Goal: Task Accomplishment & Management: Use online tool/utility

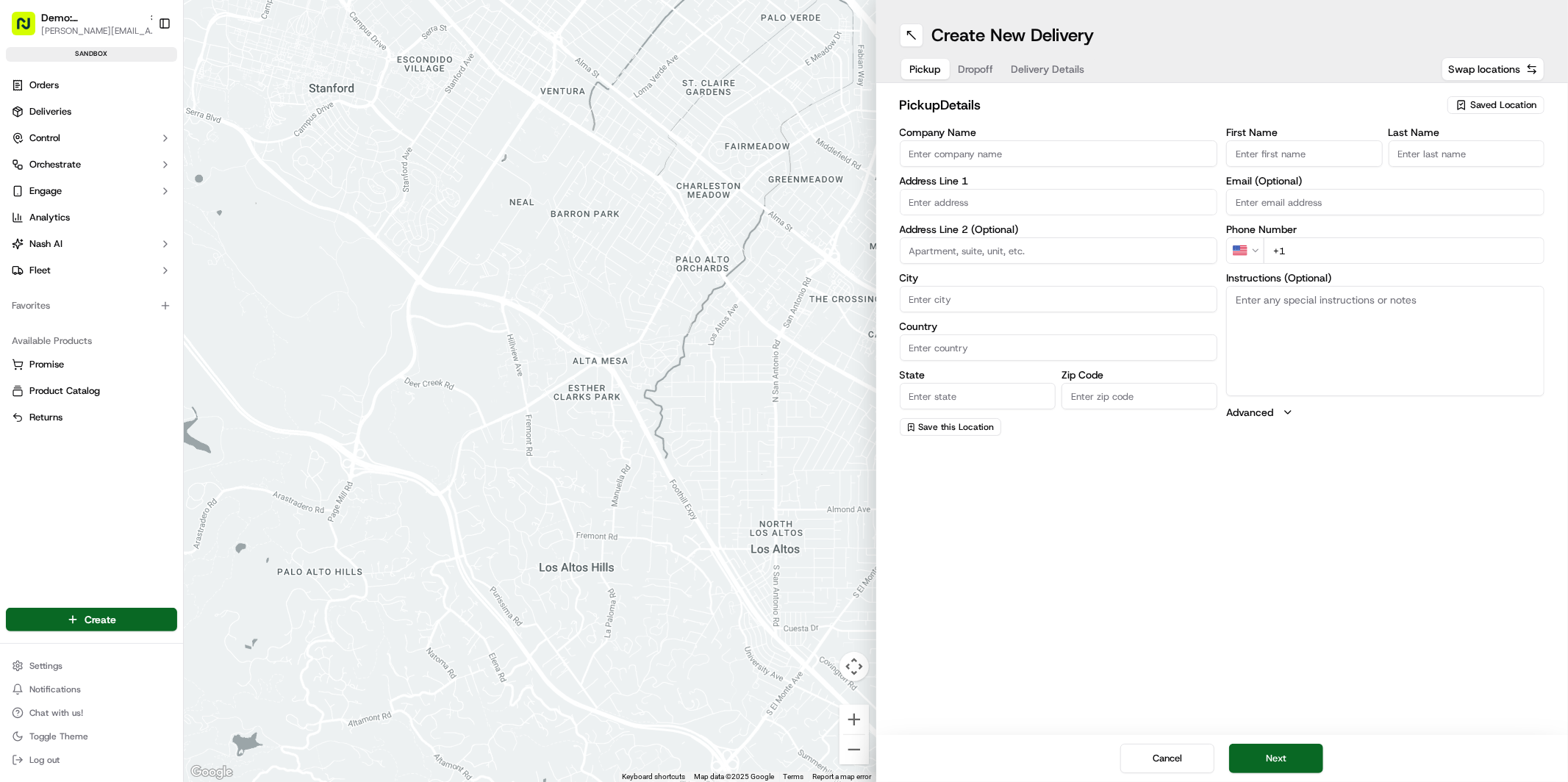
click at [1510, 102] on span "Saved Location" at bounding box center [1503, 105] width 66 height 13
click at [1440, 161] on span "Bridge Street" at bounding box center [1471, 160] width 181 height 13
type input "Bridge Street"
type input "22 Bridge Street"
type input "Manchester"
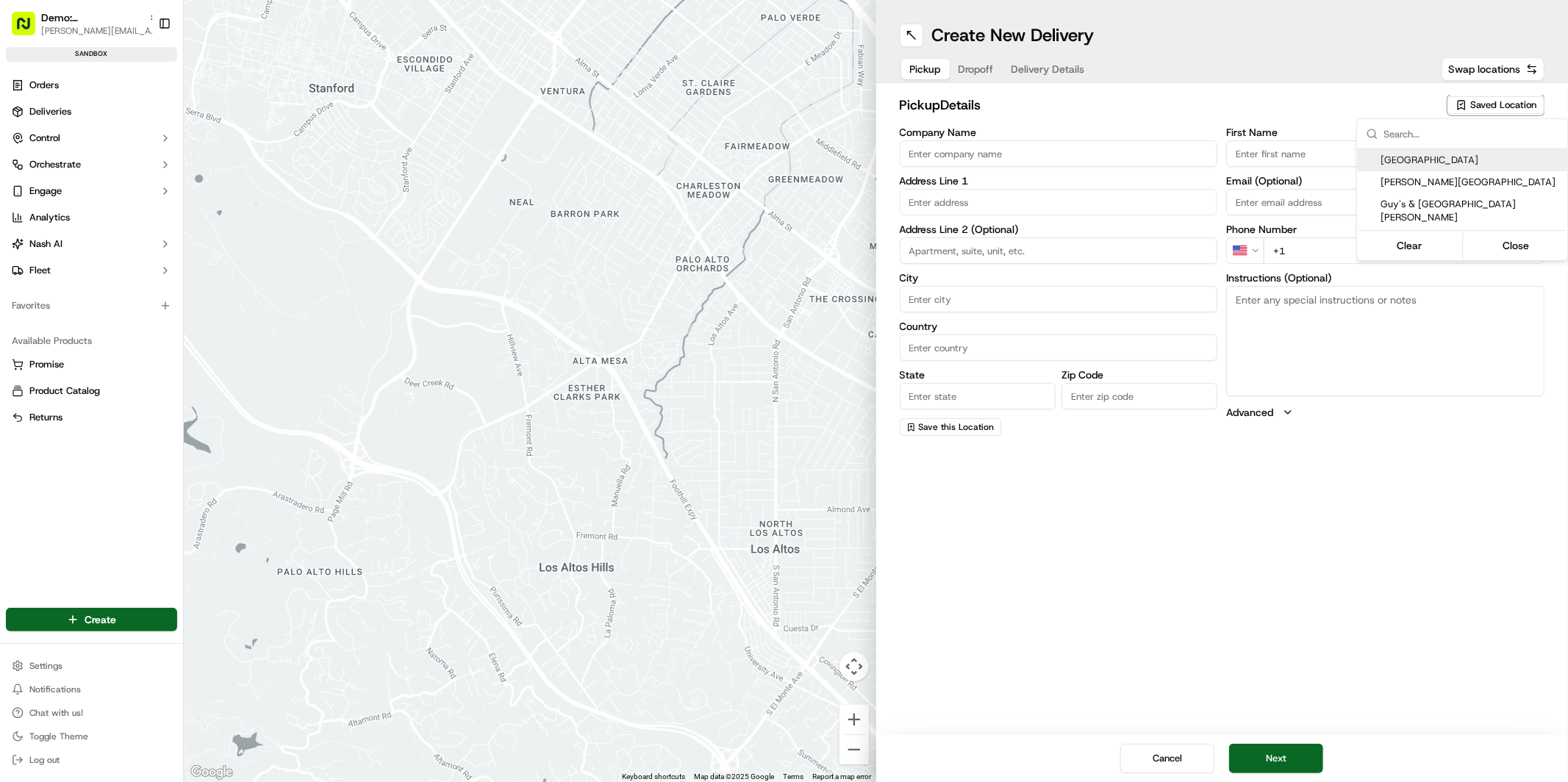
type input "GB"
type input "England"
type input "M3 3BZ"
type input "Steve"
type input "Ellis"
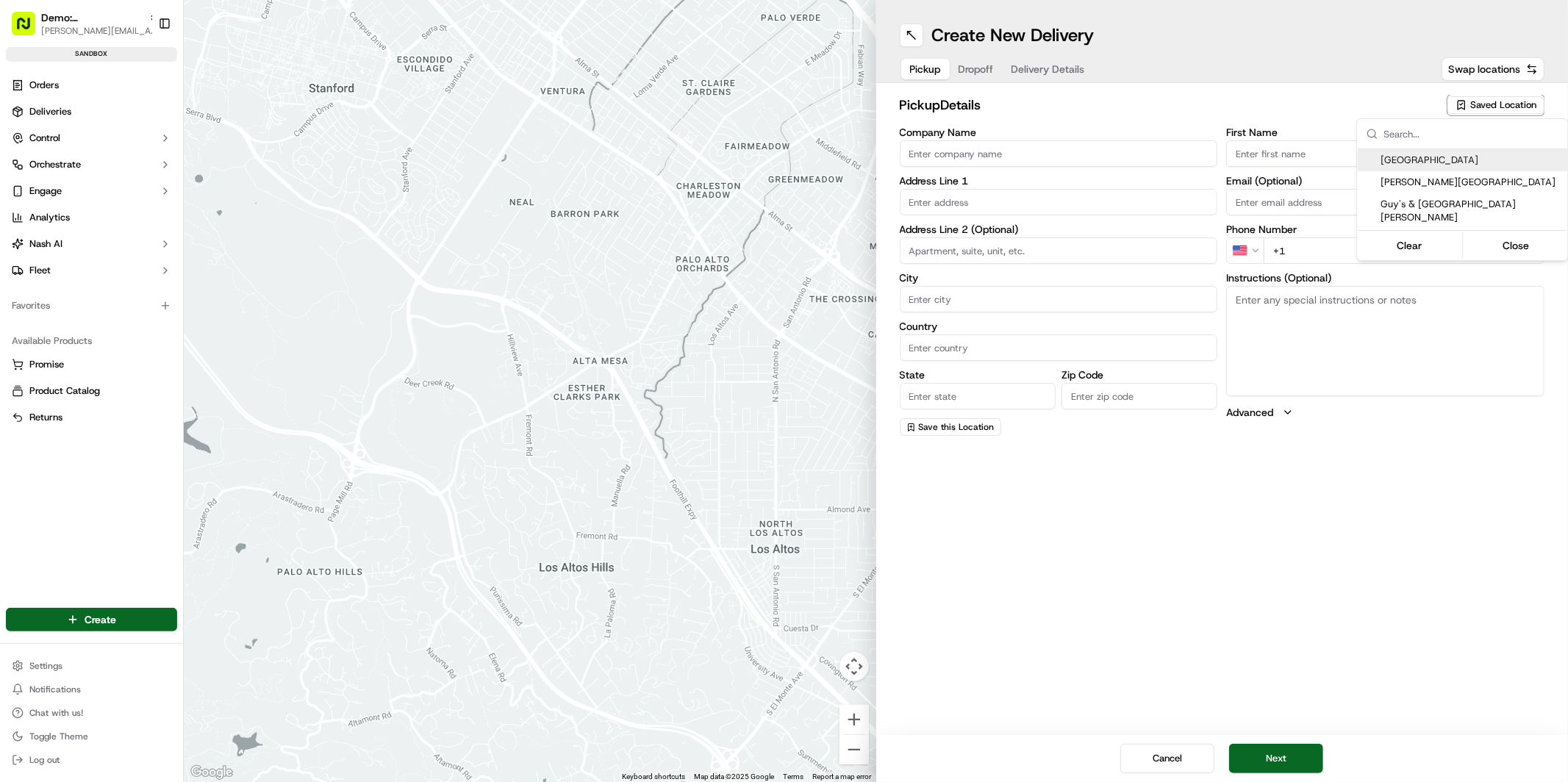
type input "Steve@coop.co.uk"
type input "+44 20 7561 3000"
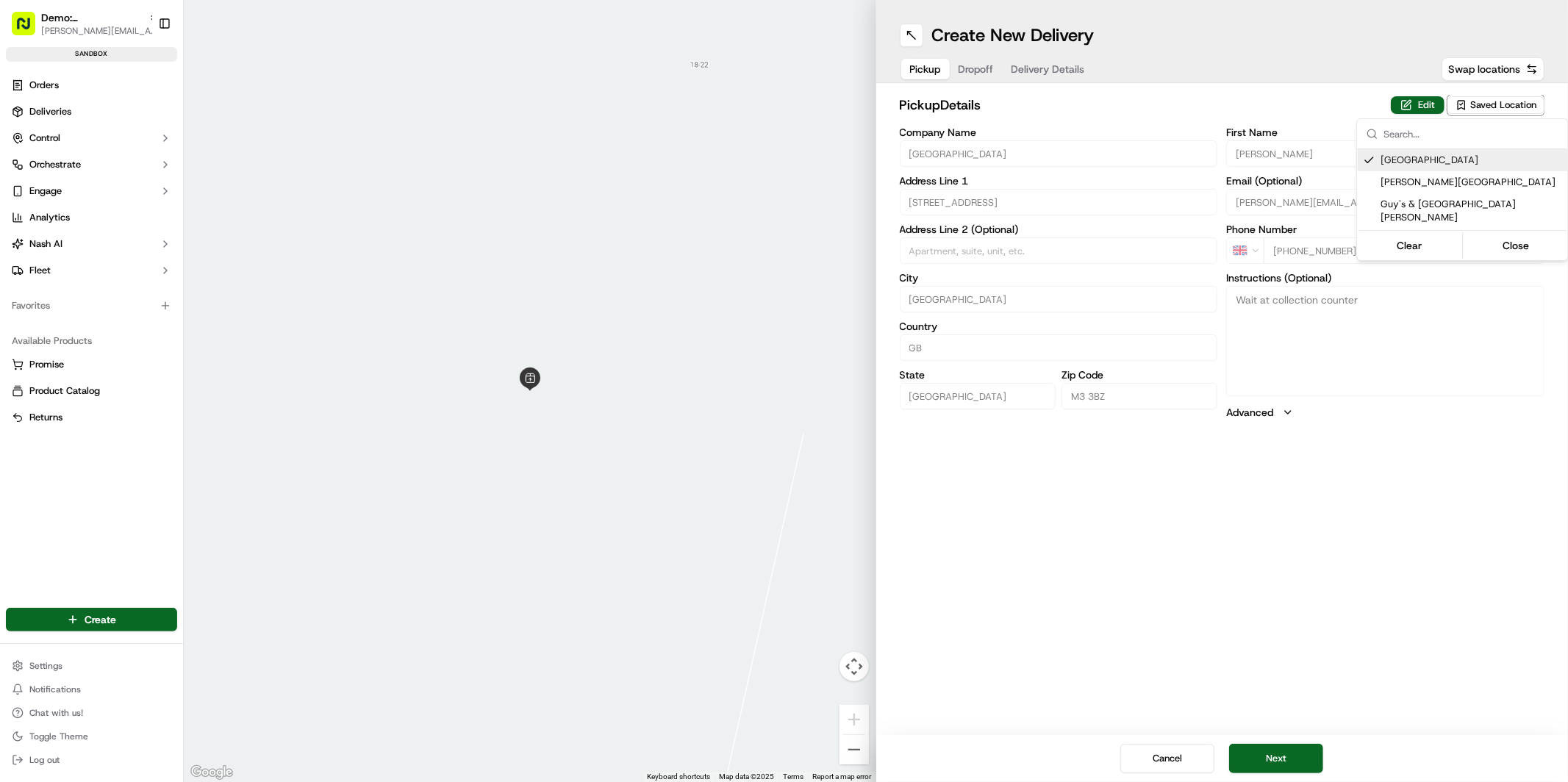
click at [984, 65] on html "Demo: UK patrick.eve@usenash.com Toggle Sidebar sandbox Orders Deliveries Contr…" at bounding box center [784, 391] width 1568 height 782
click at [983, 68] on span "Dropoff" at bounding box center [976, 69] width 35 height 15
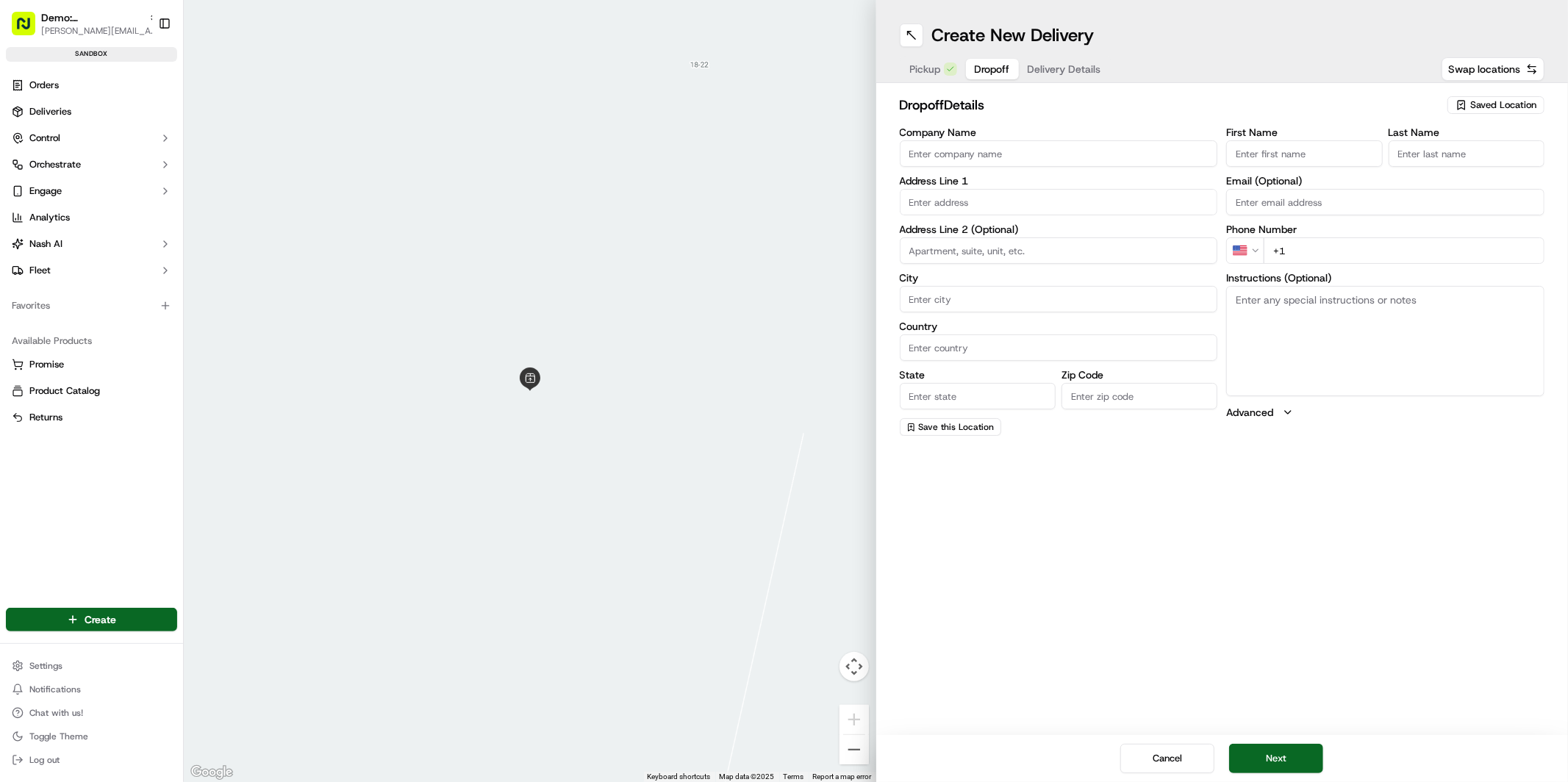
click at [1526, 103] on span "Saved Location" at bounding box center [1503, 105] width 66 height 13
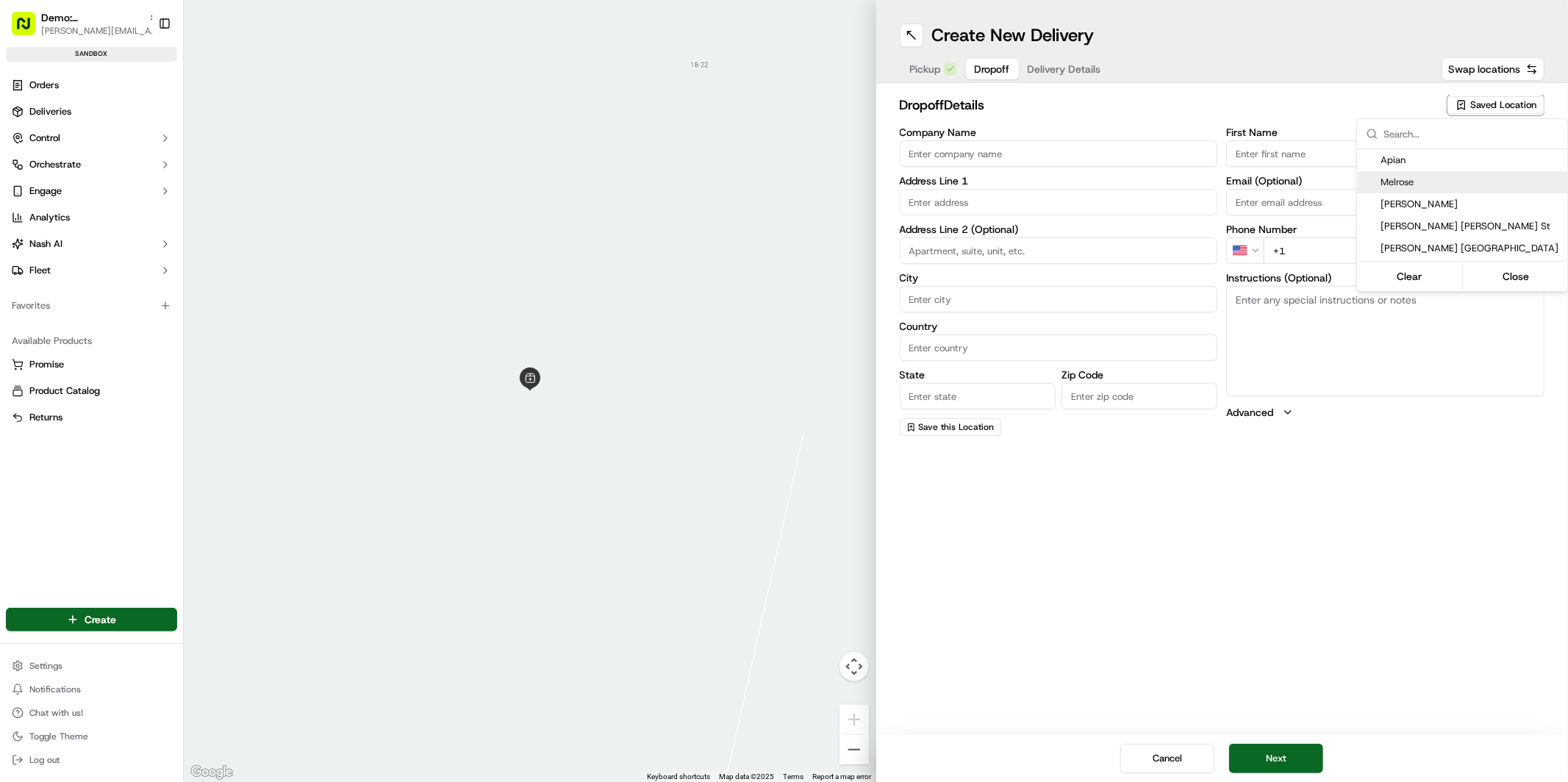
click at [1477, 181] on span "Melrose" at bounding box center [1471, 183] width 181 height 13
type input "Melrose"
type input "83 Melrose Ave"
type input "London"
type input "GB"
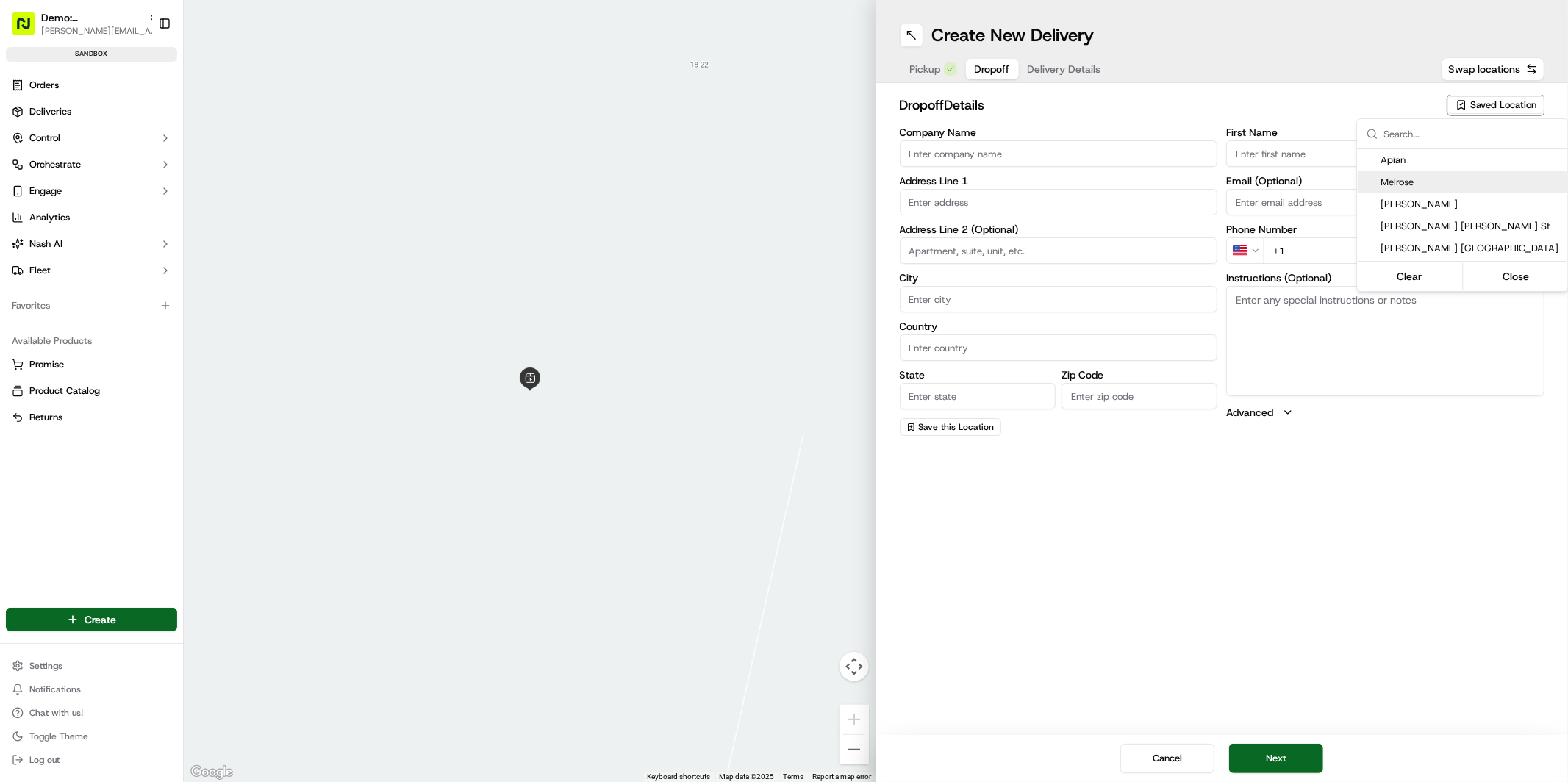
type input "England"
type input "NW2 4LR"
type input "Patrick"
type input "Eve"
type input "+44 7921 070817"
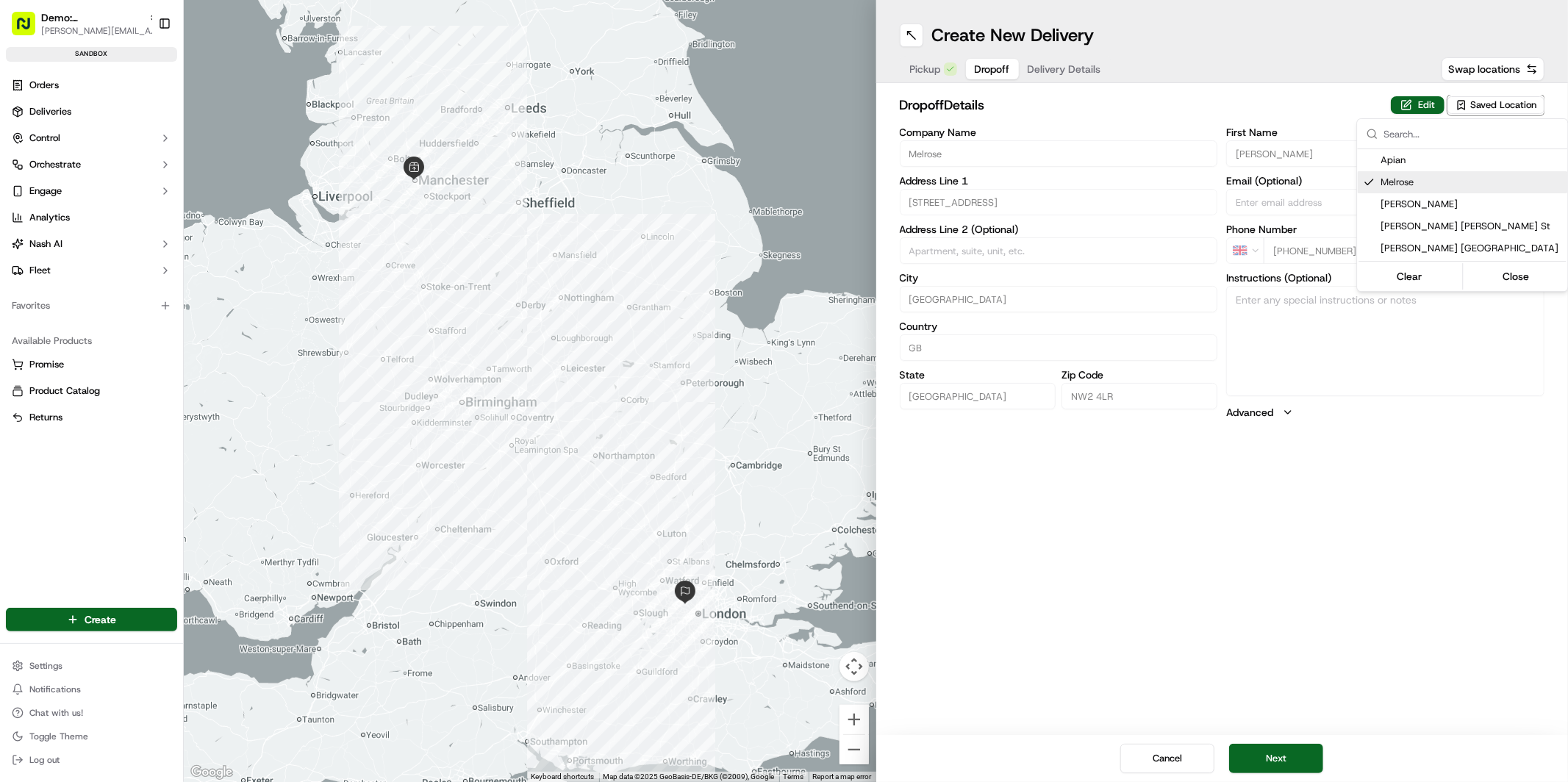
click at [1089, 74] on html "Demo: UK patrick.eve@usenash.com Toggle Sidebar sandbox Orders Deliveries Contr…" at bounding box center [784, 391] width 1568 height 782
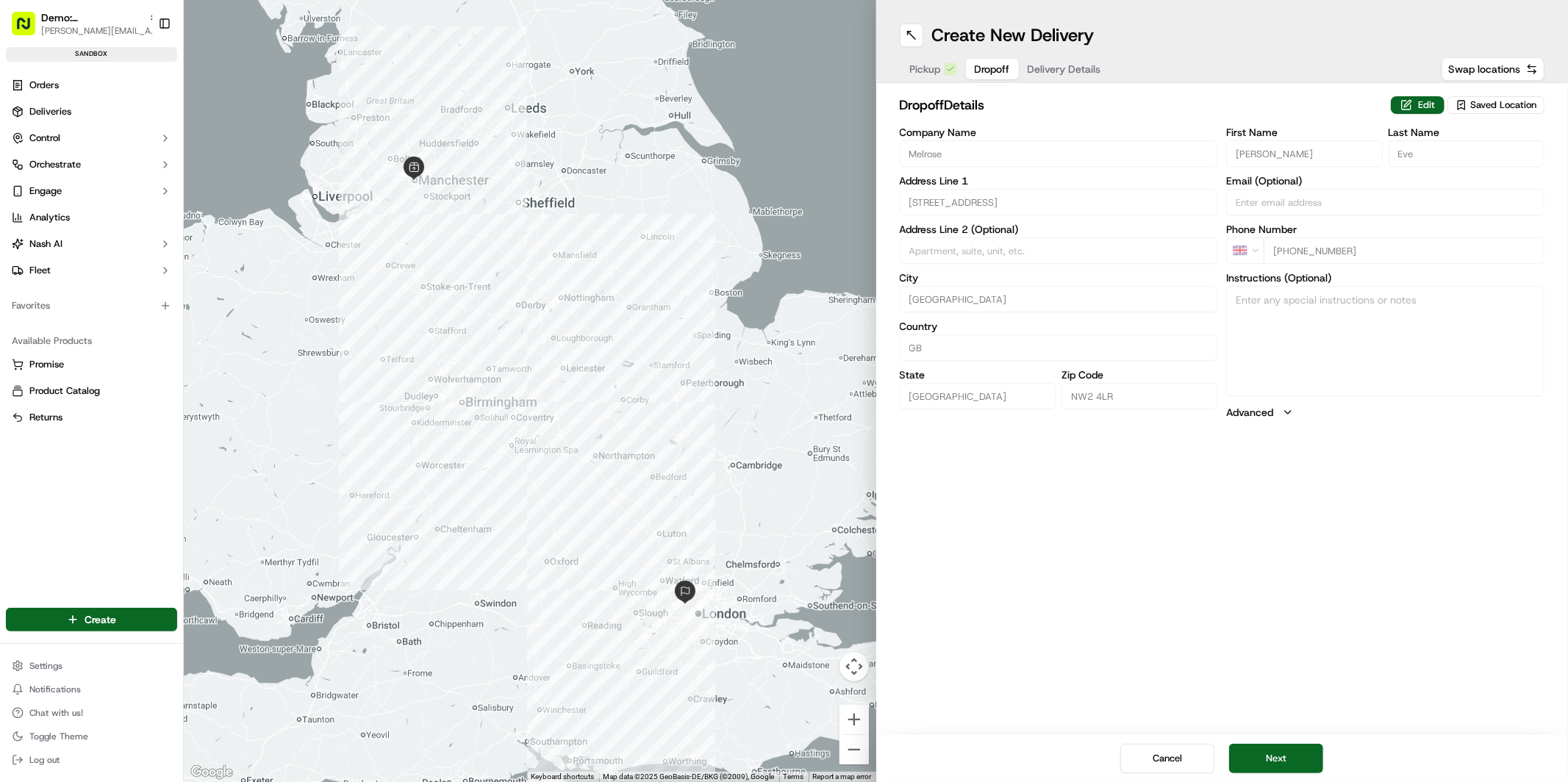
click at [1087, 73] on span "Delivery Details" at bounding box center [1064, 69] width 73 height 15
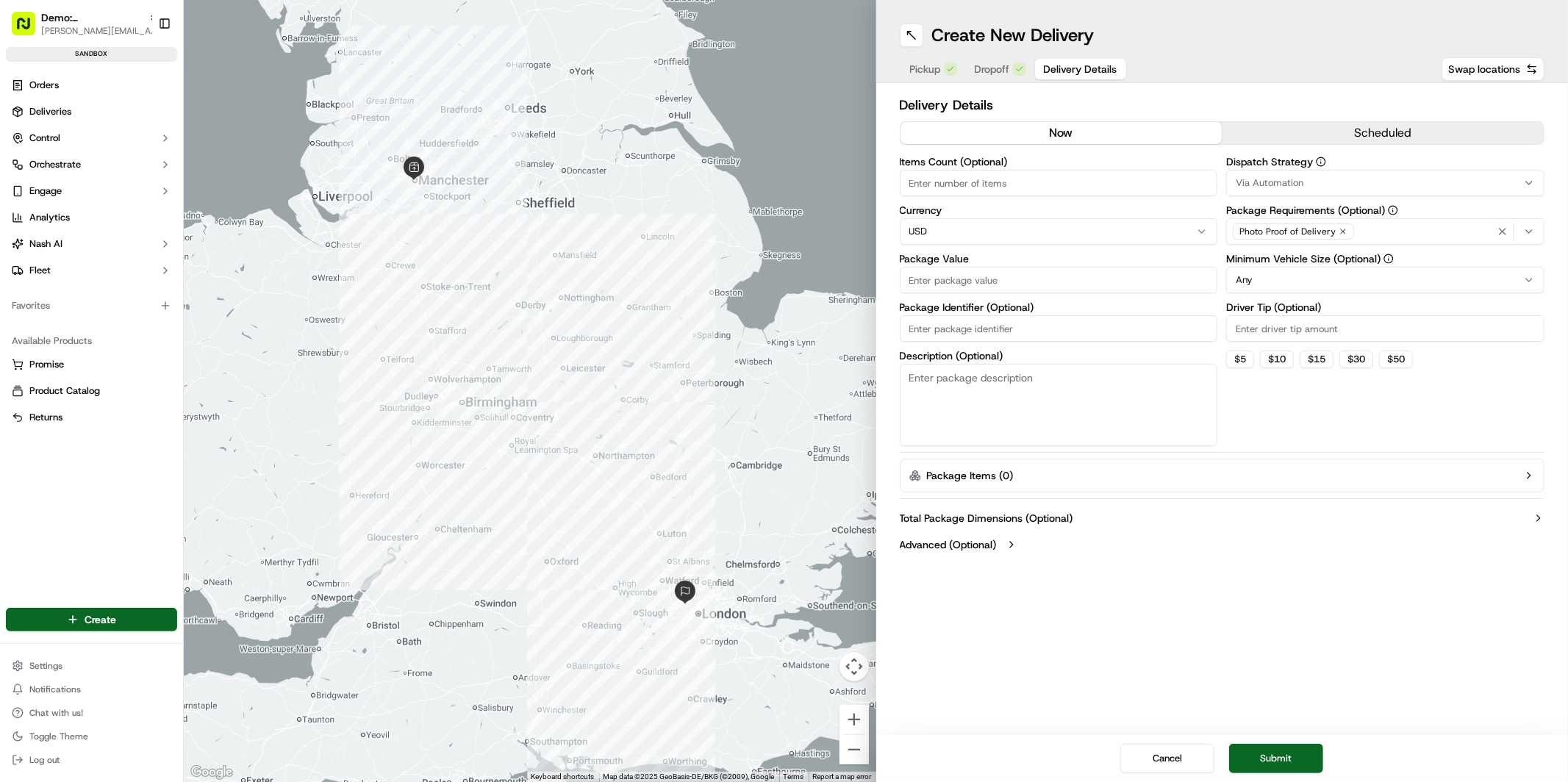
click at [977, 175] on input "Items Count (Optional)" at bounding box center [1059, 183] width 319 height 27
type input "4"
click at [1019, 228] on html "Demo: UK patrick.eve@usenash.com Toggle Sidebar sandbox Orders Deliveries Contr…" at bounding box center [784, 391] width 1568 height 782
drag, startPoint x: 1012, startPoint y: 283, endPoint x: 1016, endPoint y: 300, distance: 17.5
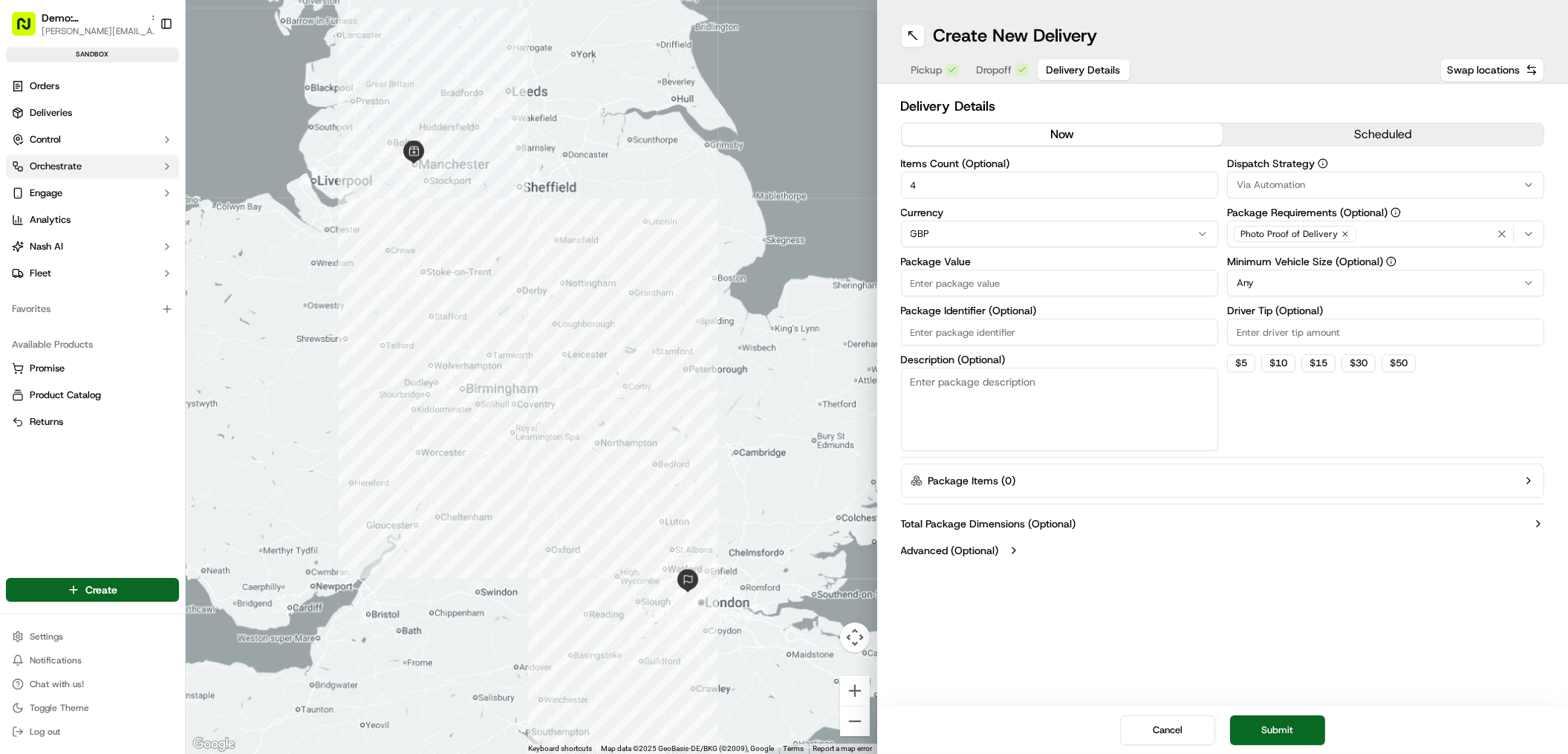
click at [78, 163] on span "Orchestrate" at bounding box center [56, 166] width 52 height 13
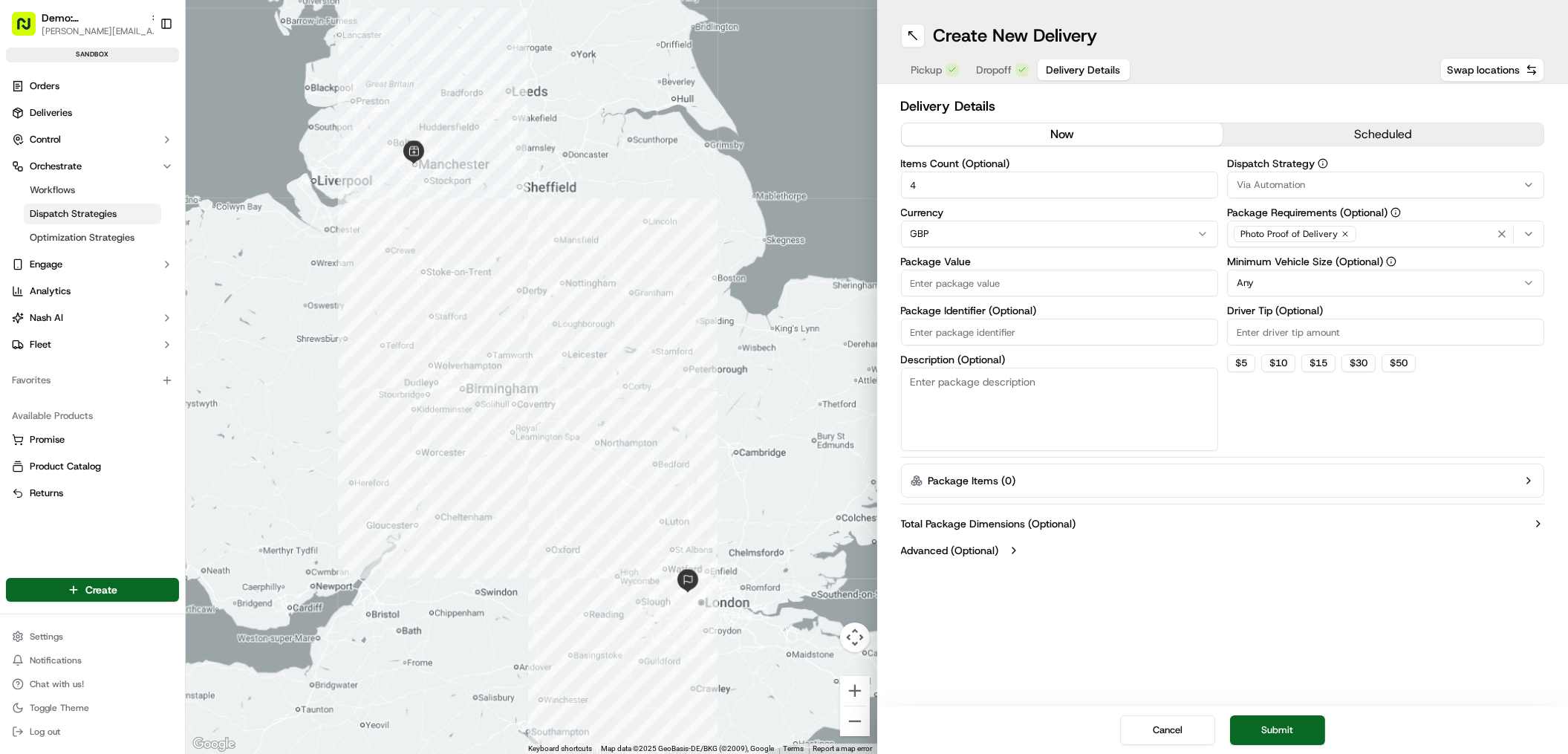
click at [70, 213] on span "Dispatch Strategies" at bounding box center [72, 214] width 87 height 13
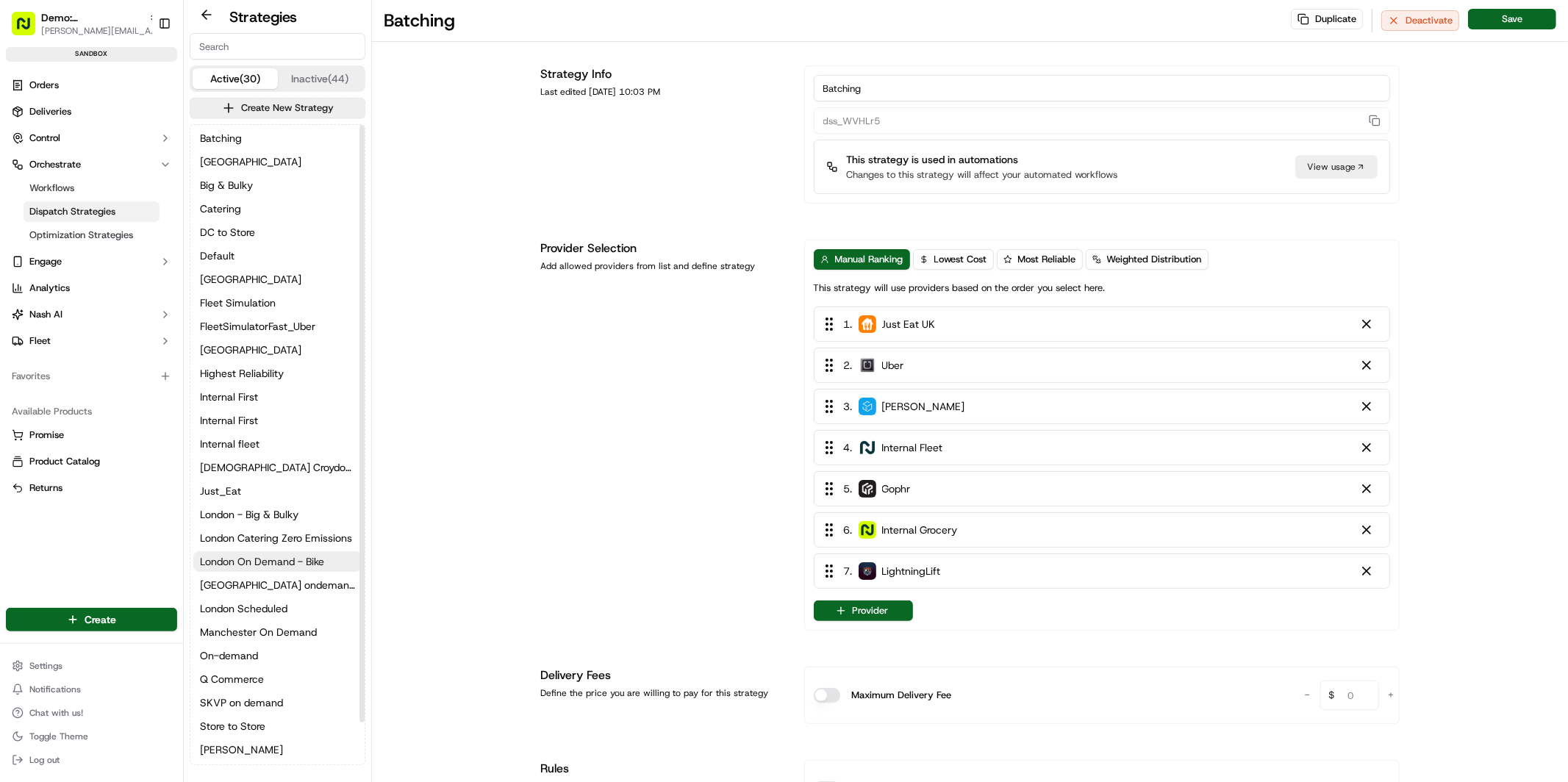
click at [294, 560] on span "London On Demand - Bike" at bounding box center [262, 561] width 124 height 15
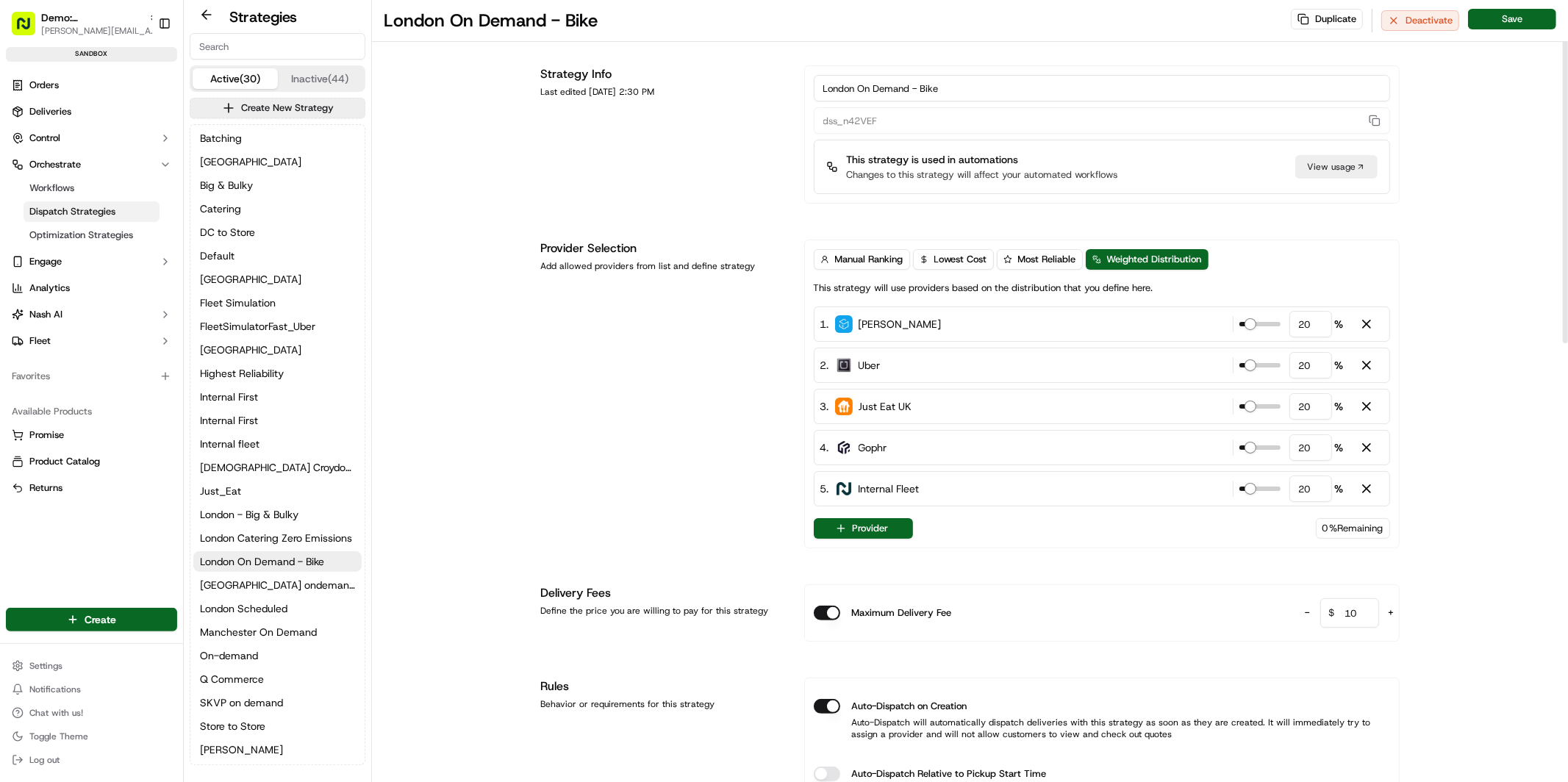
drag, startPoint x: 983, startPoint y: 89, endPoint x: 830, endPoint y: 81, distance: 153.2
click at [822, 81] on input "London On Demand - Bike" at bounding box center [1102, 88] width 576 height 27
click at [858, 88] on input "London On Demand - Bike" at bounding box center [1102, 88] width 576 height 27
click at [1369, 442] on div at bounding box center [1366, 448] width 15 height 15
type input "25"
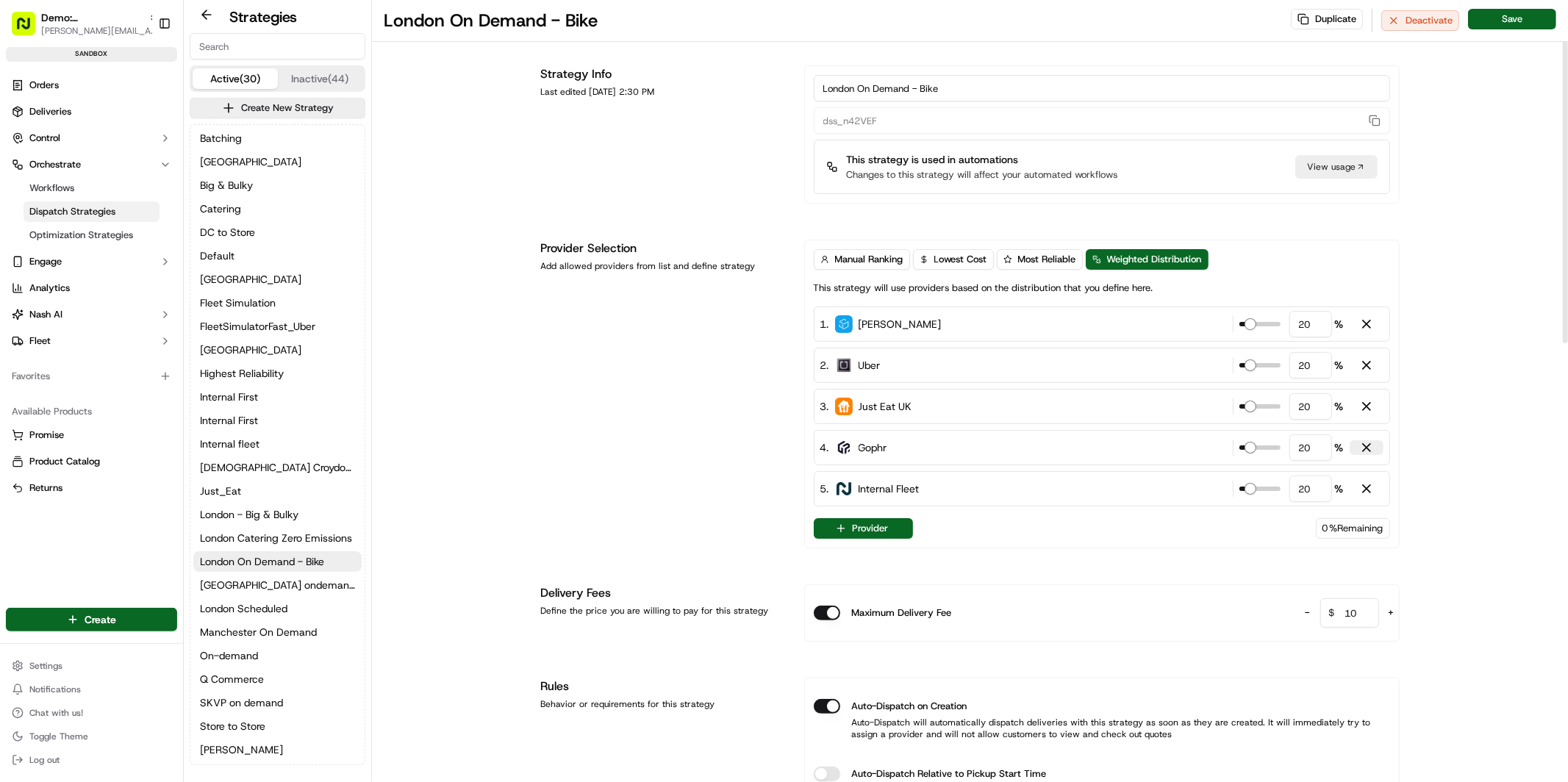
type input "25"
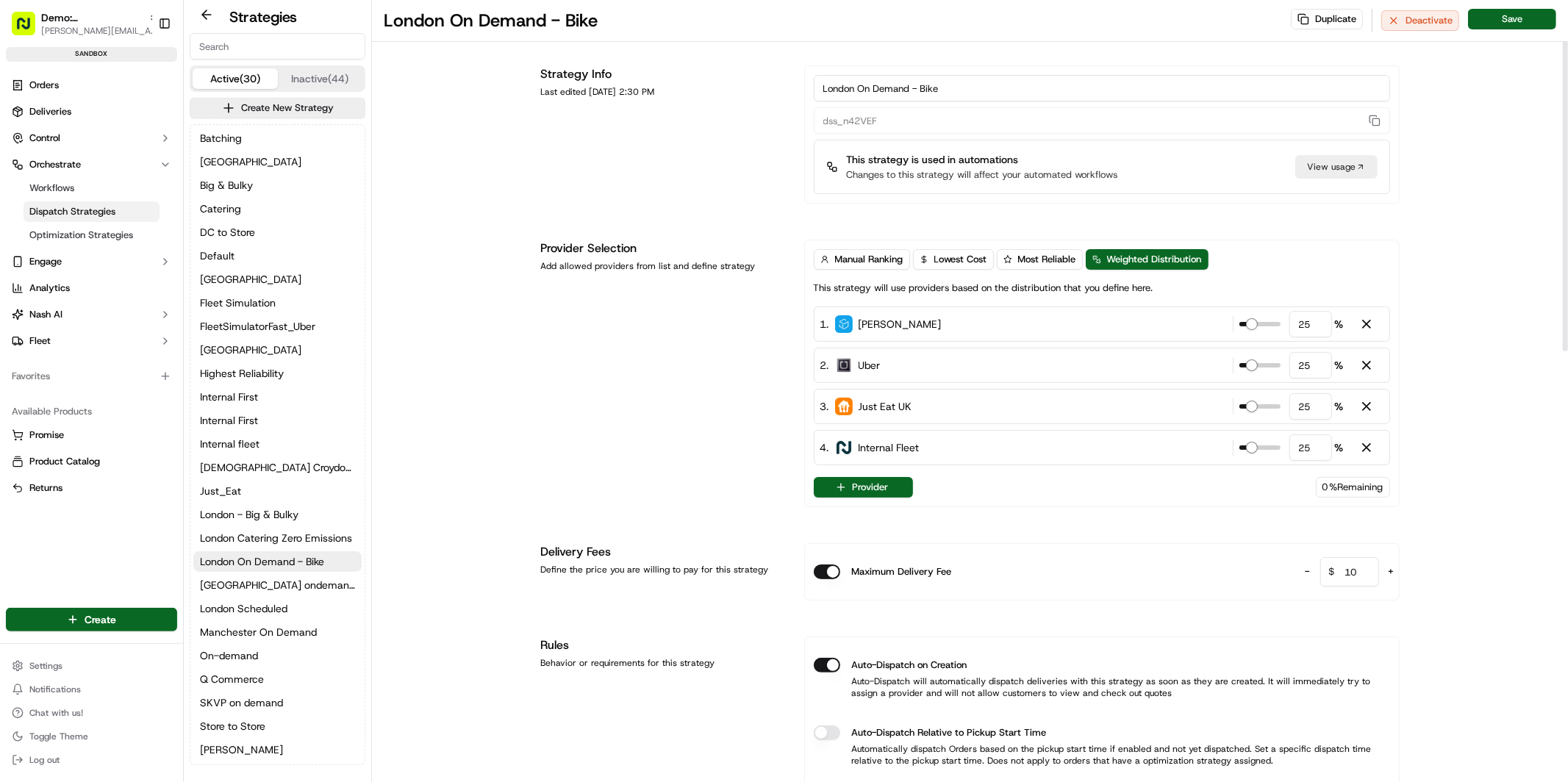
click at [988, 449] on div "4 . Internal Fleet 25 %" at bounding box center [1102, 448] width 576 height 35
click at [862, 251] on button "Manual Ranking" at bounding box center [862, 259] width 96 height 21
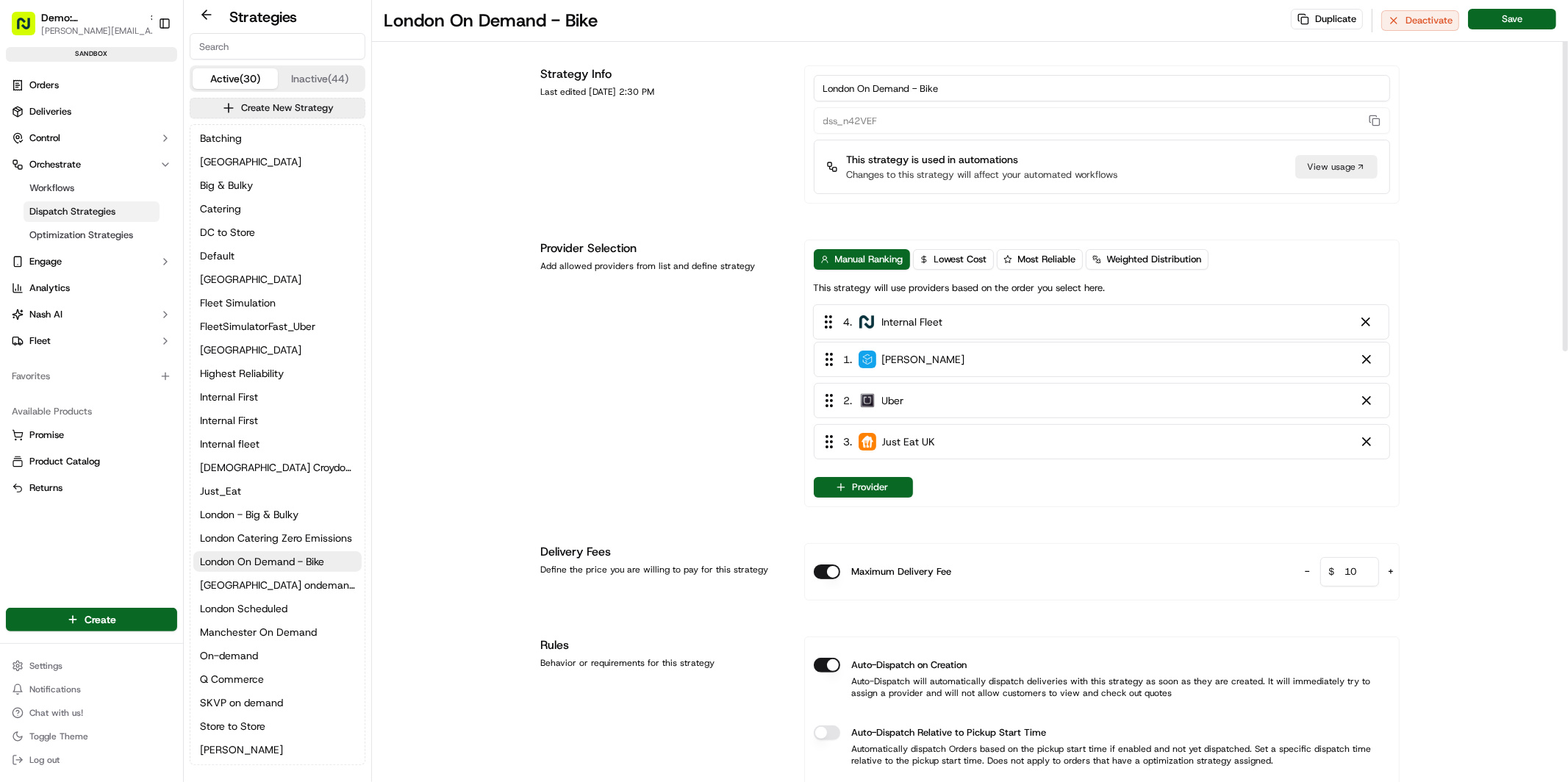
drag, startPoint x: 932, startPoint y: 454, endPoint x: 930, endPoint y: 313, distance: 141.0
click at [930, 313] on div "1 . Stuart 2 . Uber 3 . Just Eat UK 4 . Internal Fleet" at bounding box center [1102, 385] width 576 height 158
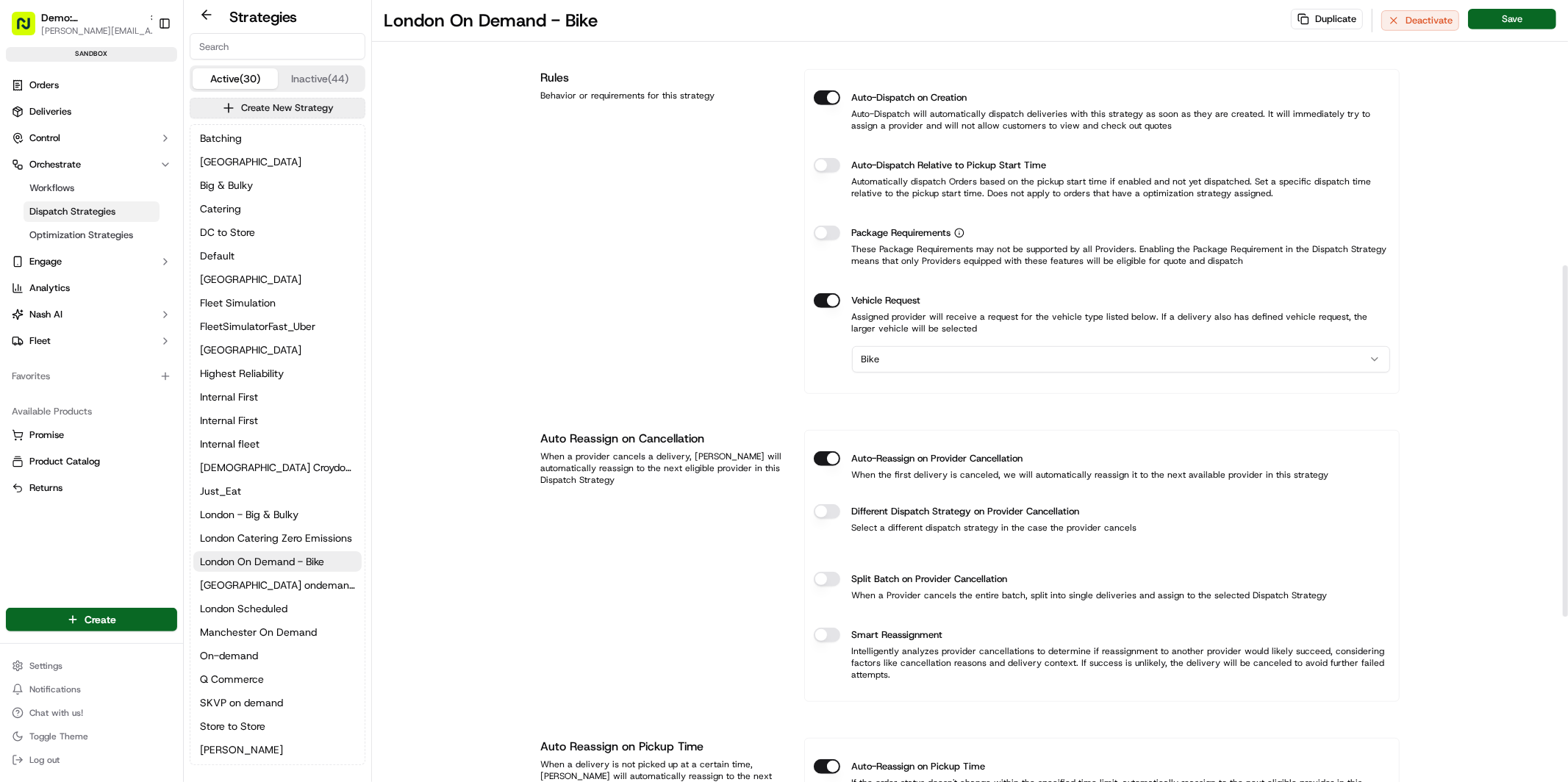
scroll to position [590, 0]
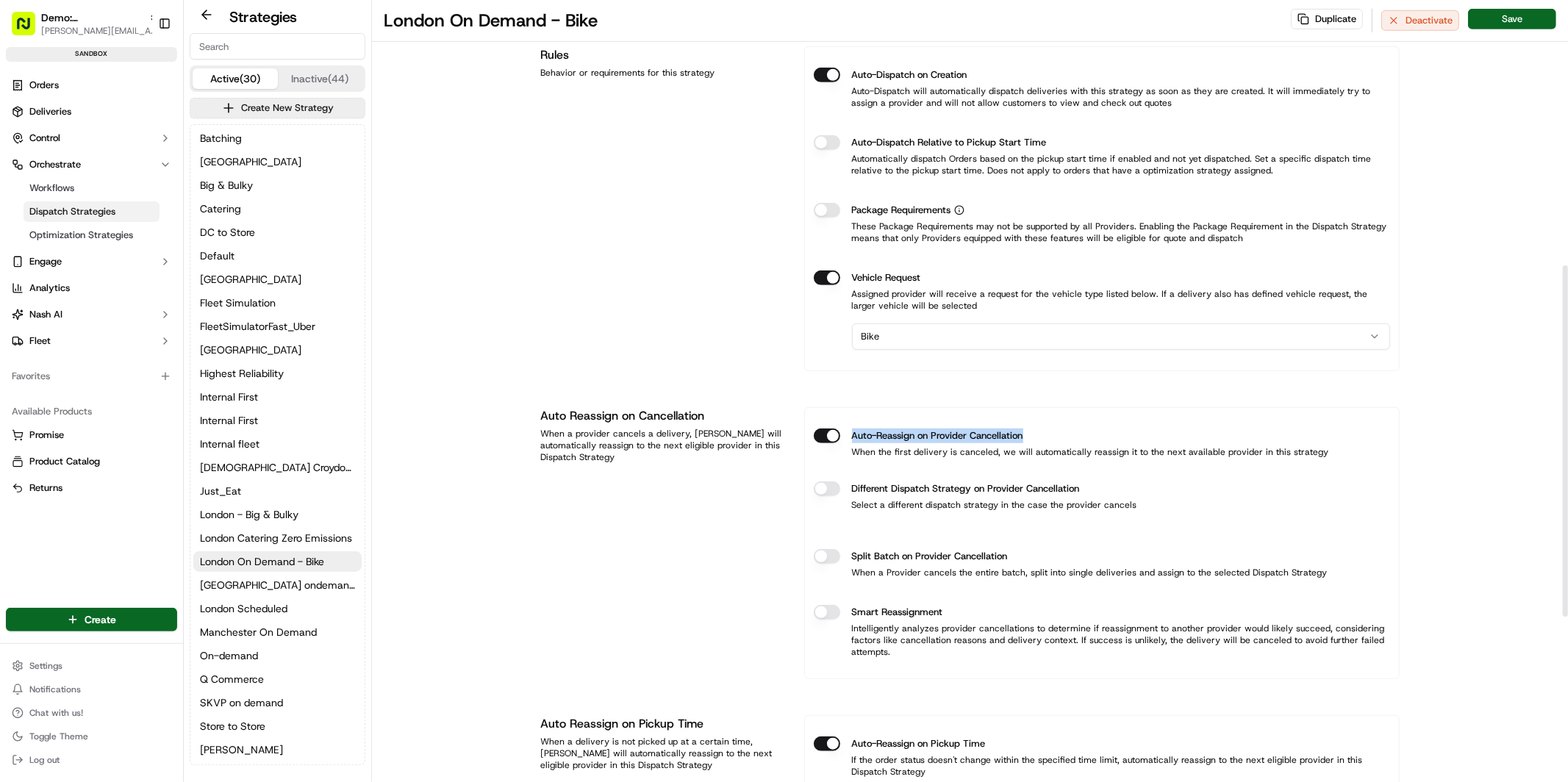
drag, startPoint x: 852, startPoint y: 437, endPoint x: 1035, endPoint y: 438, distance: 183.0
click at [1040, 439] on div "Auto-Reassign on Provider Cancellation" at bounding box center [1102, 436] width 576 height 15
click at [926, 437] on label "Auto-Reassign on Provider Cancellation" at bounding box center [937, 436] width 171 height 15
click at [840, 437] on button "Auto-Reassign on Provider Cancellation" at bounding box center [827, 436] width 27 height 15
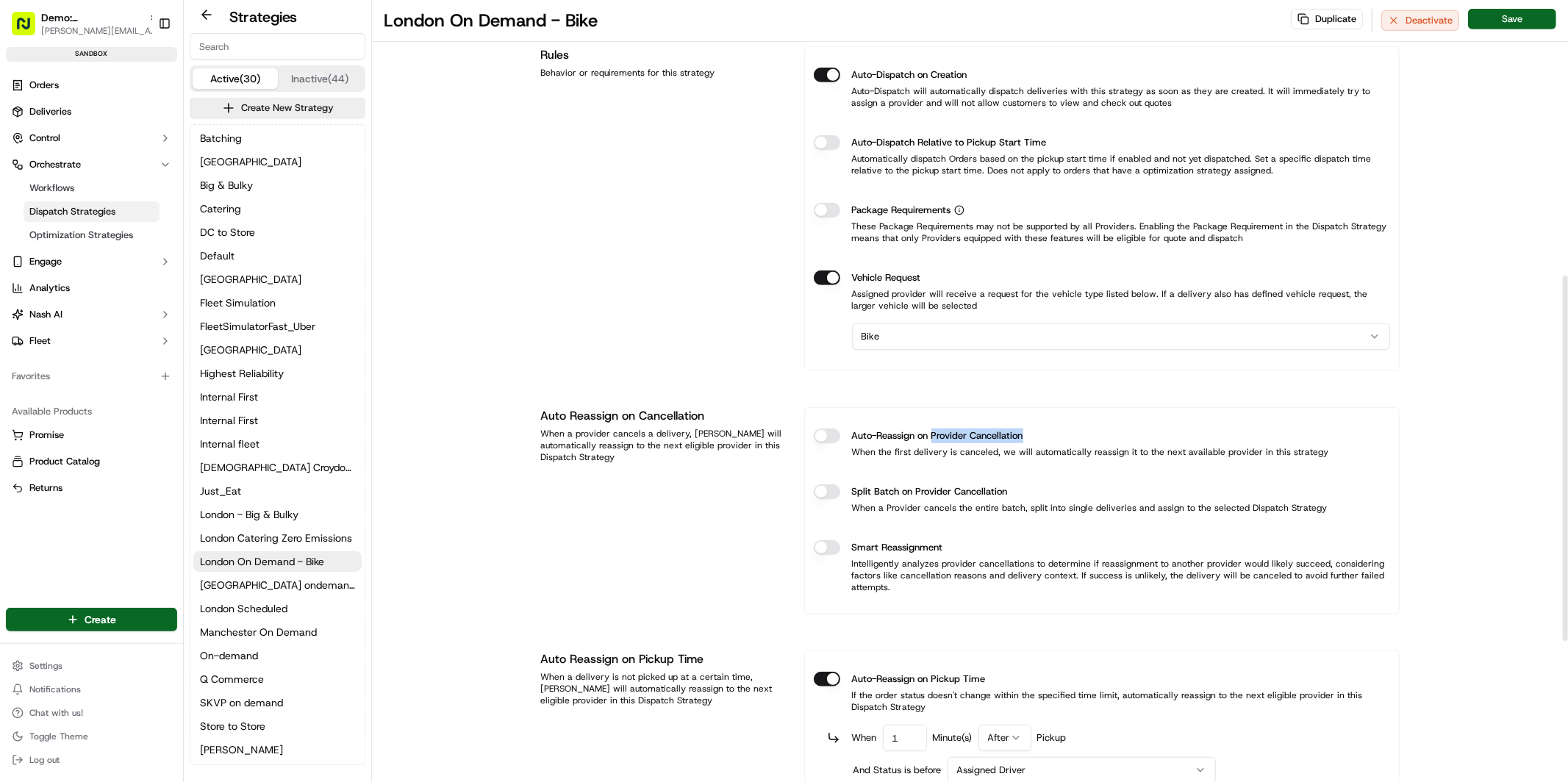
drag, startPoint x: 932, startPoint y: 436, endPoint x: 1026, endPoint y: 439, distance: 94.0
click at [1026, 439] on div "Auto-Reassign on Provider Cancellation" at bounding box center [1102, 436] width 576 height 15
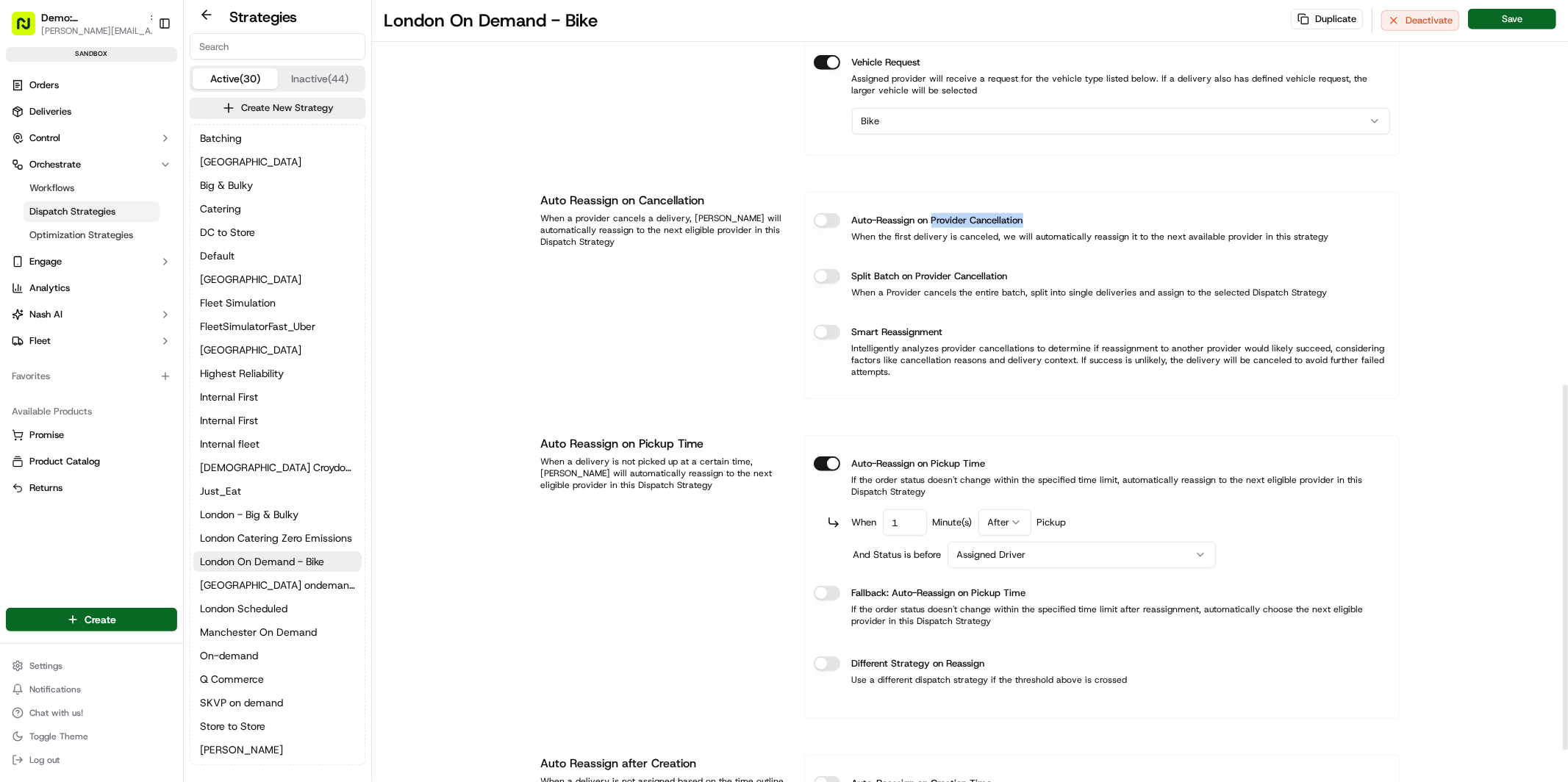
scroll to position [824, 0]
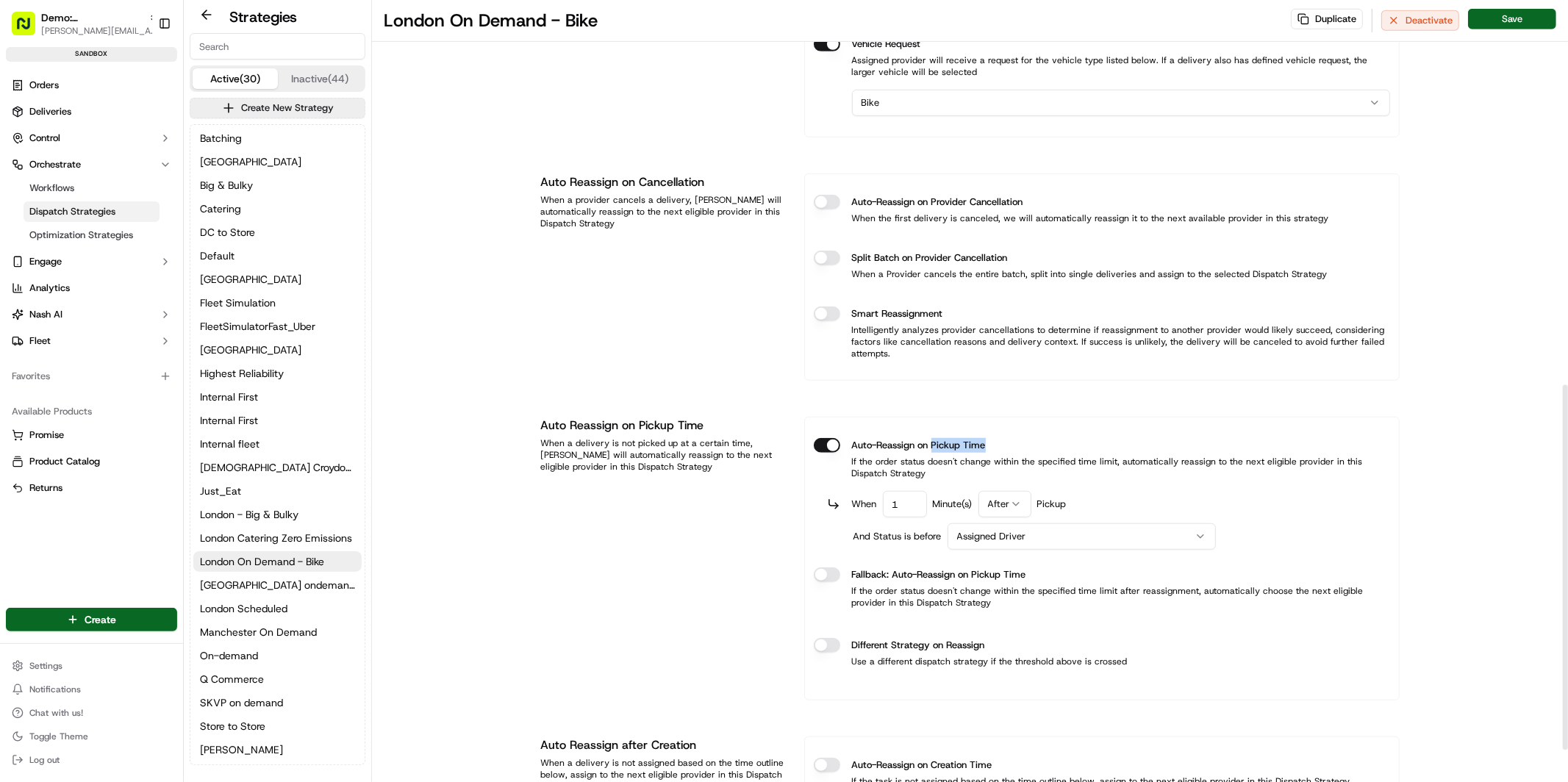
drag, startPoint x: 932, startPoint y: 448, endPoint x: 984, endPoint y: 445, distance: 52.1
click at [984, 445] on label "Auto-Reassign on Pickup Time" at bounding box center [918, 445] width 133 height 15
click at [1006, 539] on html "Demo: UK patrick.eve@usenash.com Toggle Sidebar sandbox Orders Deliveries Contr…" at bounding box center [784, 391] width 1568 height 782
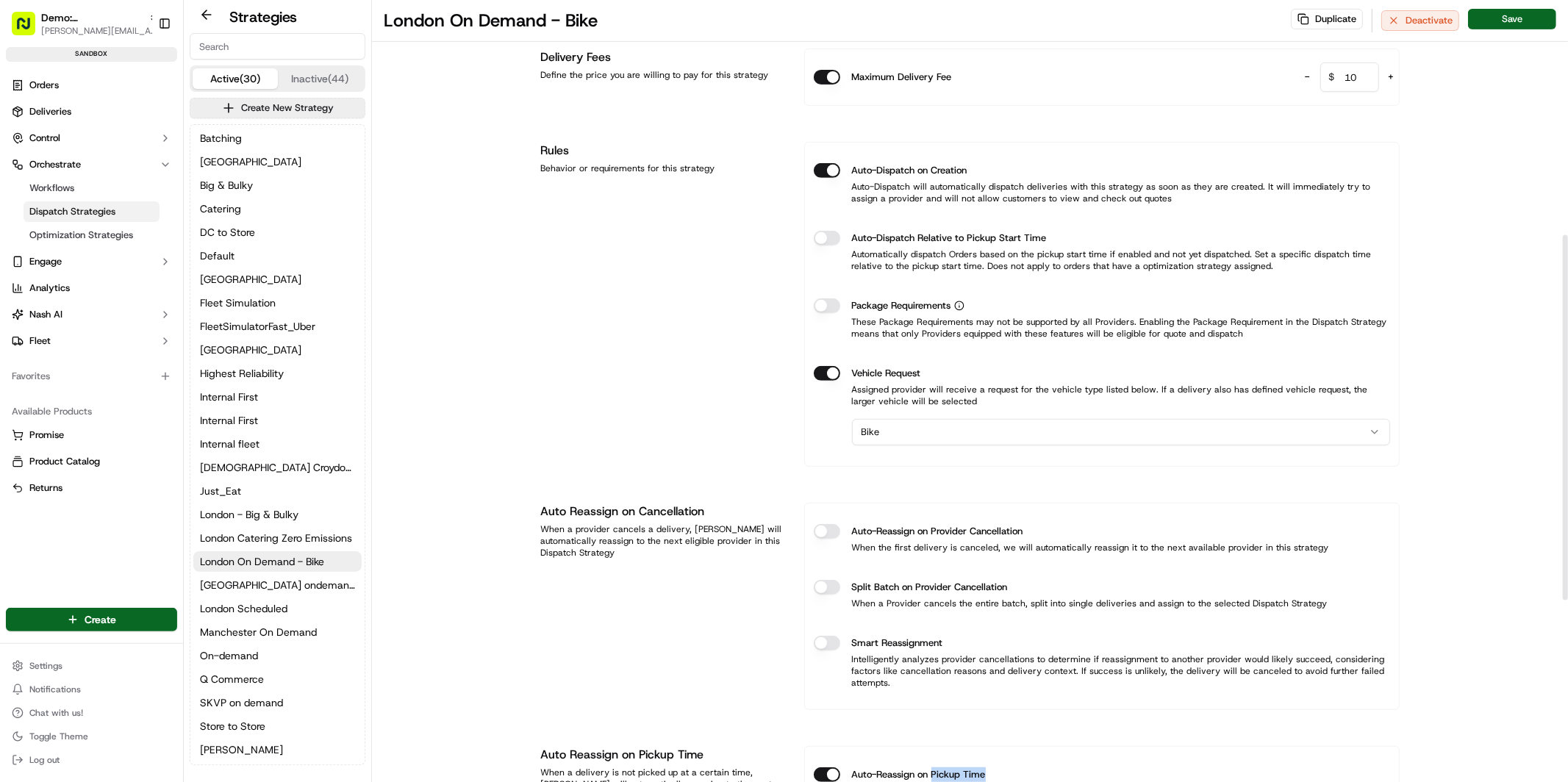
scroll to position [503, 0]
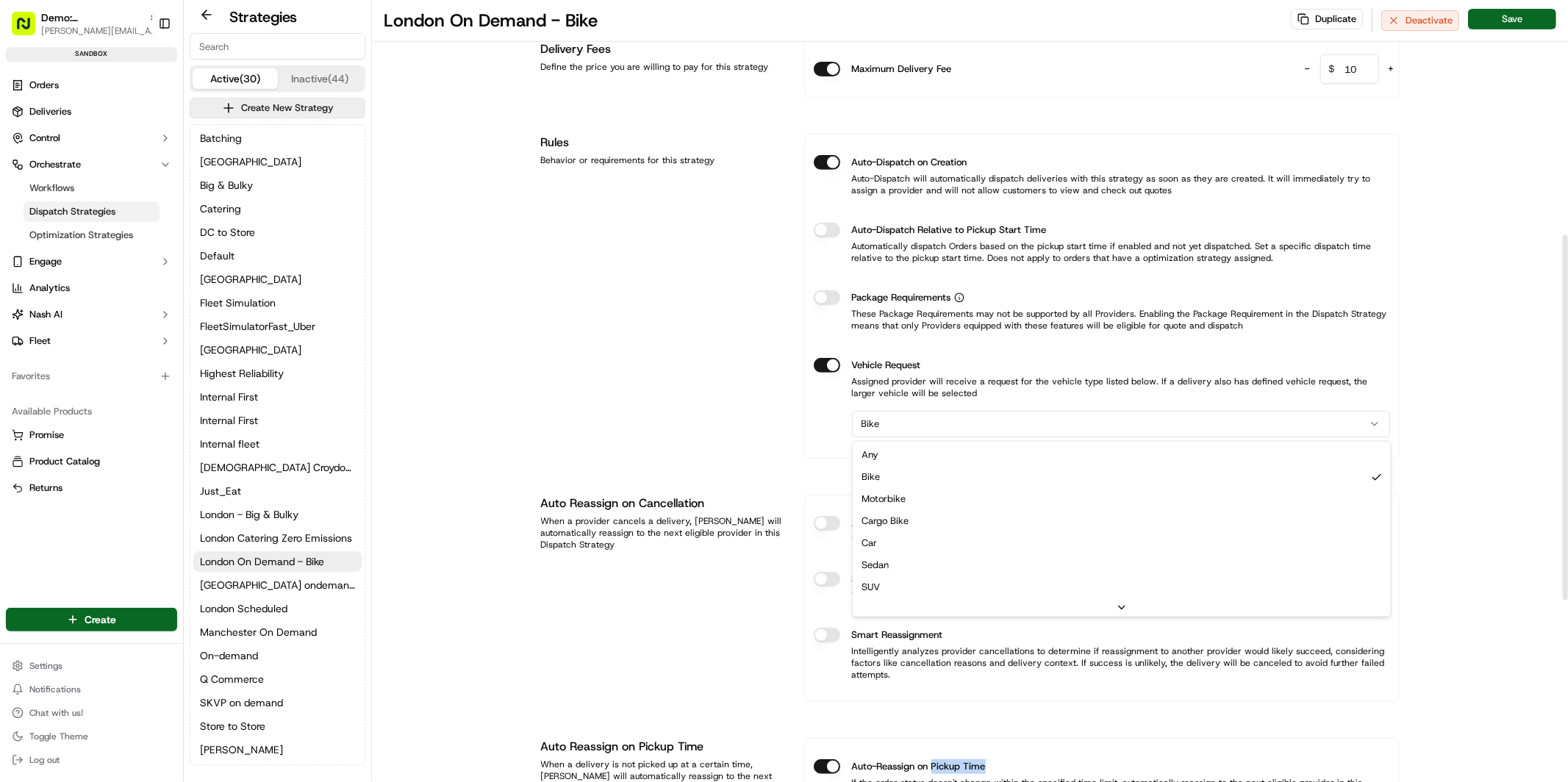
click at [899, 421] on html "Demo: UK patrick.eve@usenash.com Toggle Sidebar sandbox Orders Deliveries Contr…" at bounding box center [784, 391] width 1568 height 782
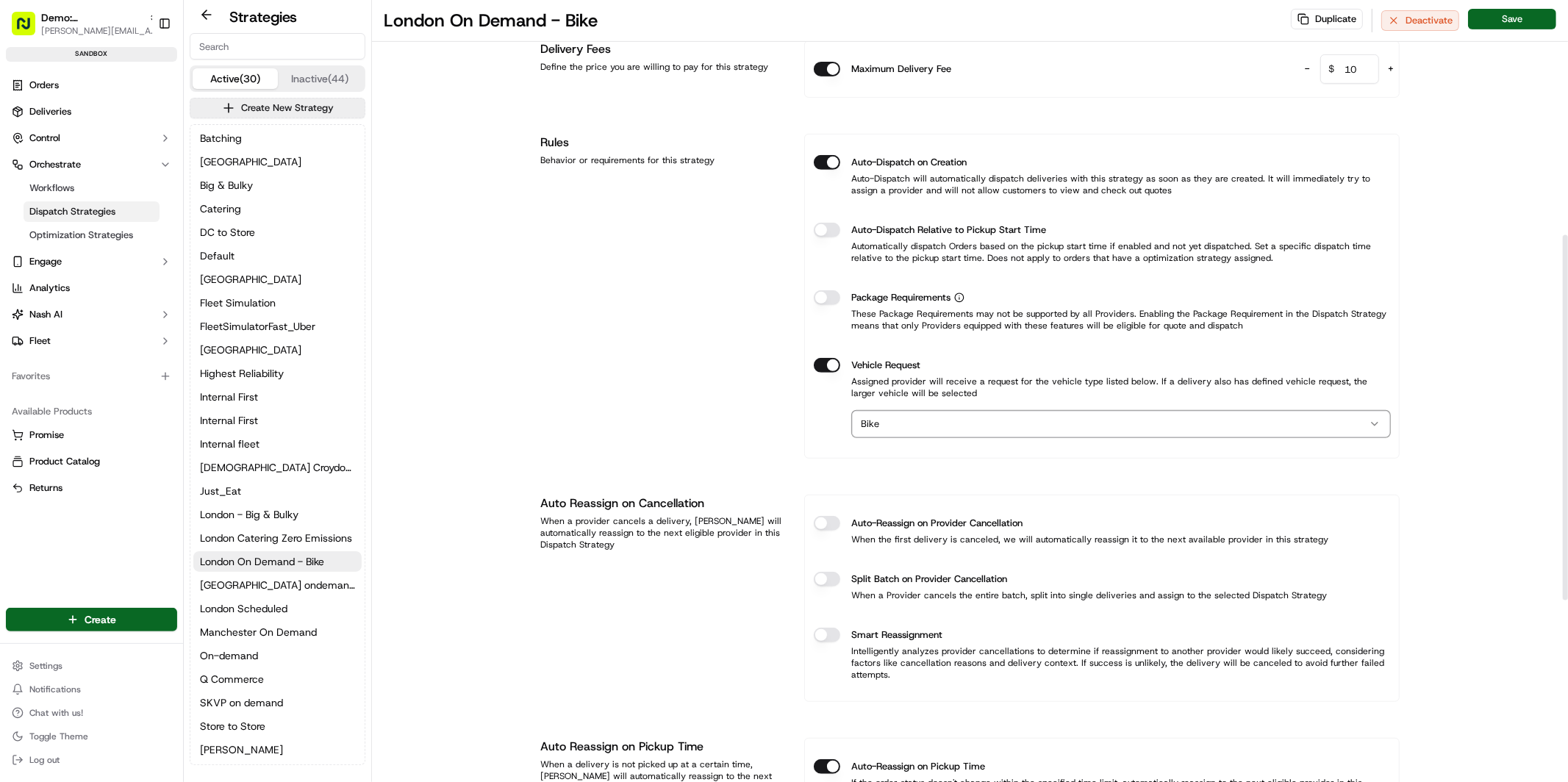
click at [777, 431] on html "Demo: UK patrick.eve@usenash.com Toggle Sidebar sandbox Orders Deliveries Contr…" at bounding box center [784, 391] width 1568 height 782
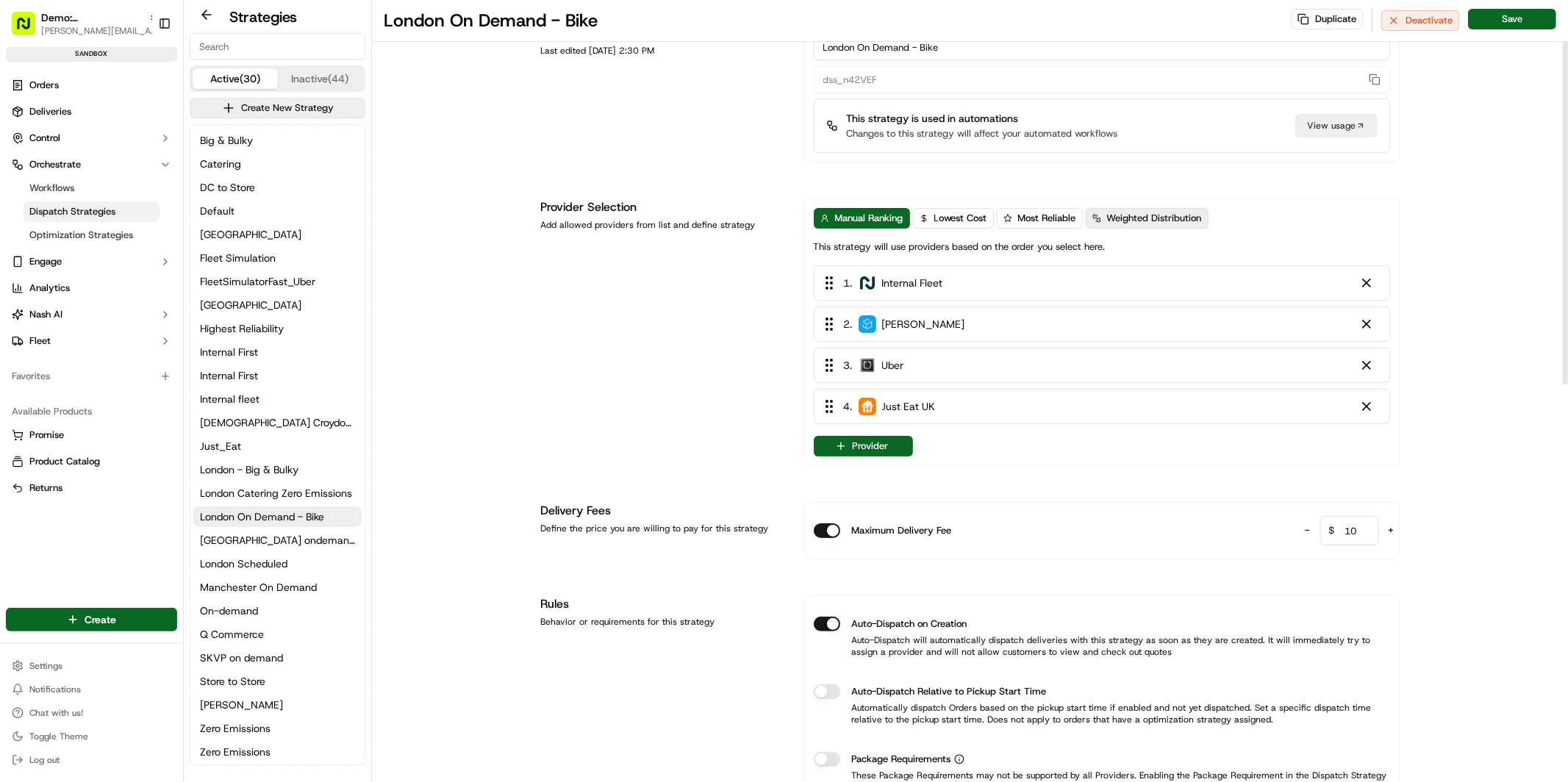
scroll to position [26, 0]
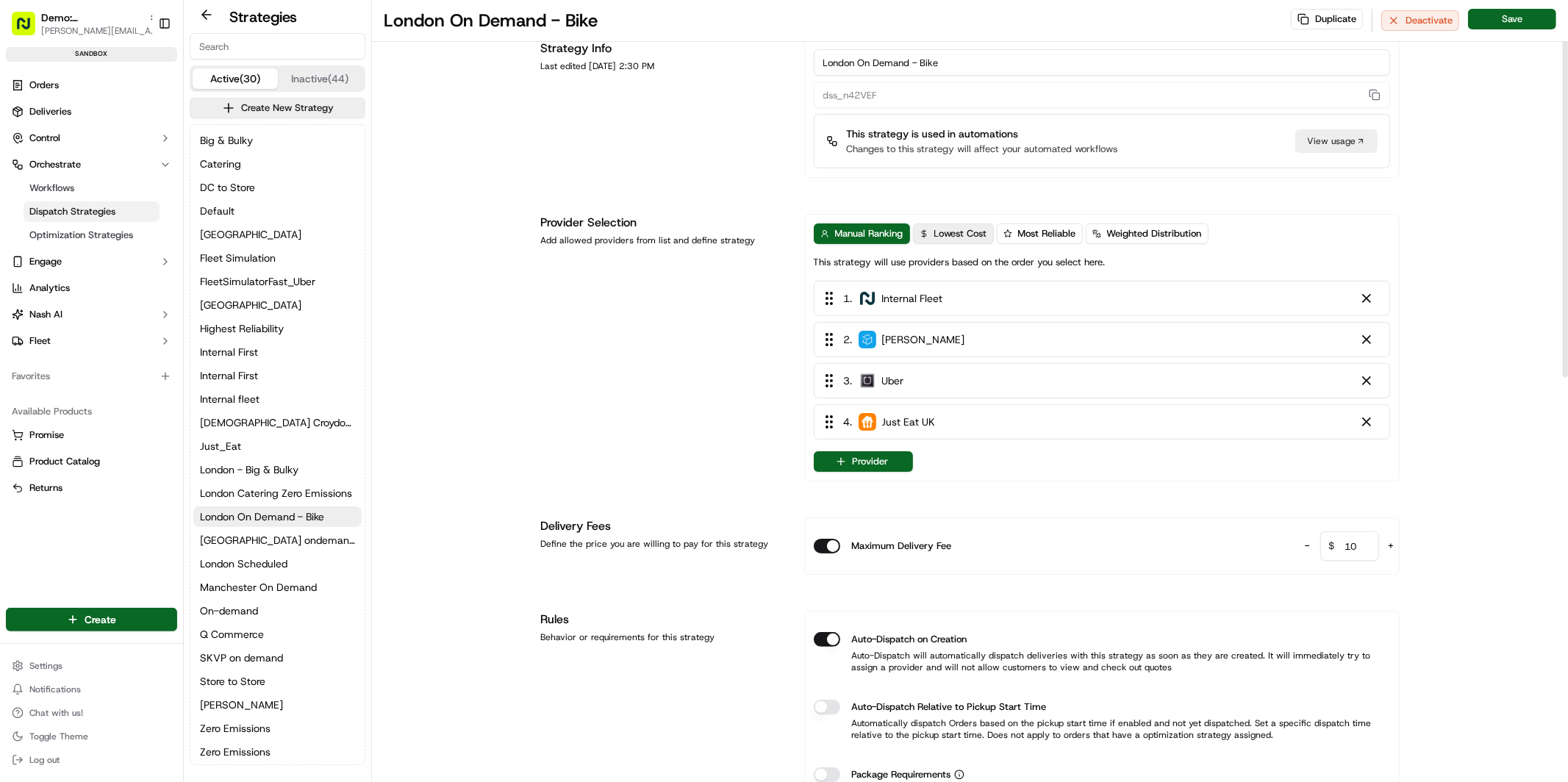
click at [957, 233] on span "Lowest Cost" at bounding box center [960, 233] width 53 height 13
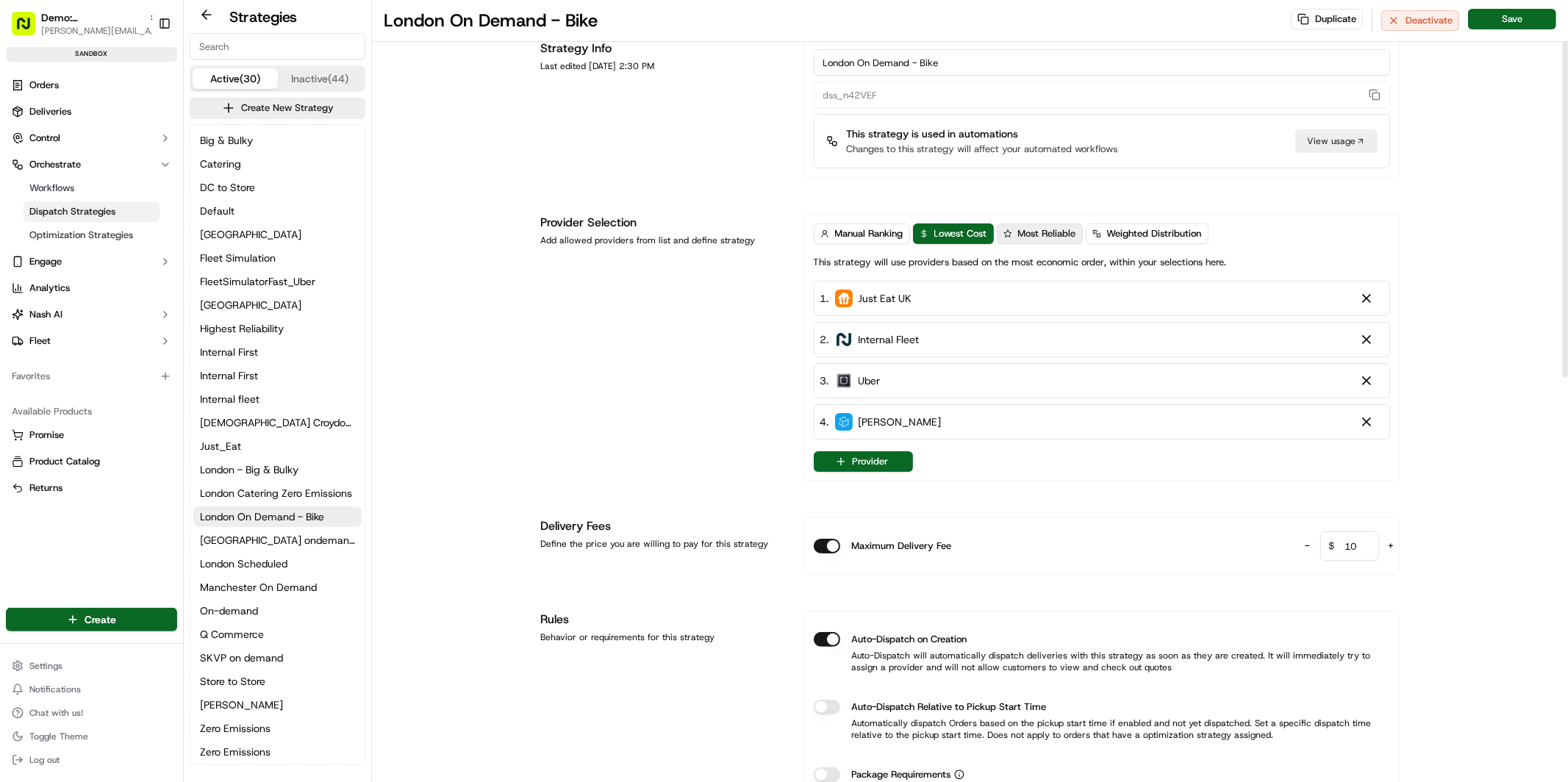
click at [1053, 232] on span "Most Reliable" at bounding box center [1048, 233] width 58 height 13
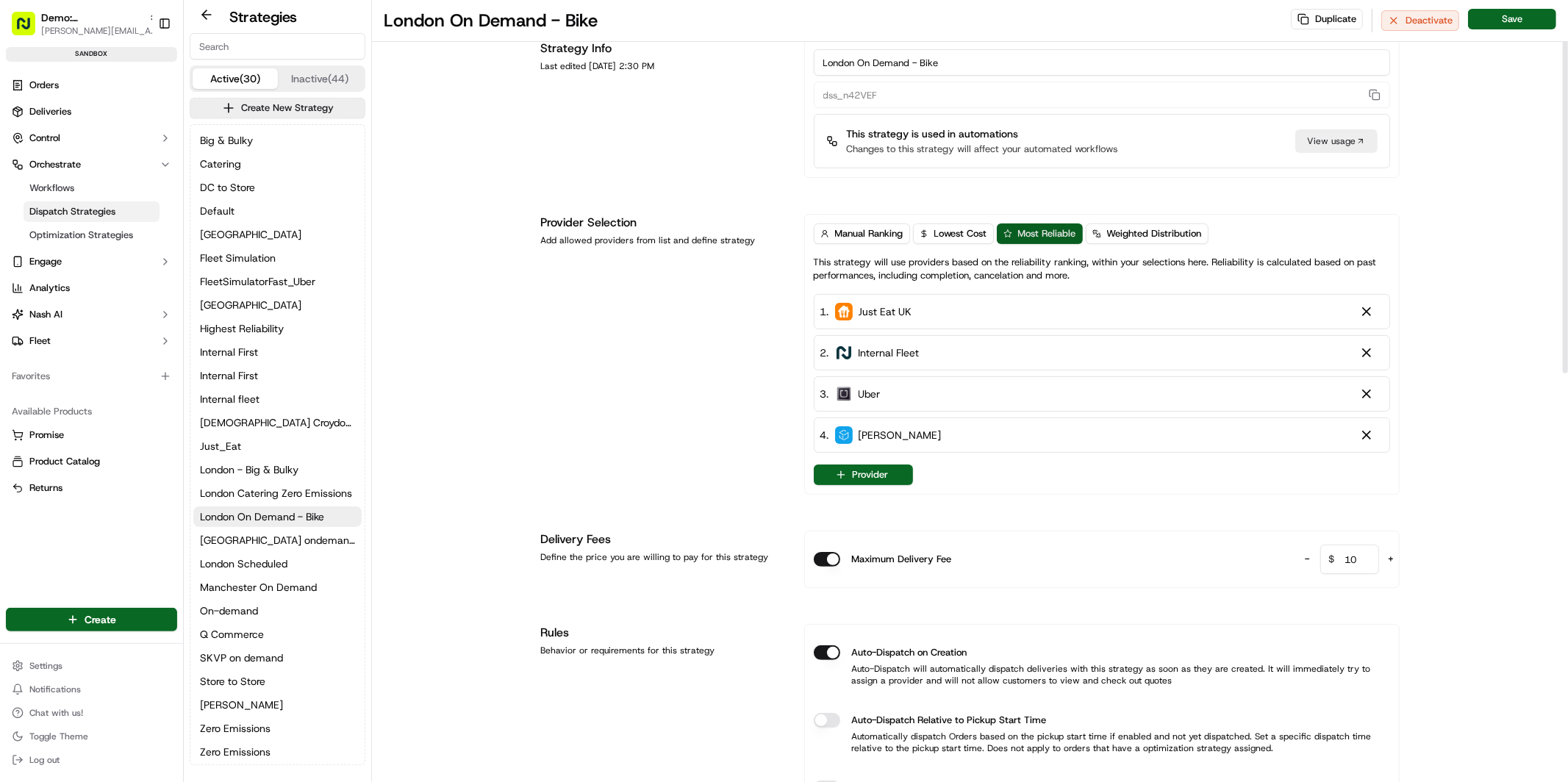
scroll to position [23, 0]
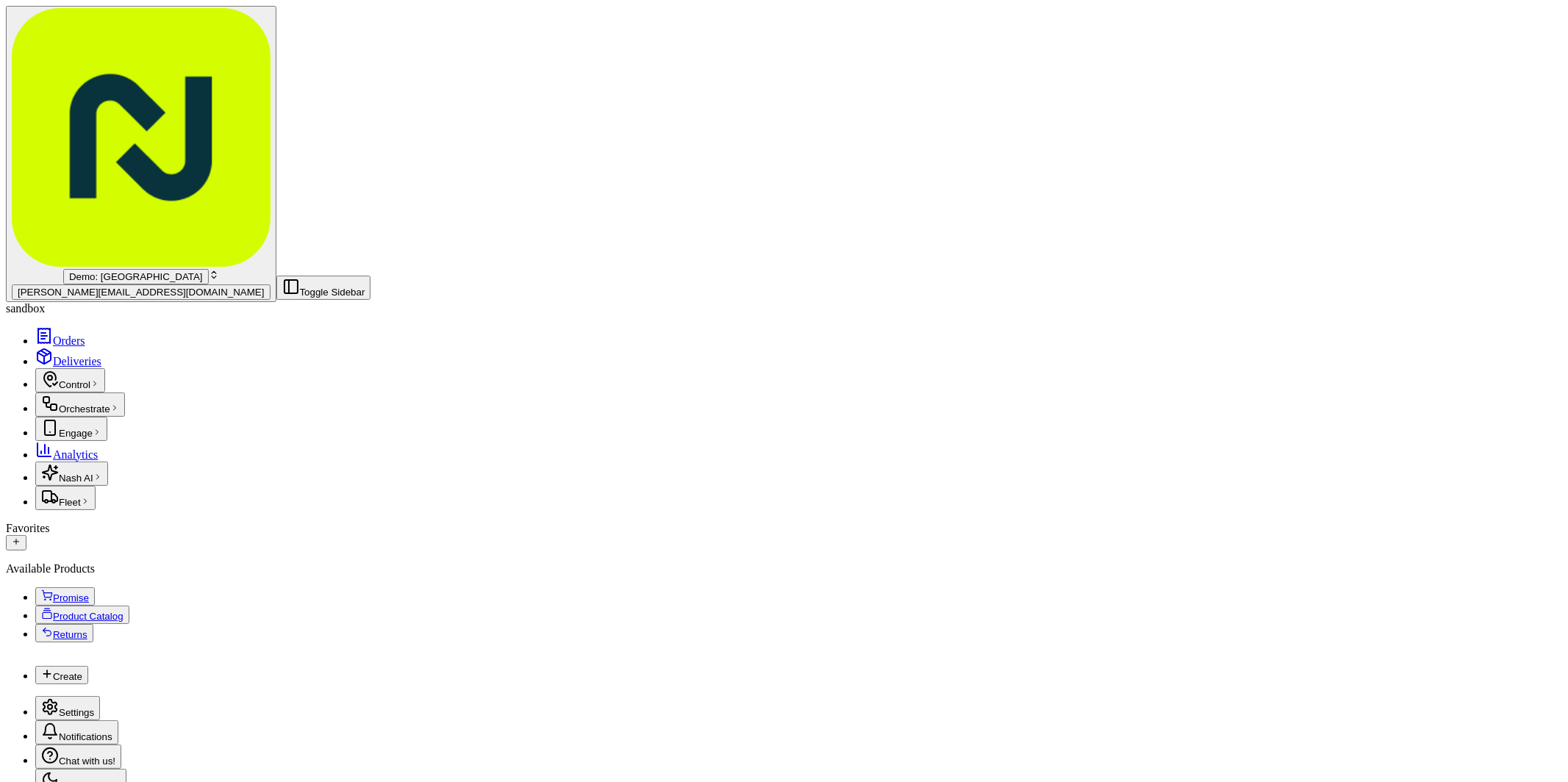
drag, startPoint x: 1351, startPoint y: 219, endPoint x: 1241, endPoint y: 215, distance: 110.1
type input "45"
drag, startPoint x: 1334, startPoint y: 269, endPoint x: 1266, endPoint y: 268, distance: 68.0
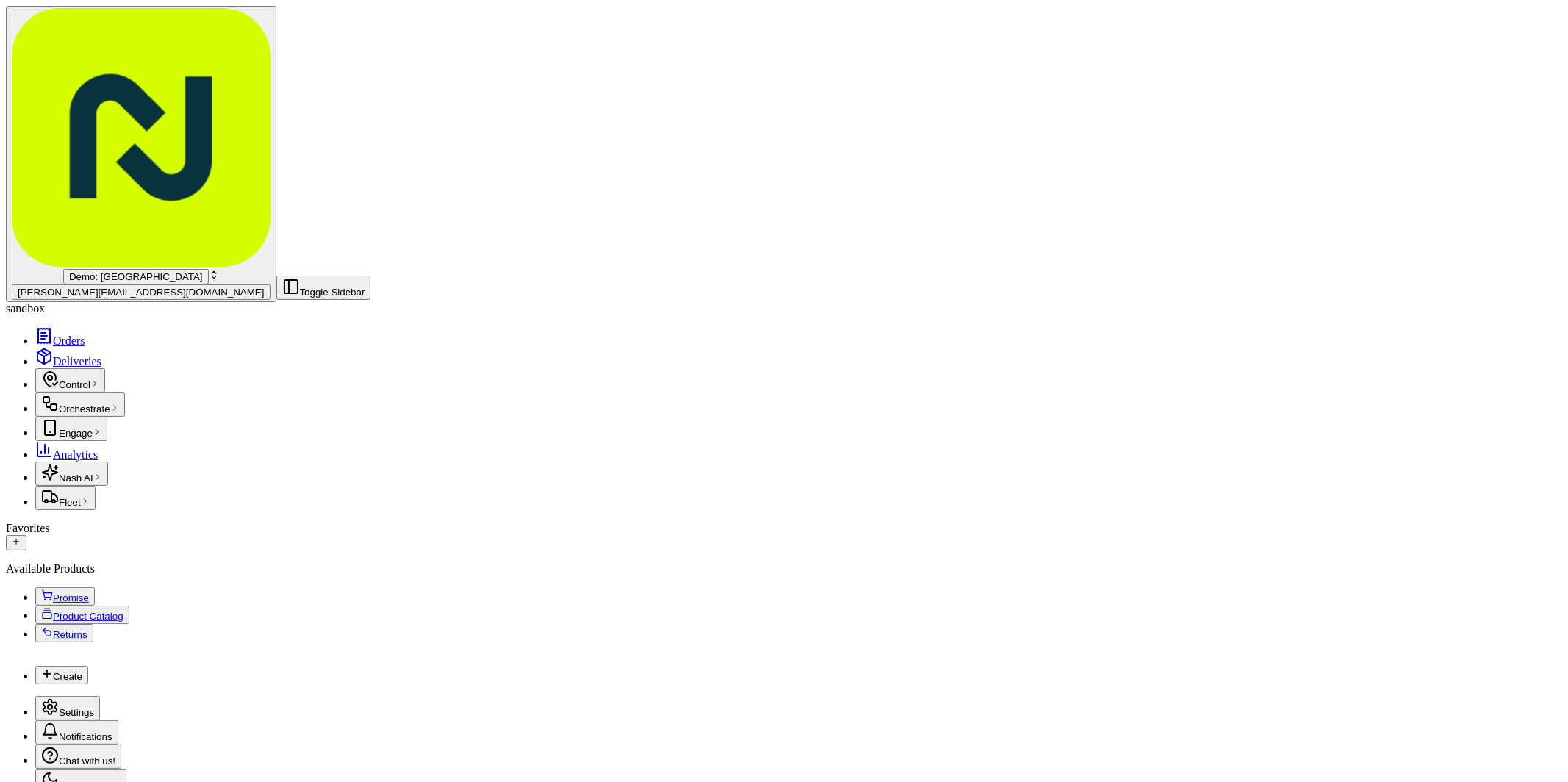
click at [1266, 268] on html "Demo: UK patrick.eve@usenash.com Toggle Sidebar sandbox Orders Deliveries Contr…" at bounding box center [784, 724] width 1568 height 1447
drag, startPoint x: 1346, startPoint y: 273, endPoint x: 1327, endPoint y: 270, distance: 19.2
click at [1294, 268] on html "Demo: UK patrick.eve@usenash.com Toggle Sidebar sandbox Orders Deliveries Contr…" at bounding box center [784, 724] width 1568 height 1447
drag, startPoint x: 1339, startPoint y: 273, endPoint x: 1266, endPoint y: 275, distance: 73.0
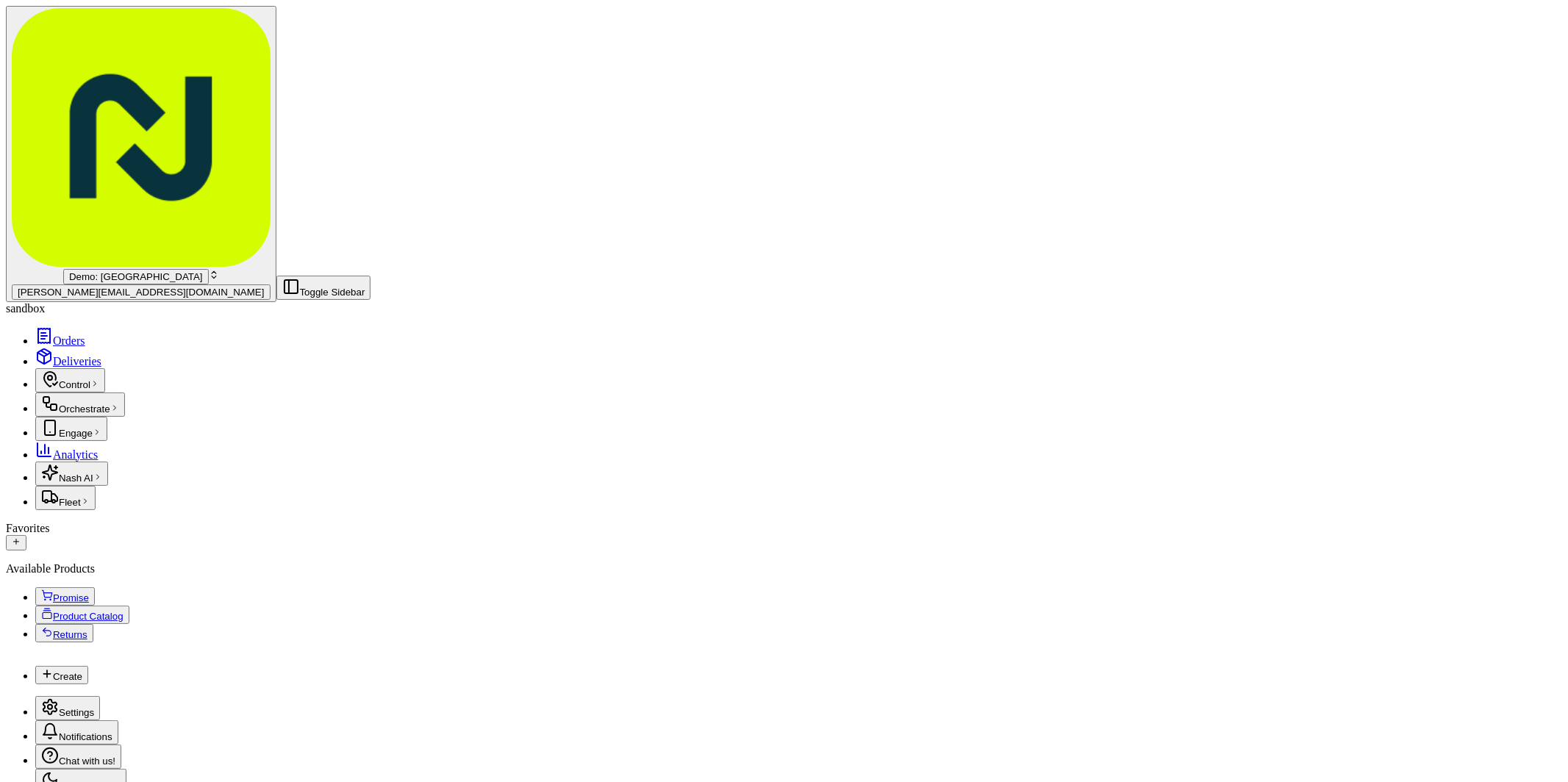
type input "120"
drag, startPoint x: 1039, startPoint y: 330, endPoint x: 969, endPoint y: 322, distance: 70.5
type input "Catering"
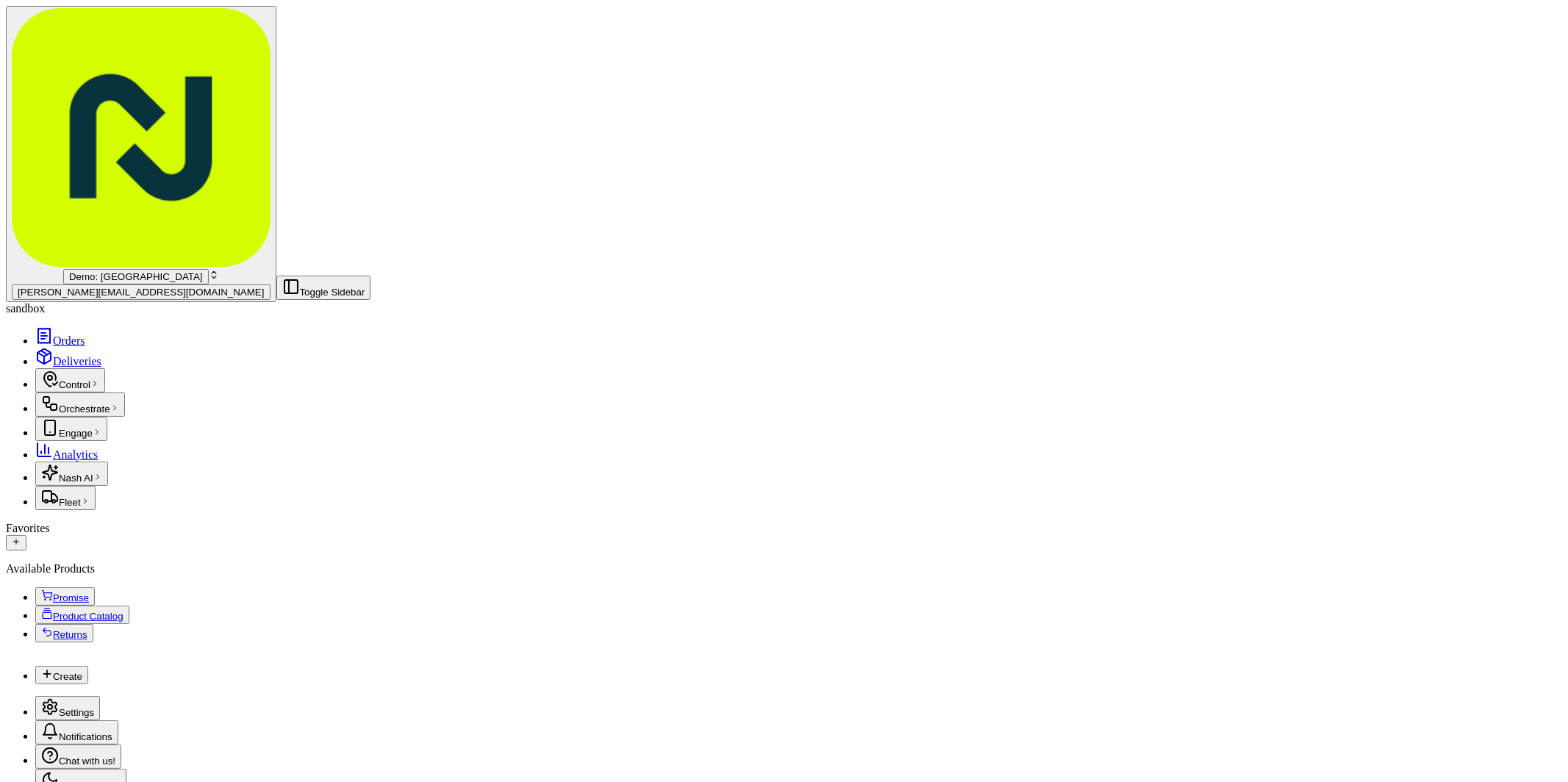
click at [872, 534] on html "Demo: UK patrick.eve@usenash.com Toggle Sidebar sandbox Orders Deliveries Contr…" at bounding box center [784, 742] width 1568 height 1485
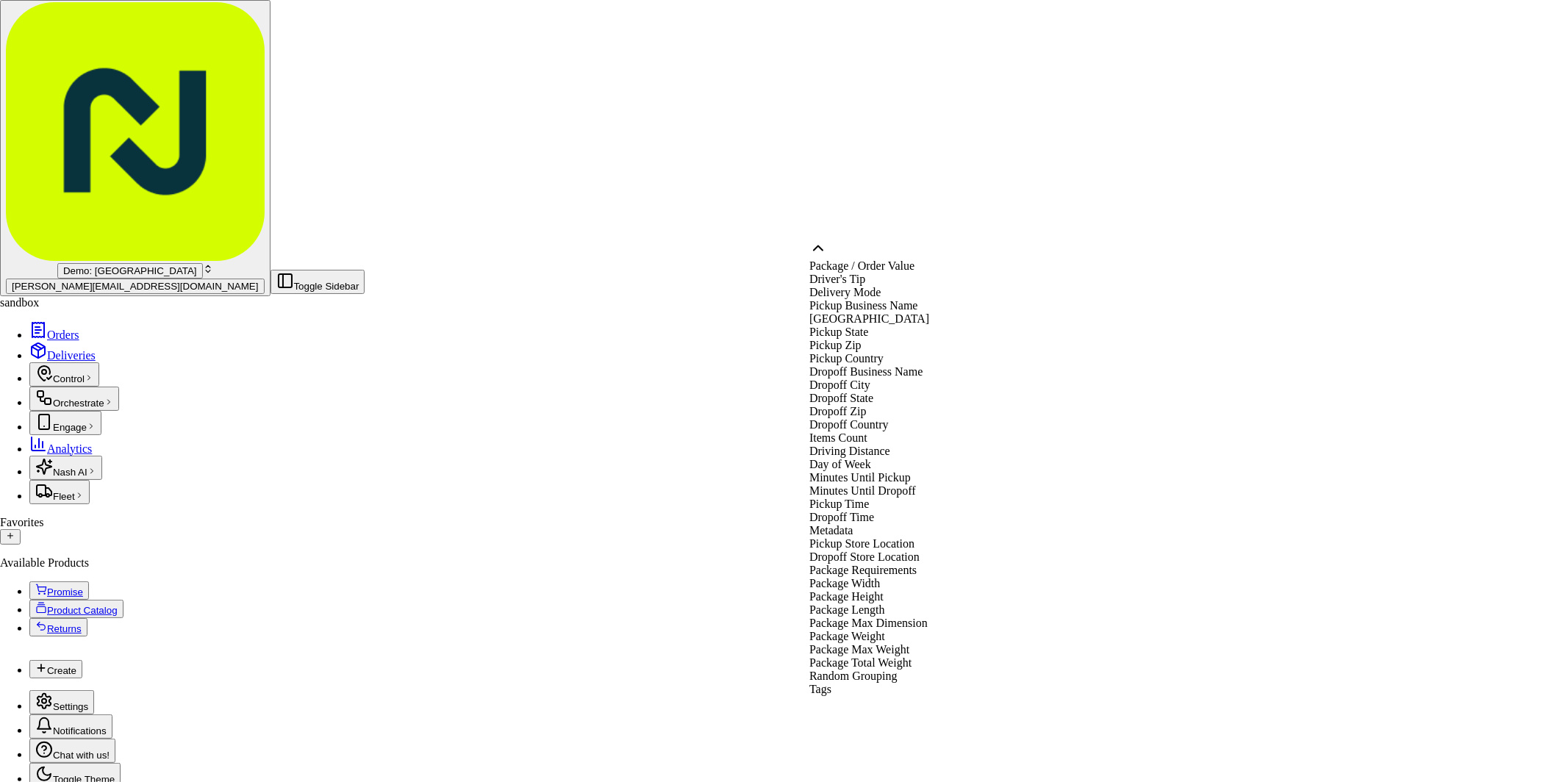
scroll to position [469, 0]
click at [1167, 572] on html "Demo: UK patrick.eve@usenash.com Toggle Sidebar sandbox Orders Deliveries Contr…" at bounding box center [784, 739] width 1568 height 1479
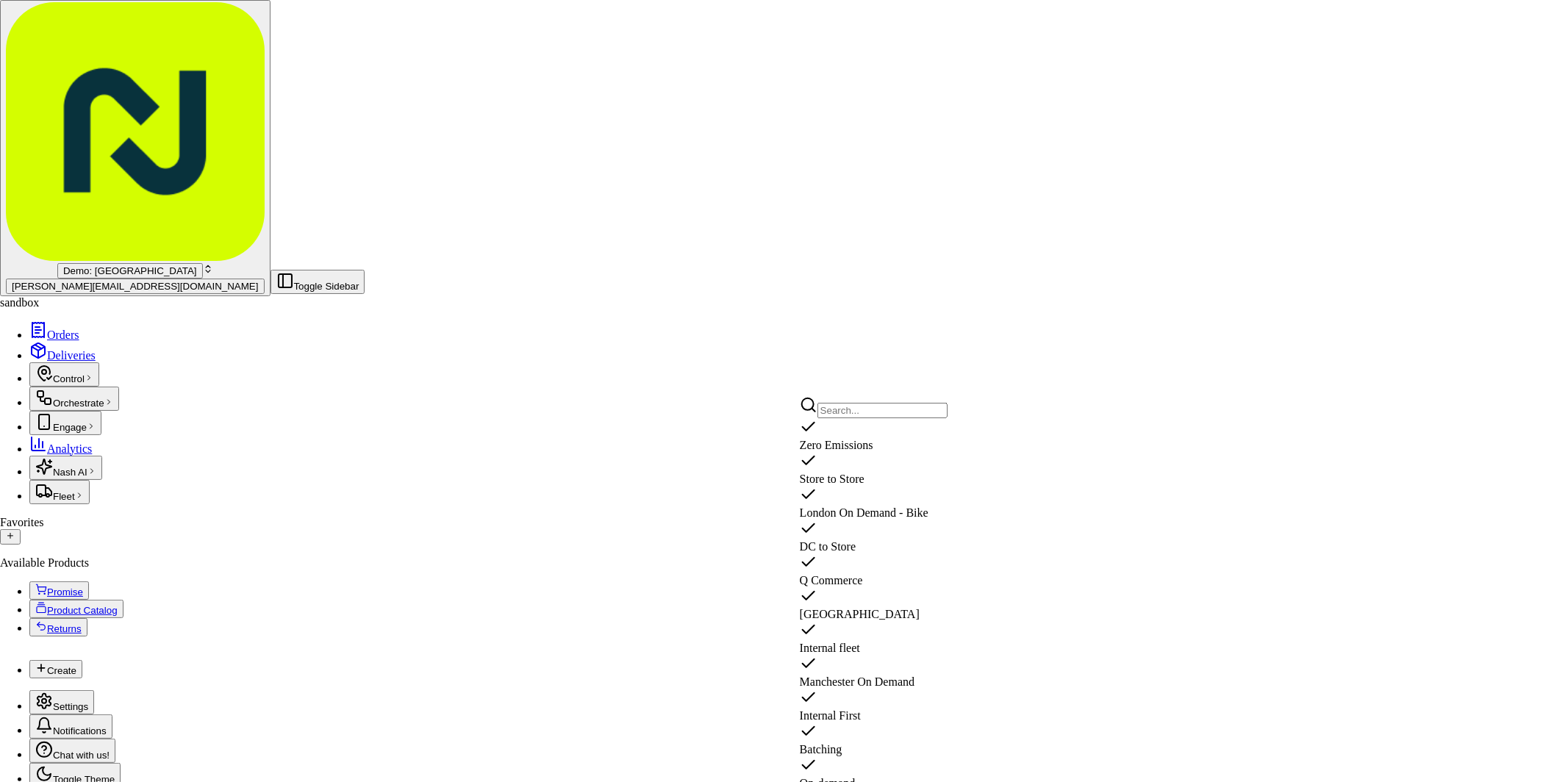
click at [1094, 595] on html "Demo: UK patrick.eve@usenash.com Toggle Sidebar sandbox Orders Deliveries Contr…" at bounding box center [784, 739] width 1568 height 1479
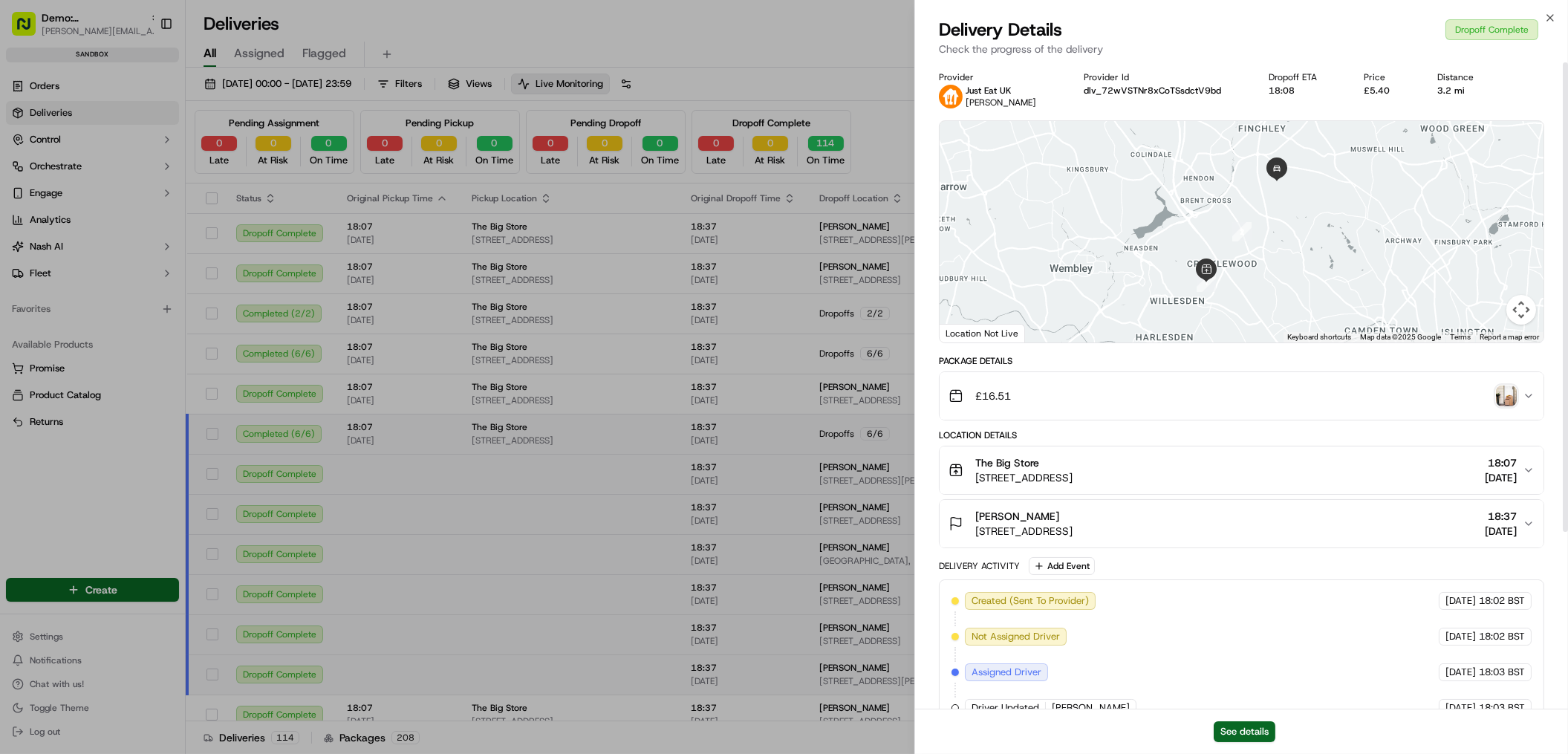
scroll to position [560, 0]
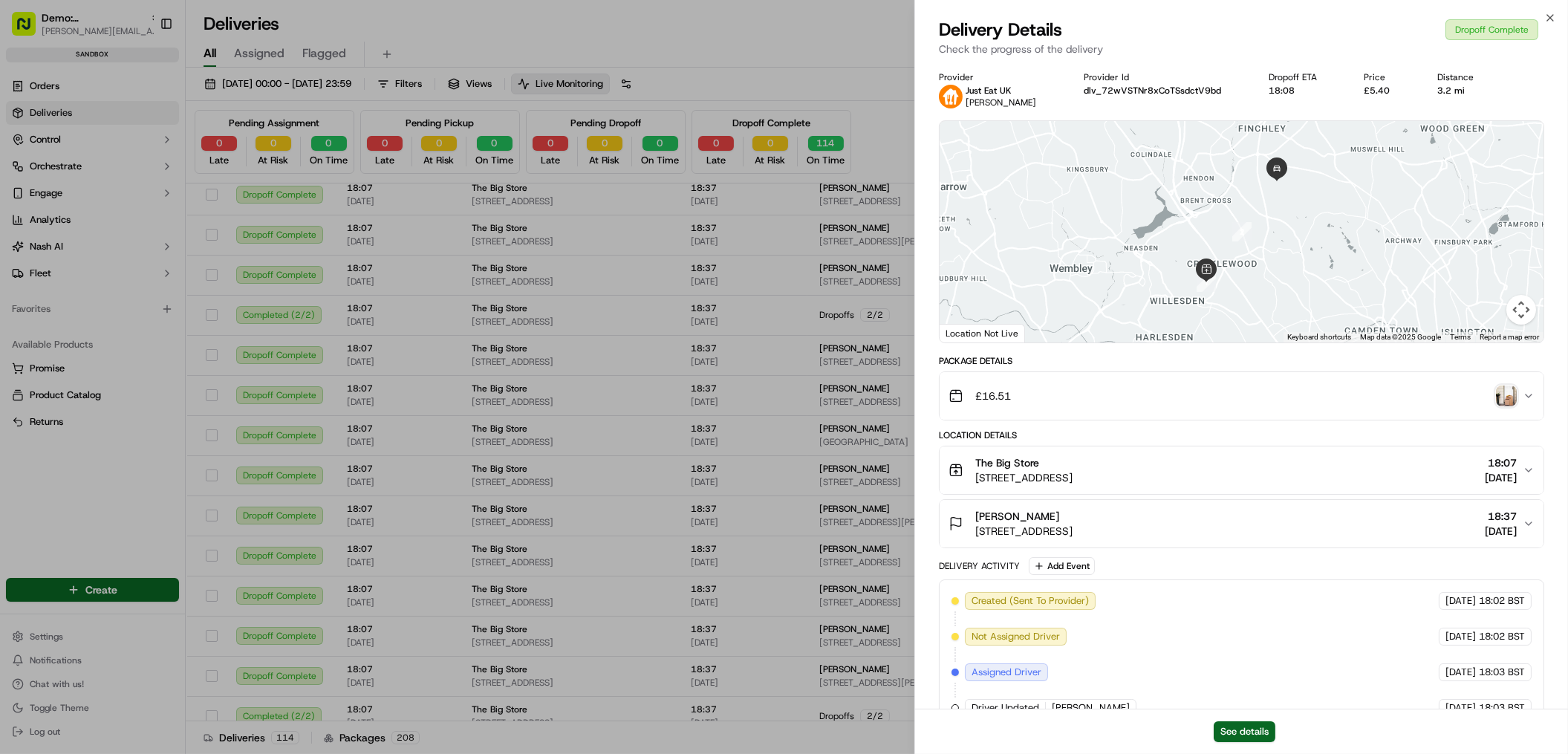
drag, startPoint x: 664, startPoint y: 37, endPoint x: 640, endPoint y: 33, distance: 24.3
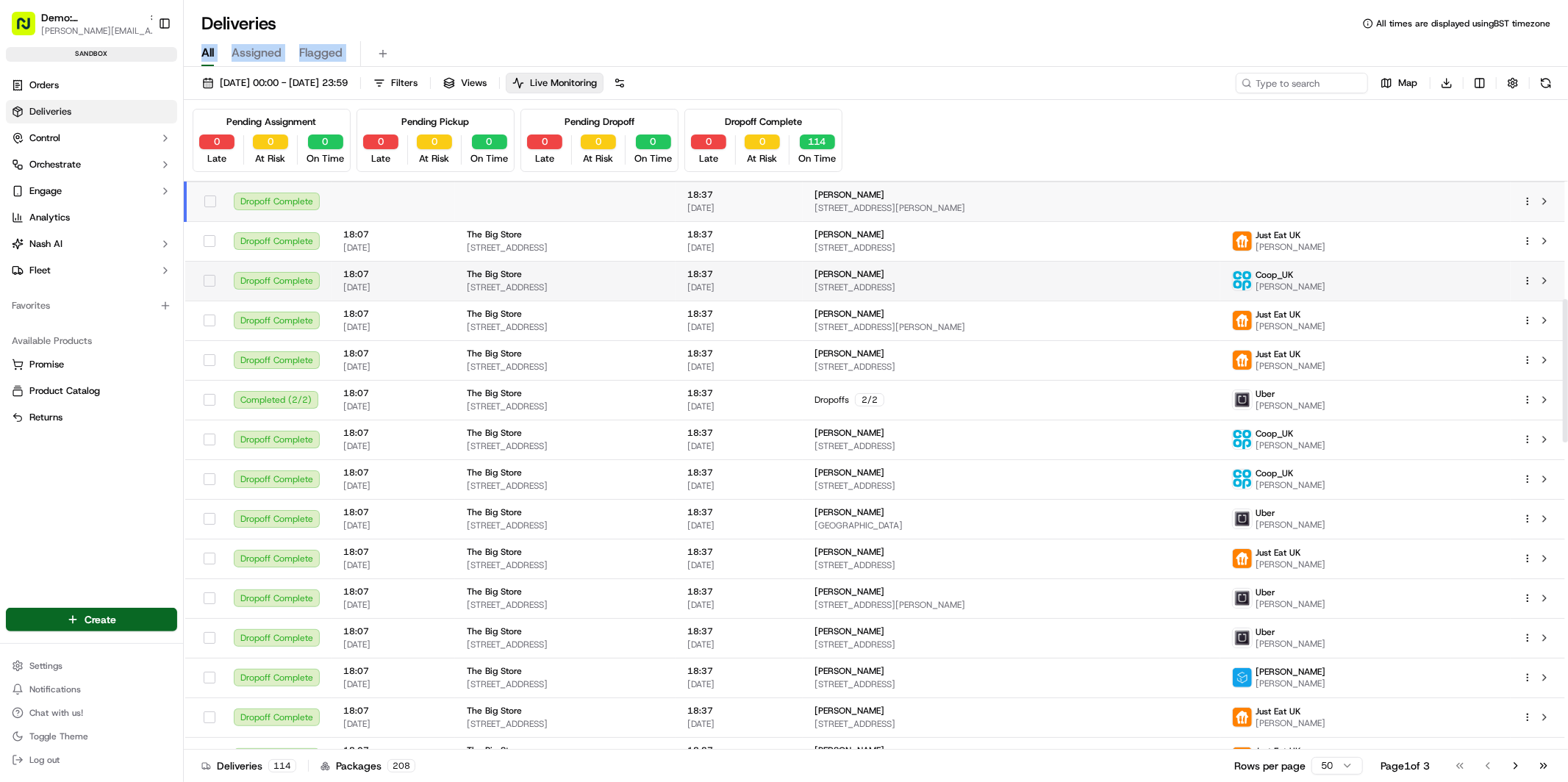
scroll to position [468, 0]
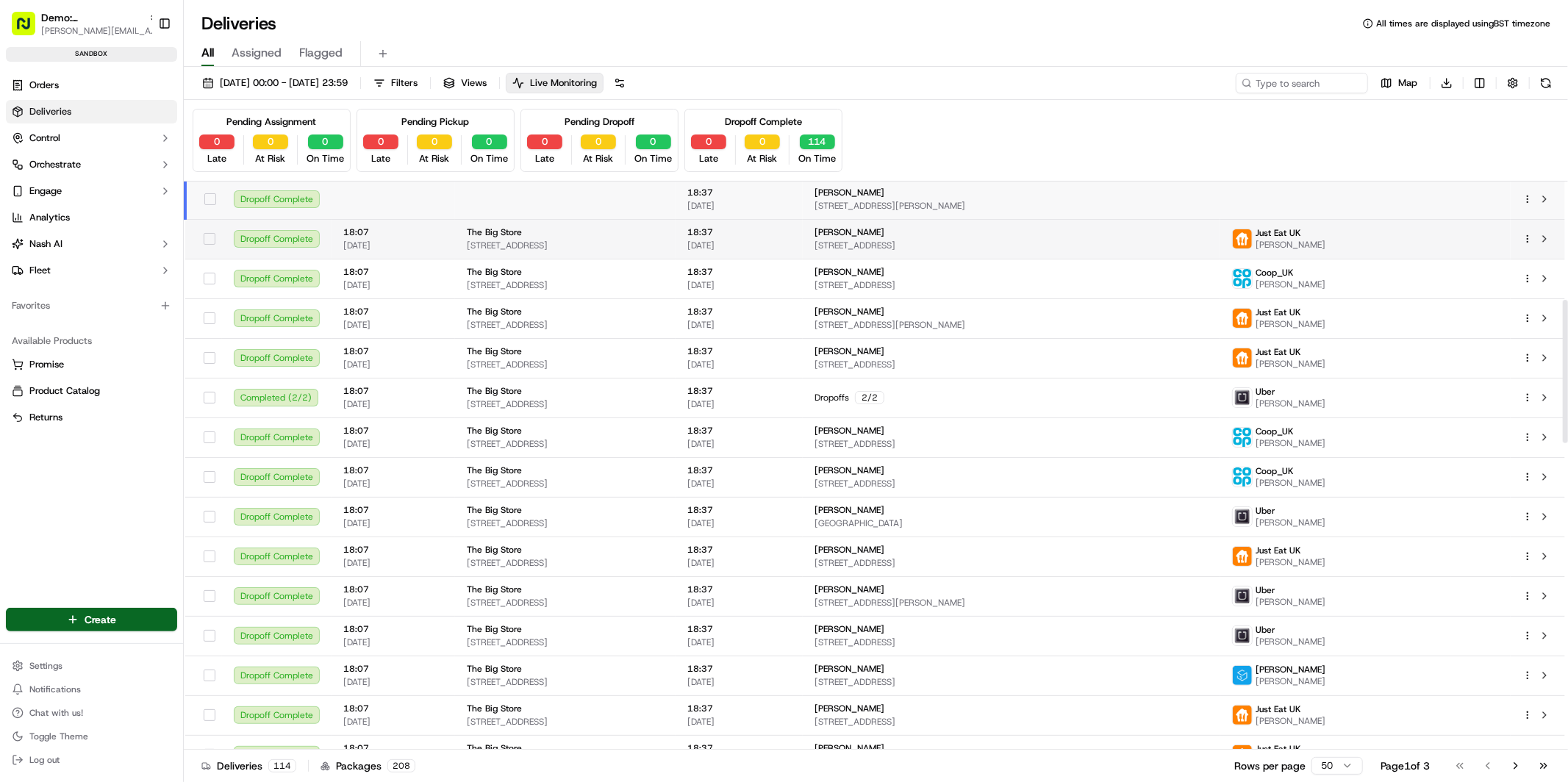
click at [608, 238] on div "The Big Store 95 Kingston Rd, Oxford OX2 6RL, UK" at bounding box center [565, 238] width 197 height 25
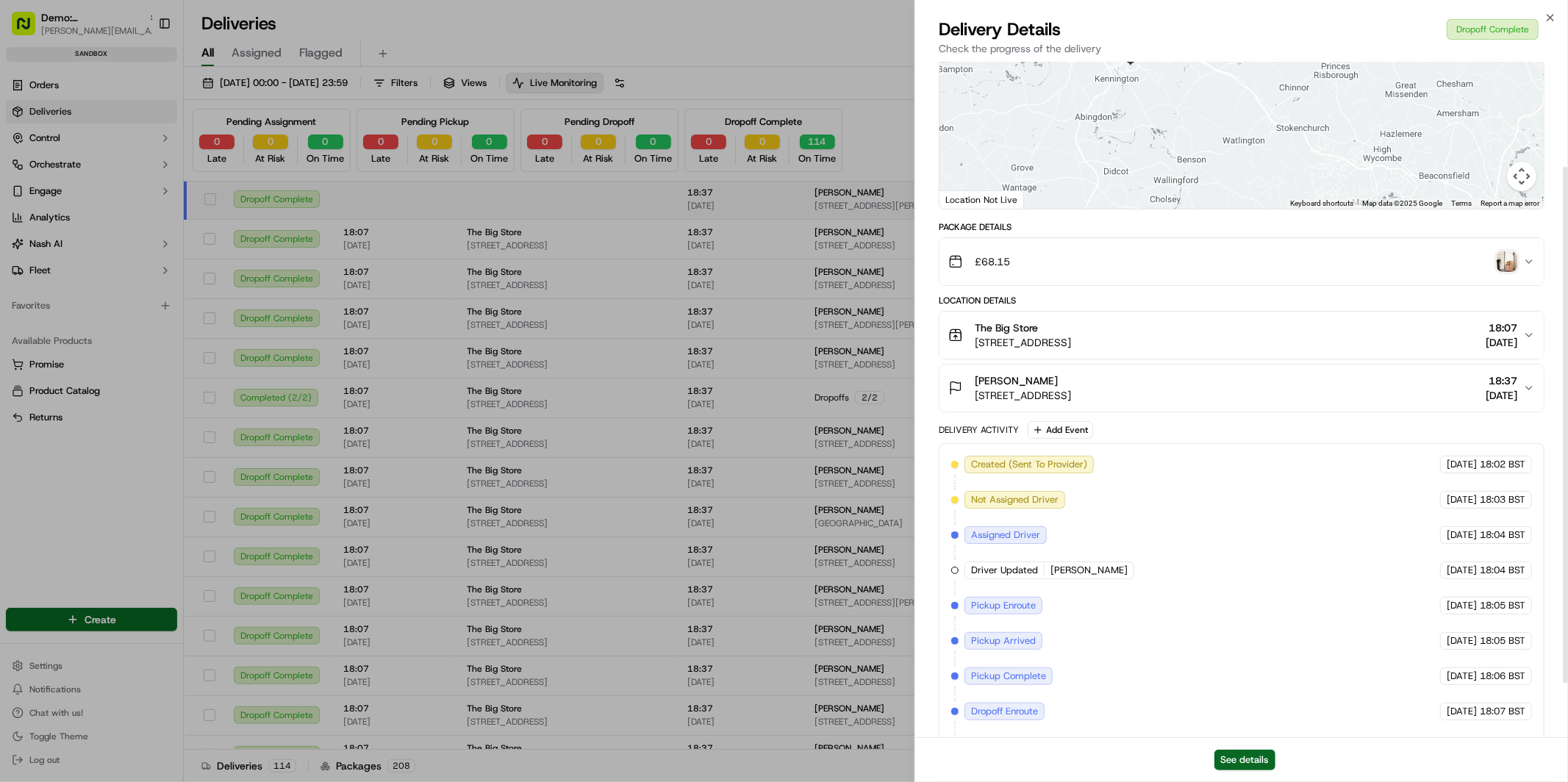
scroll to position [137, 0]
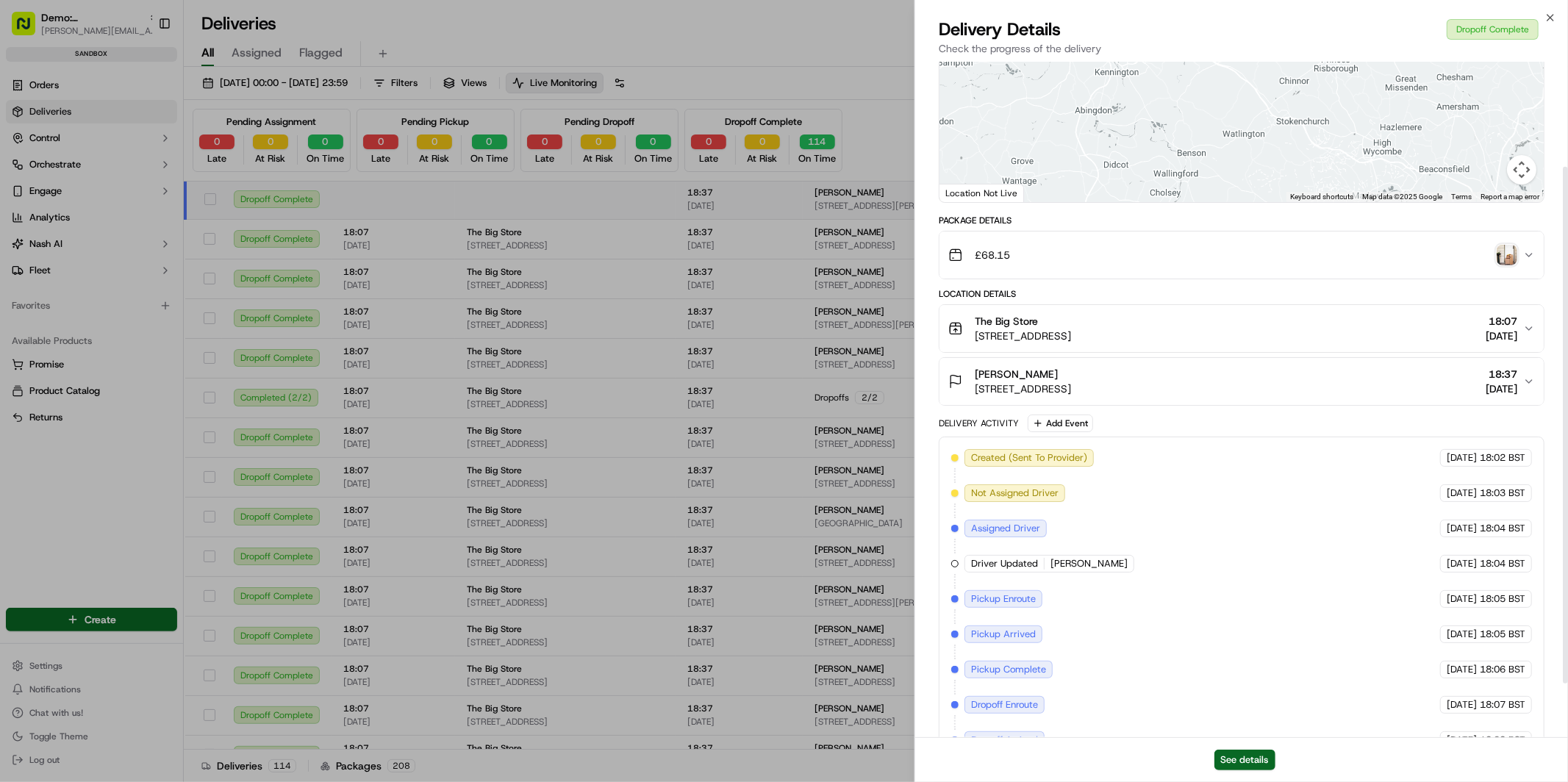
click at [1181, 313] on div "The Big Store 95 Kingston Rd, Oxford OX2 6RL, UK 18:07 03/06/2025" at bounding box center [1235, 328] width 575 height 29
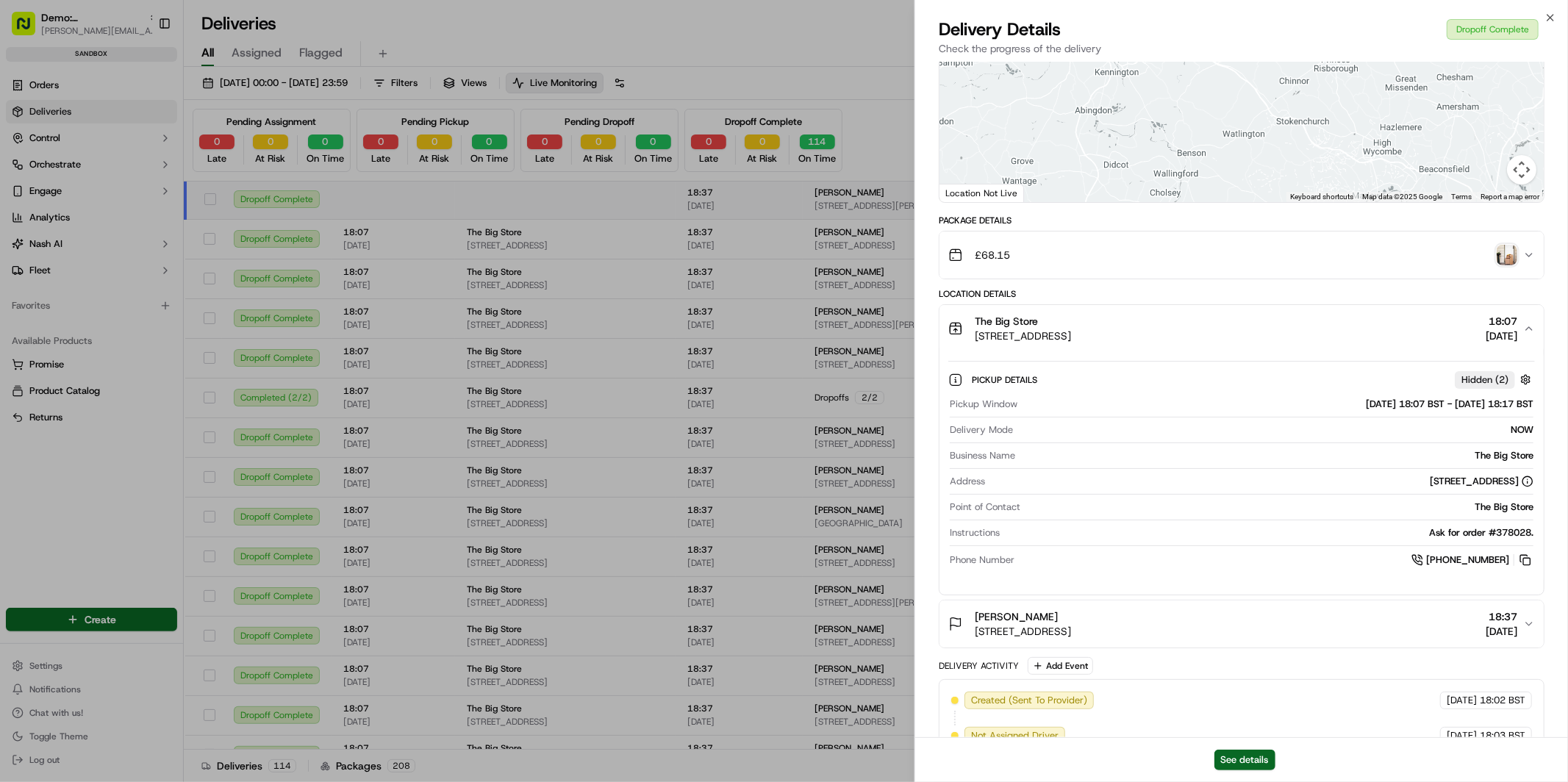
click at [1168, 325] on div "The Big Store 95 Kingston Rd, Oxford OX2 6RL, UK 18:07 03/06/2025" at bounding box center [1235, 328] width 575 height 29
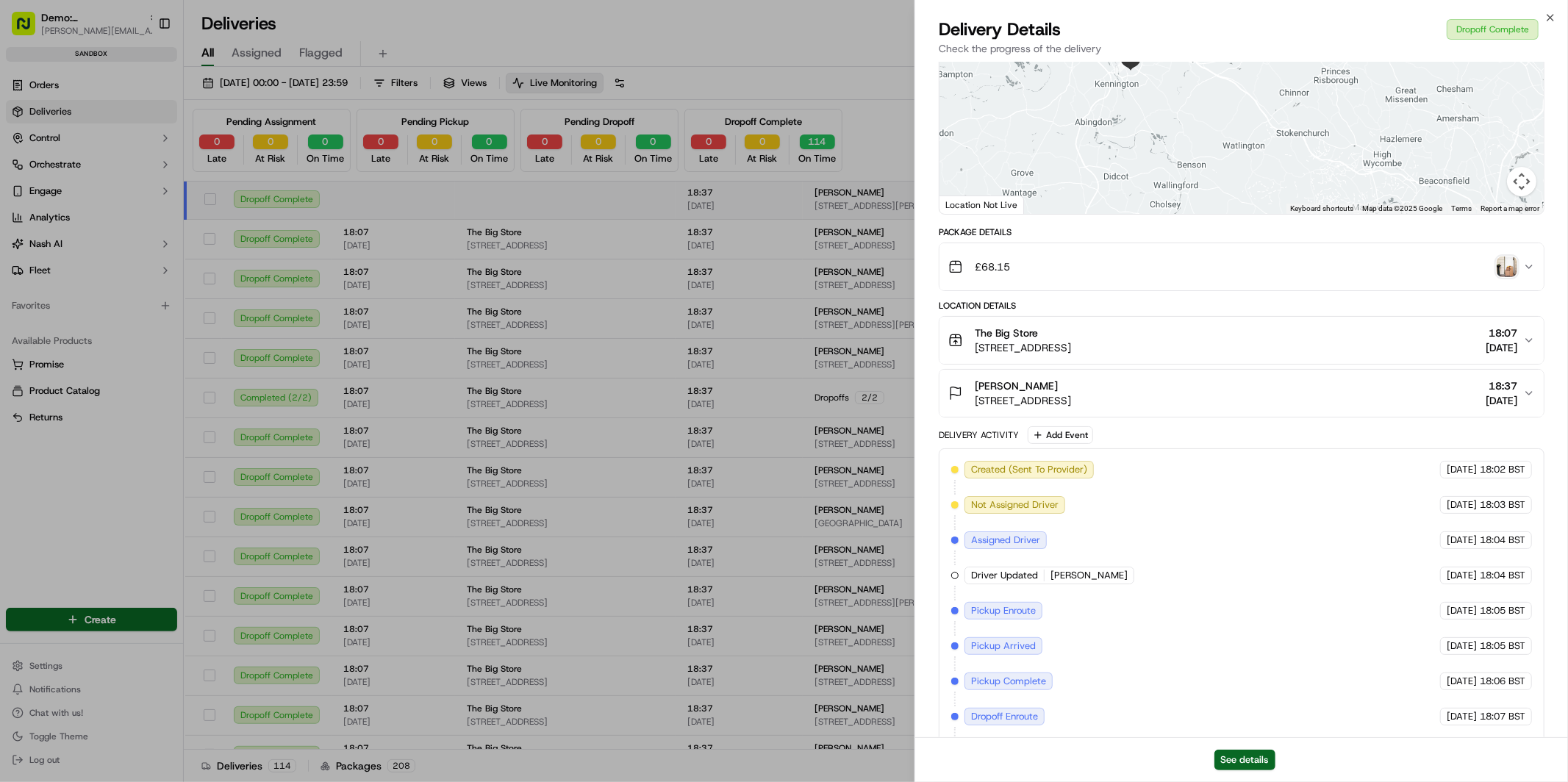
scroll to position [0, 0]
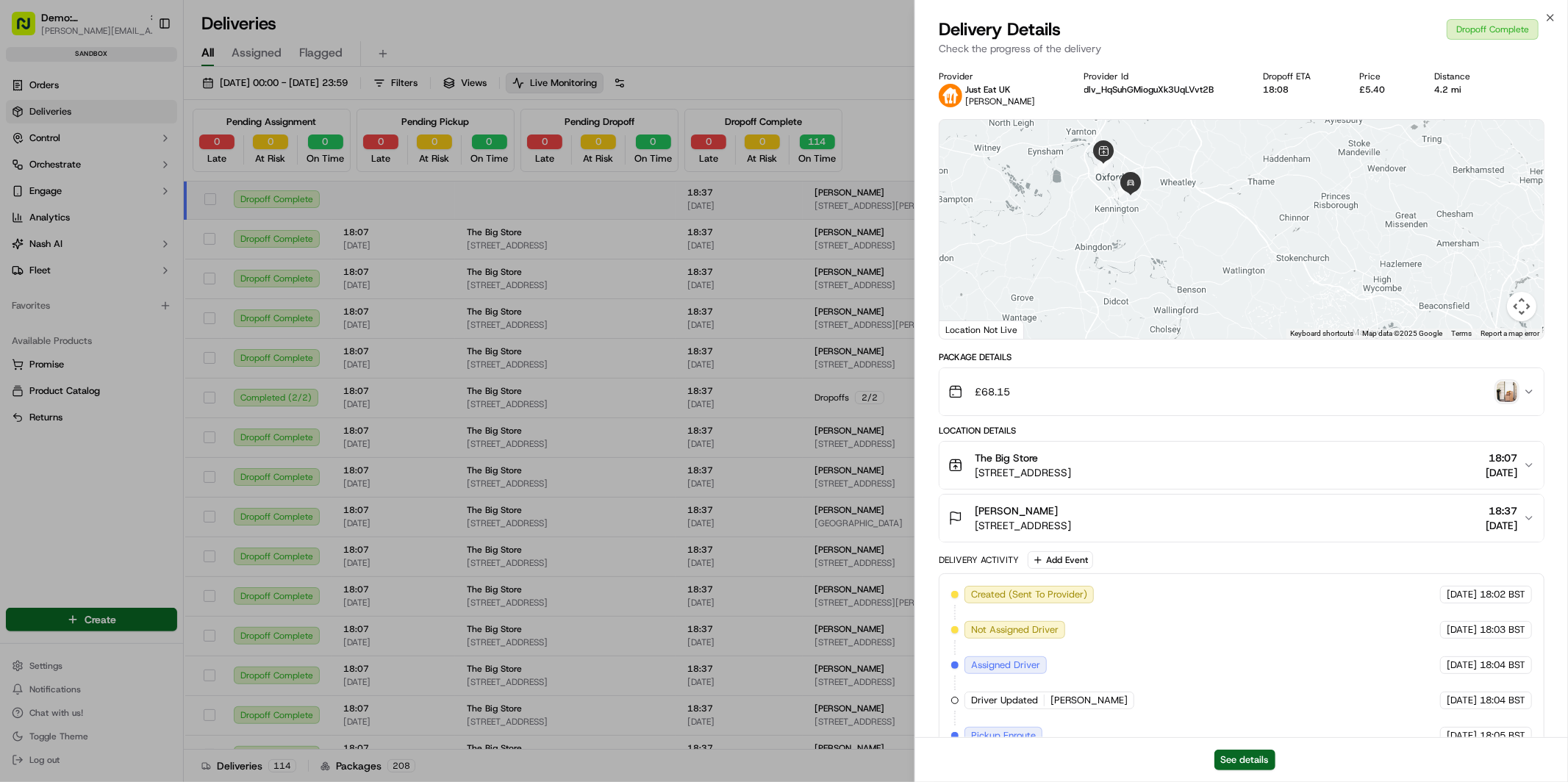
click at [1507, 390] on img "button" at bounding box center [1506, 391] width 21 height 21
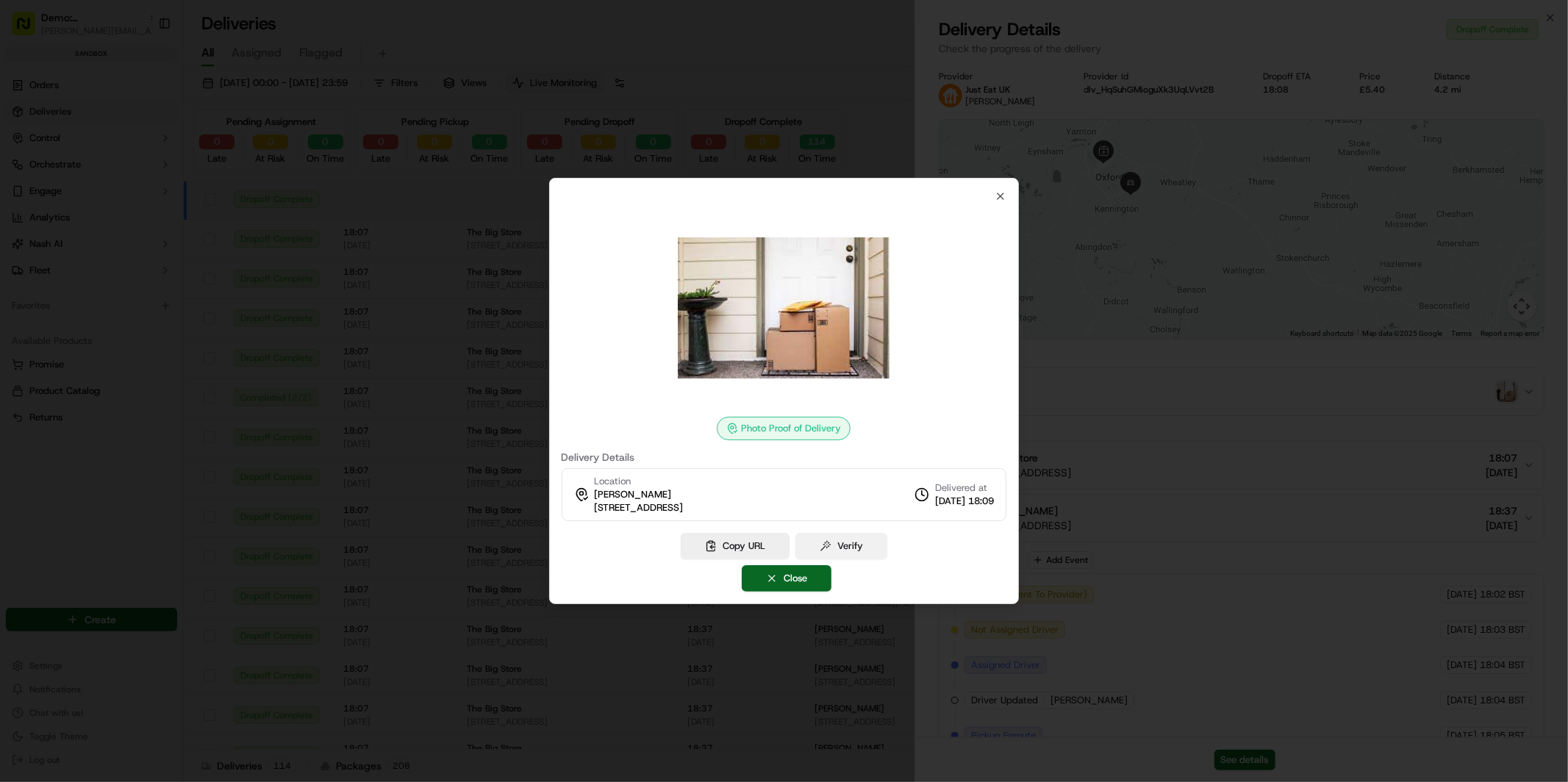
click at [847, 547] on button "Verify" at bounding box center [842, 546] width 92 height 27
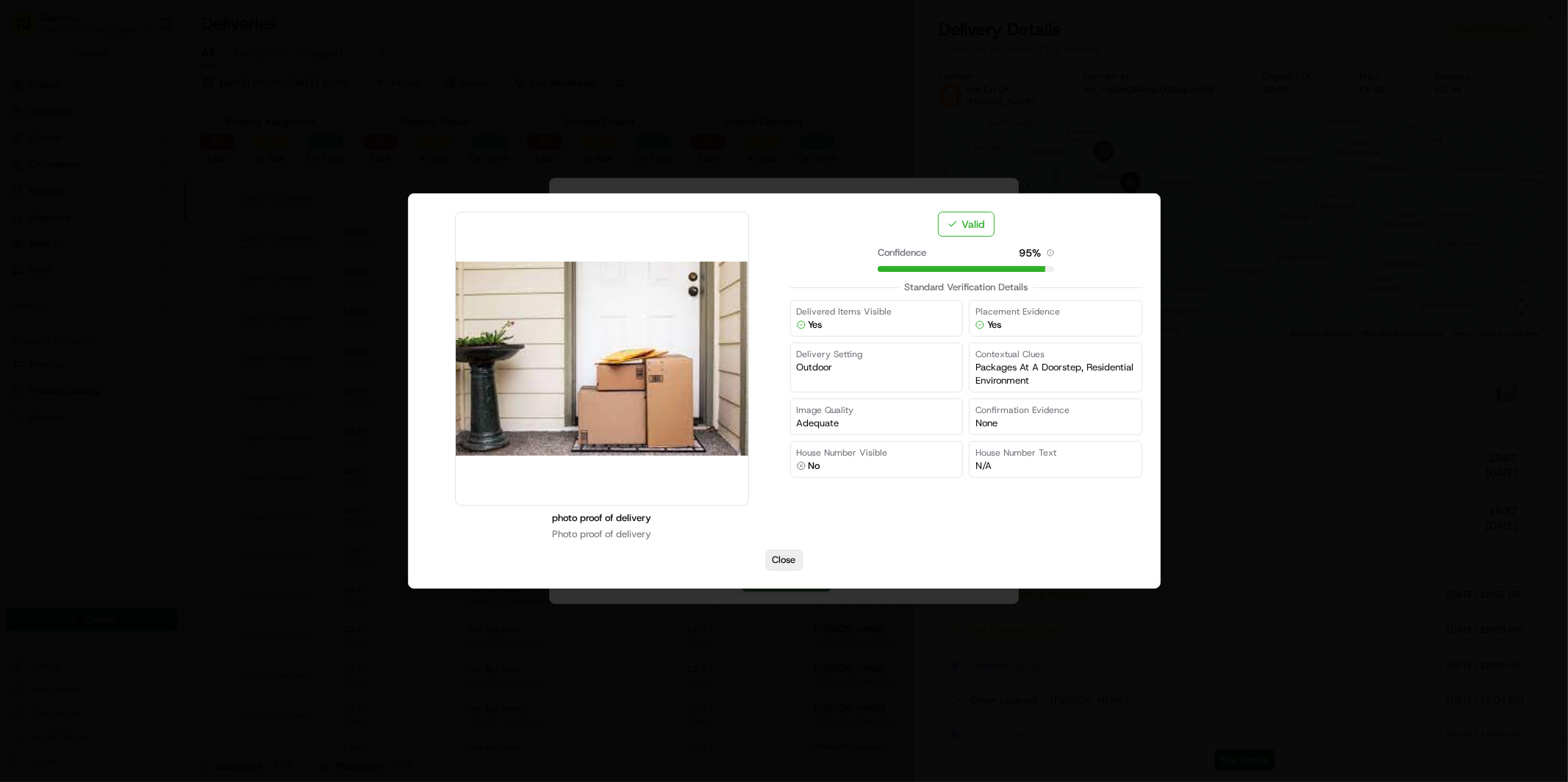
click at [788, 559] on button "Close" at bounding box center [784, 559] width 37 height 21
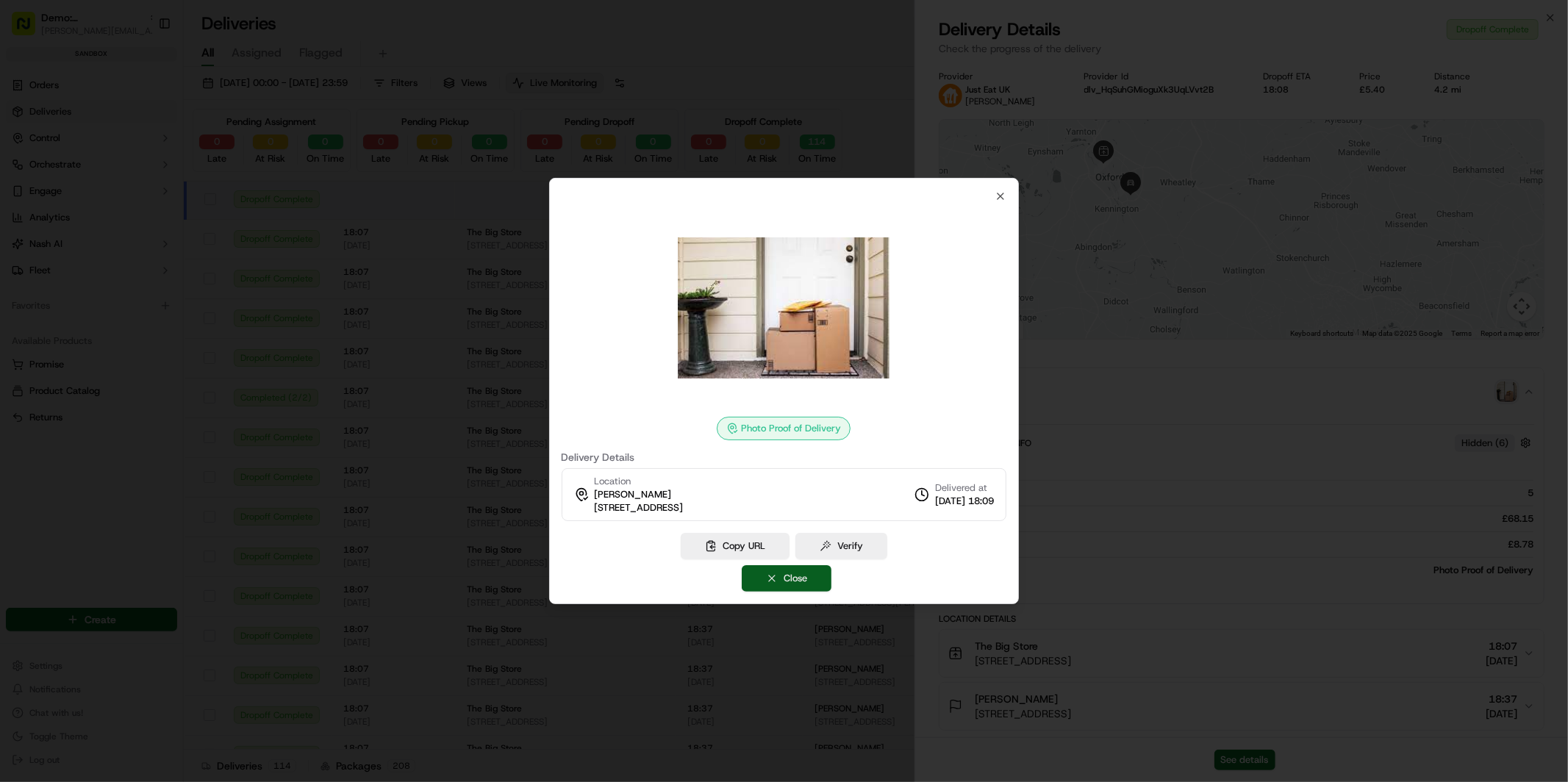
click at [789, 584] on button "Close" at bounding box center [787, 579] width 90 height 27
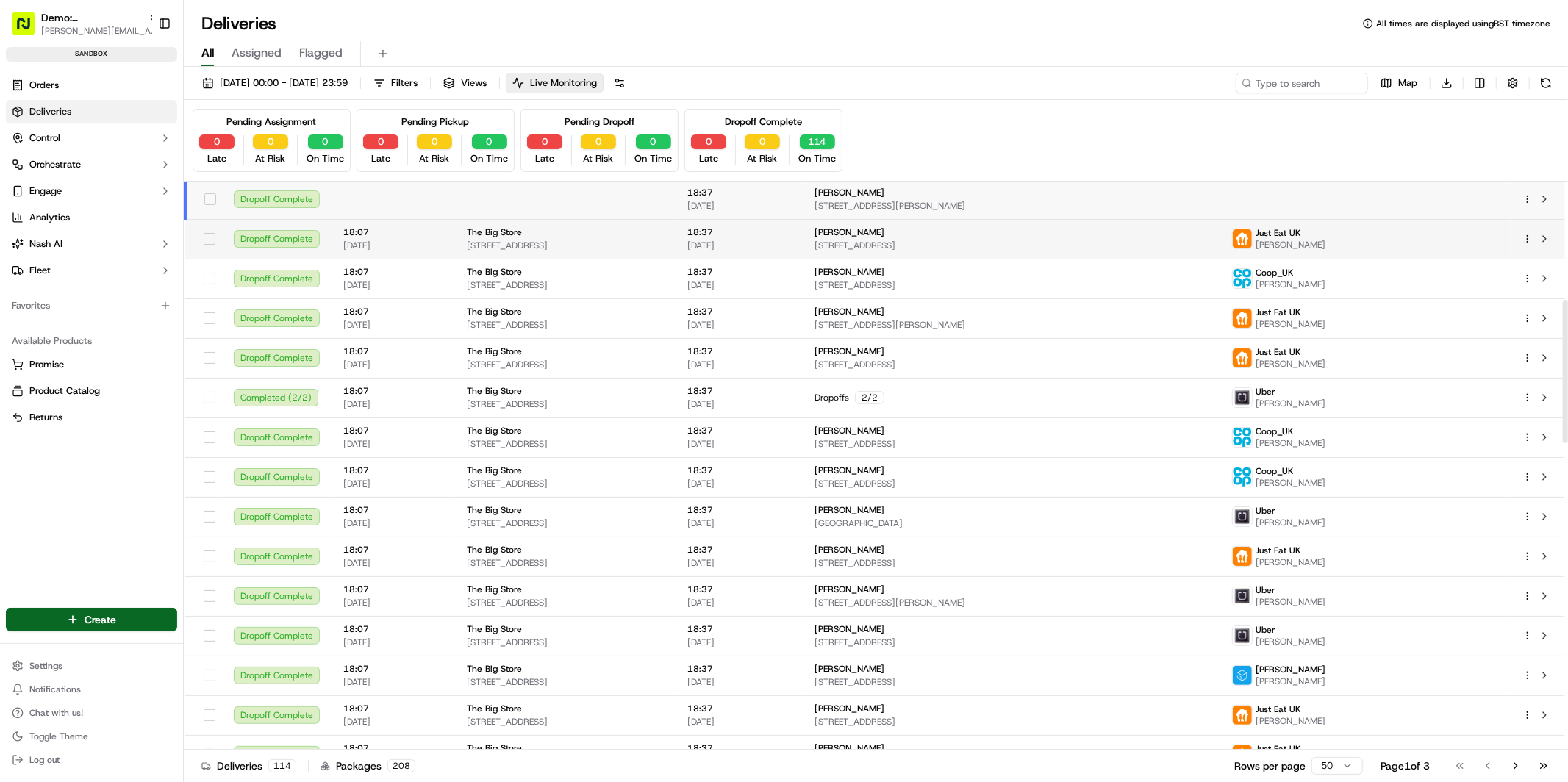
click at [791, 243] on span "03/06/2025" at bounding box center [739, 245] width 103 height 12
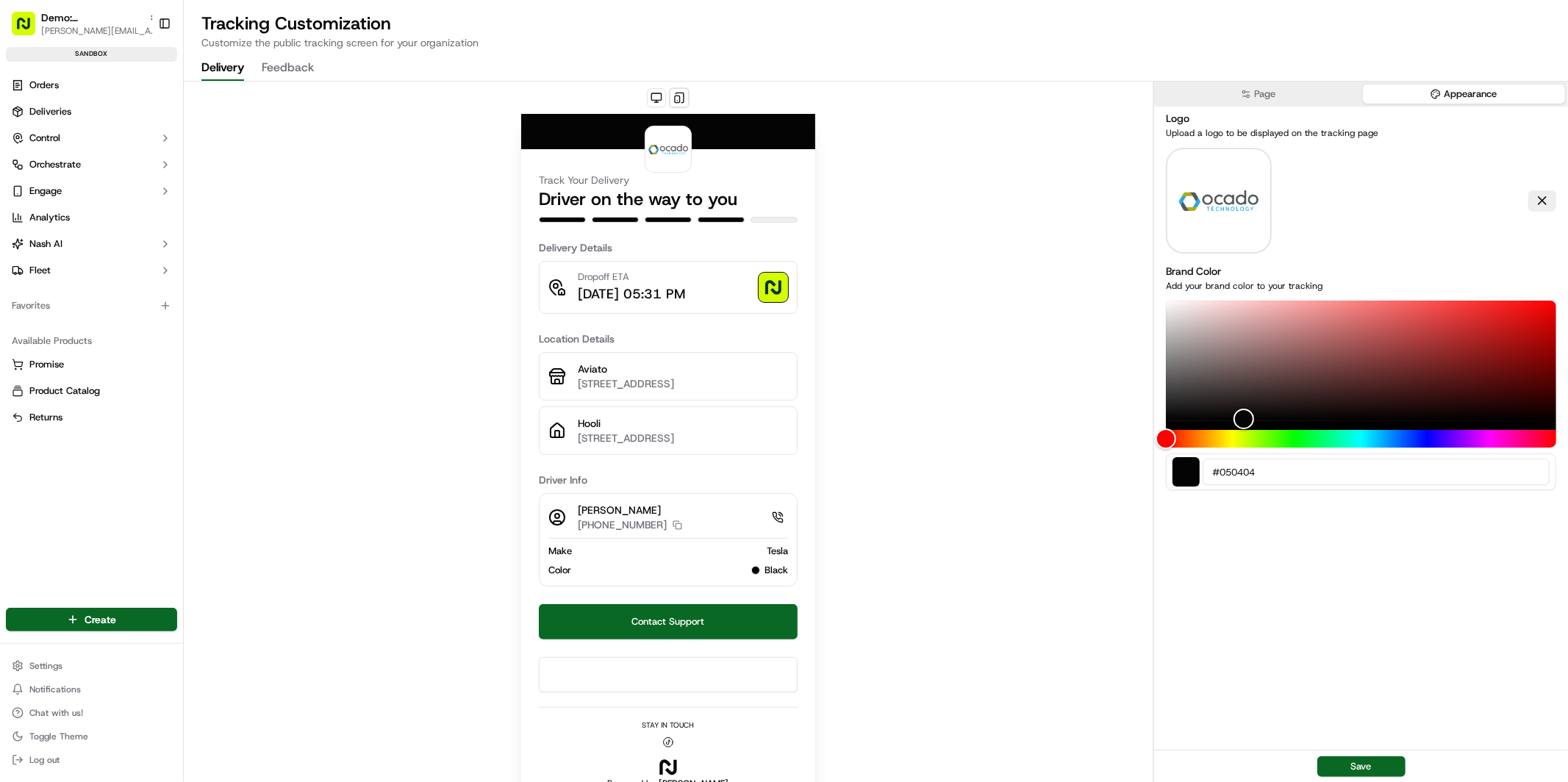
click at [1442, 93] on button "Appearance" at bounding box center [1464, 93] width 202 height 19
click at [1215, 405] on div "Color" at bounding box center [1361, 360] width 390 height 121
click at [1488, 323] on div "Color" at bounding box center [1361, 360] width 390 height 121
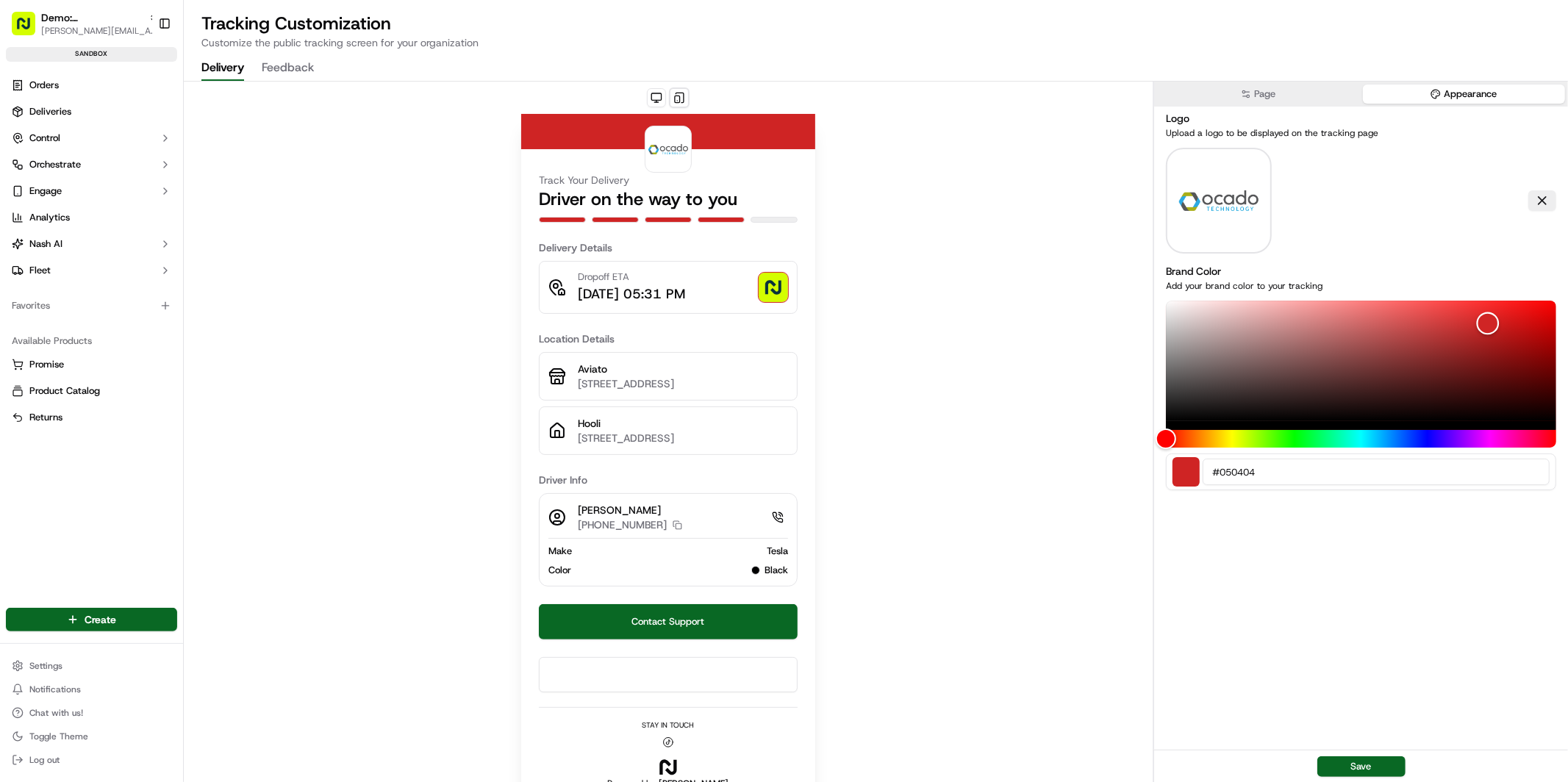
click at [1520, 312] on div "Color" at bounding box center [1361, 360] width 390 height 121
click at [1522, 338] on div "Color" at bounding box center [1361, 360] width 390 height 121
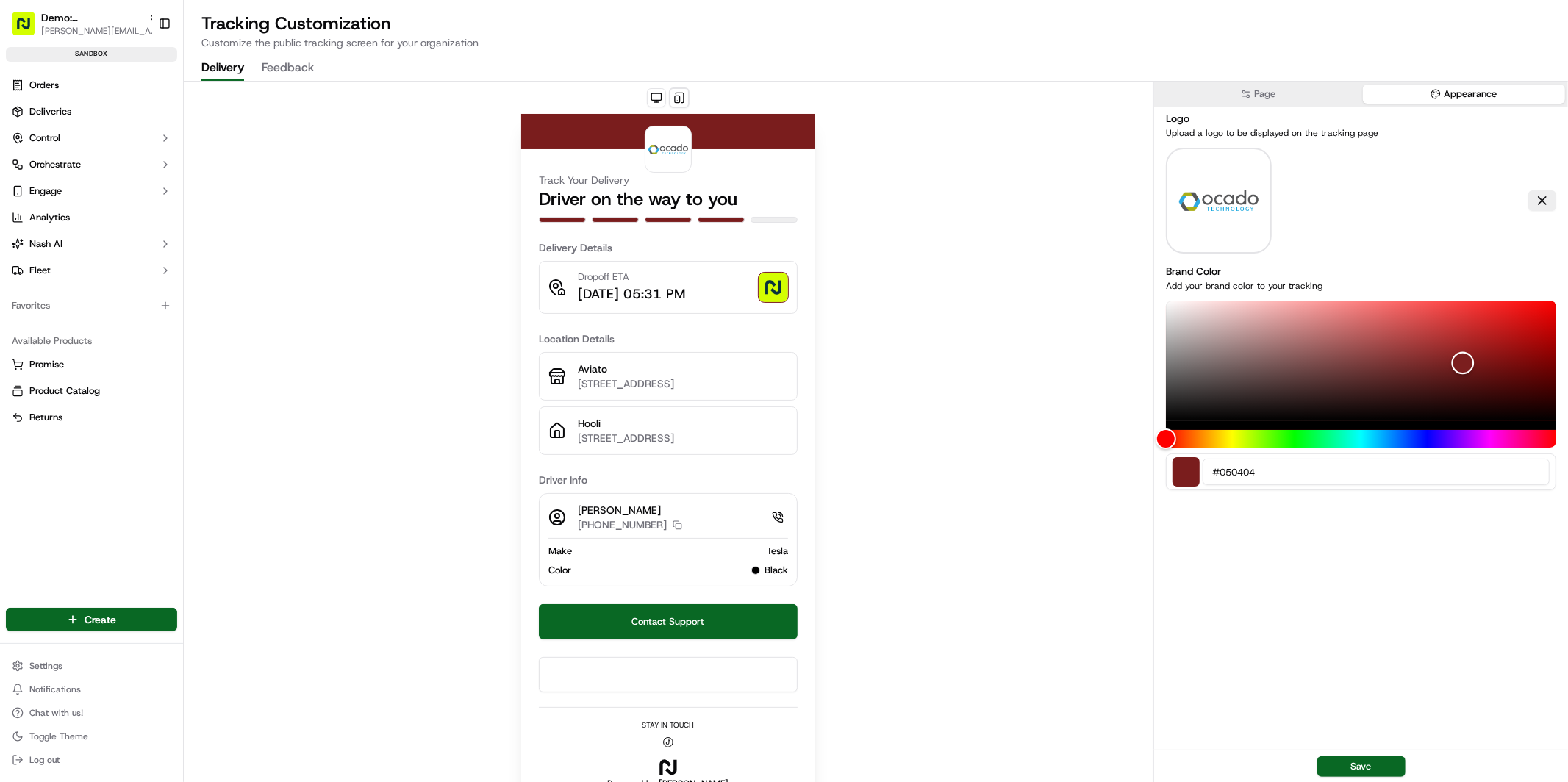
drag, startPoint x: 1463, startPoint y: 363, endPoint x: 1390, endPoint y: 363, distance: 73.0
click at [1463, 363] on div "Color" at bounding box center [1361, 360] width 390 height 121
drag, startPoint x: 1365, startPoint y: 363, endPoint x: 1194, endPoint y: 331, distance: 174.0
click at [1364, 363] on div "Color" at bounding box center [1361, 360] width 390 height 121
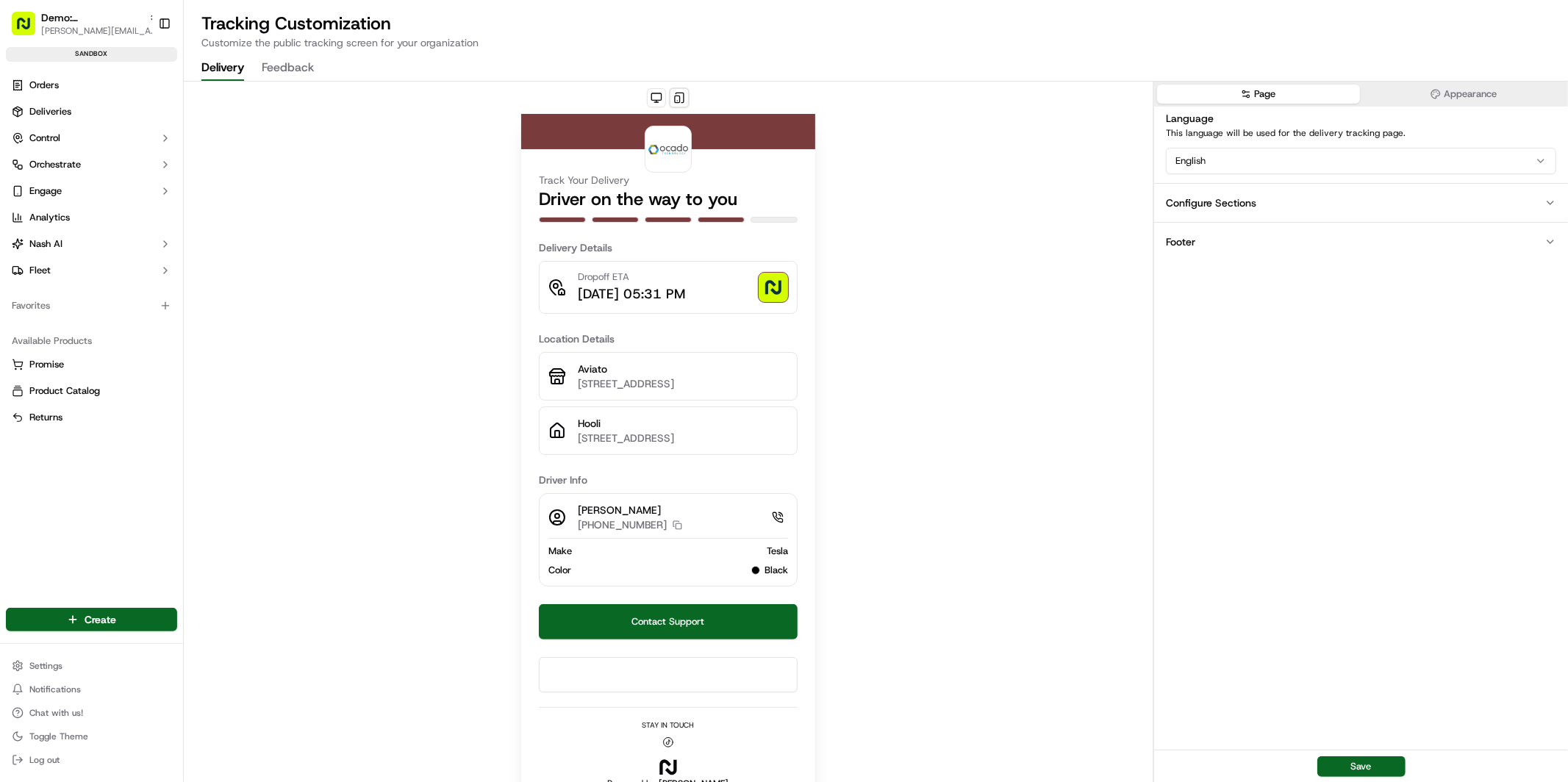
click at [1253, 95] on button "Page" at bounding box center [1258, 93] width 202 height 19
click at [1223, 197] on div "Configure Sections" at bounding box center [1211, 203] width 90 height 15
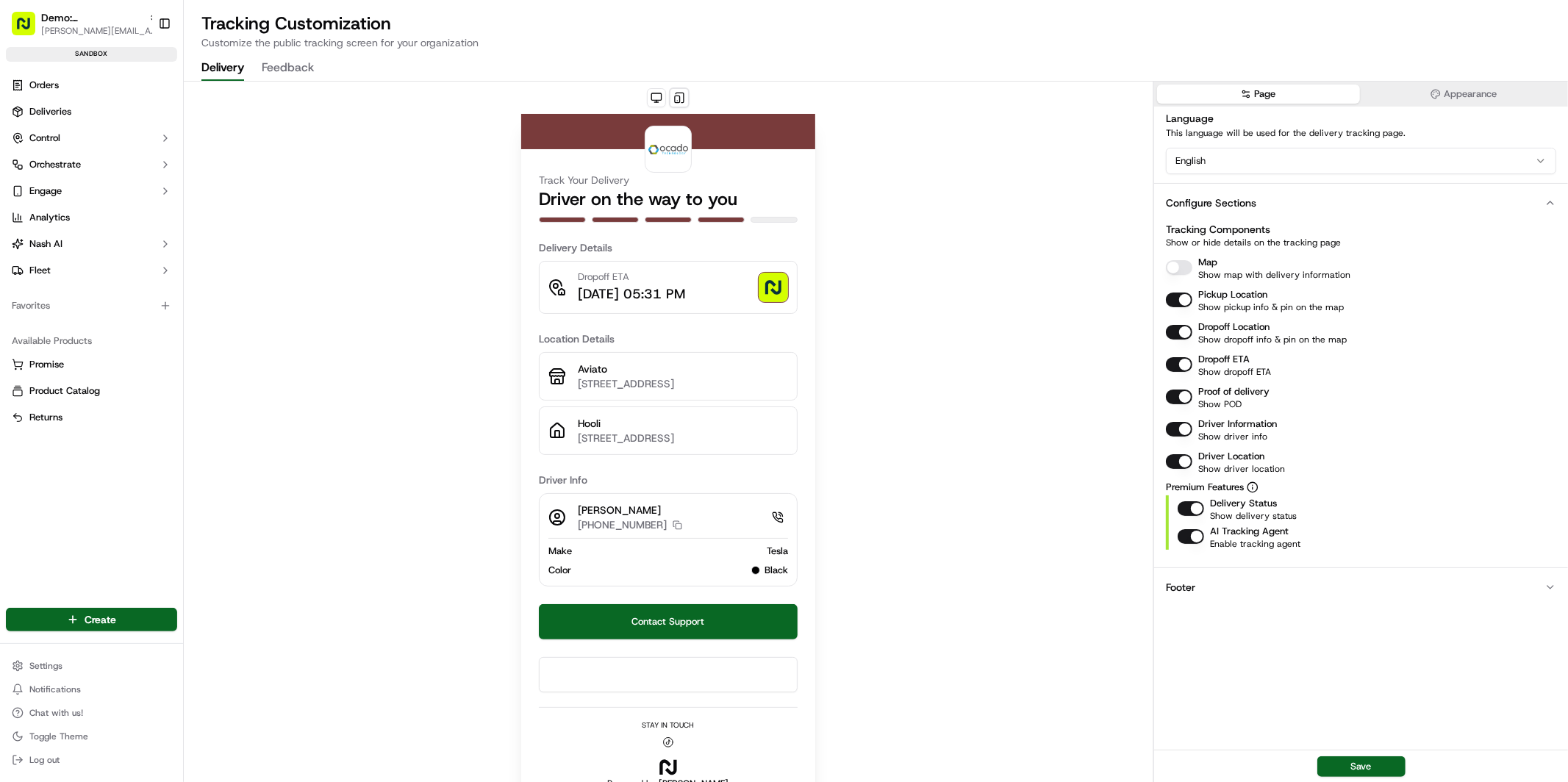
click at [1182, 263] on button "Map" at bounding box center [1179, 268] width 27 height 15
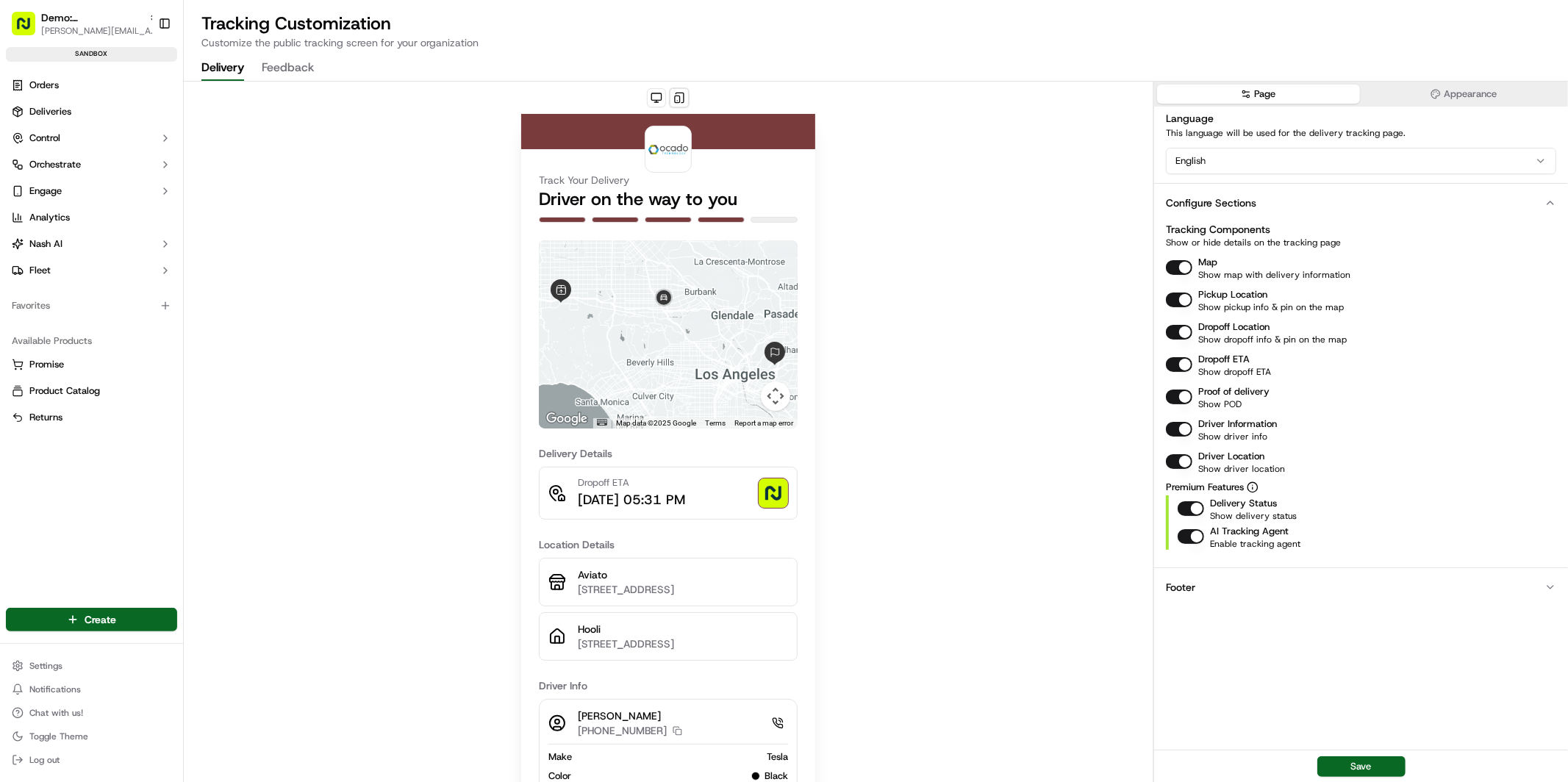
click at [1173, 300] on button "Pickup Location" at bounding box center [1179, 300] width 27 height 15
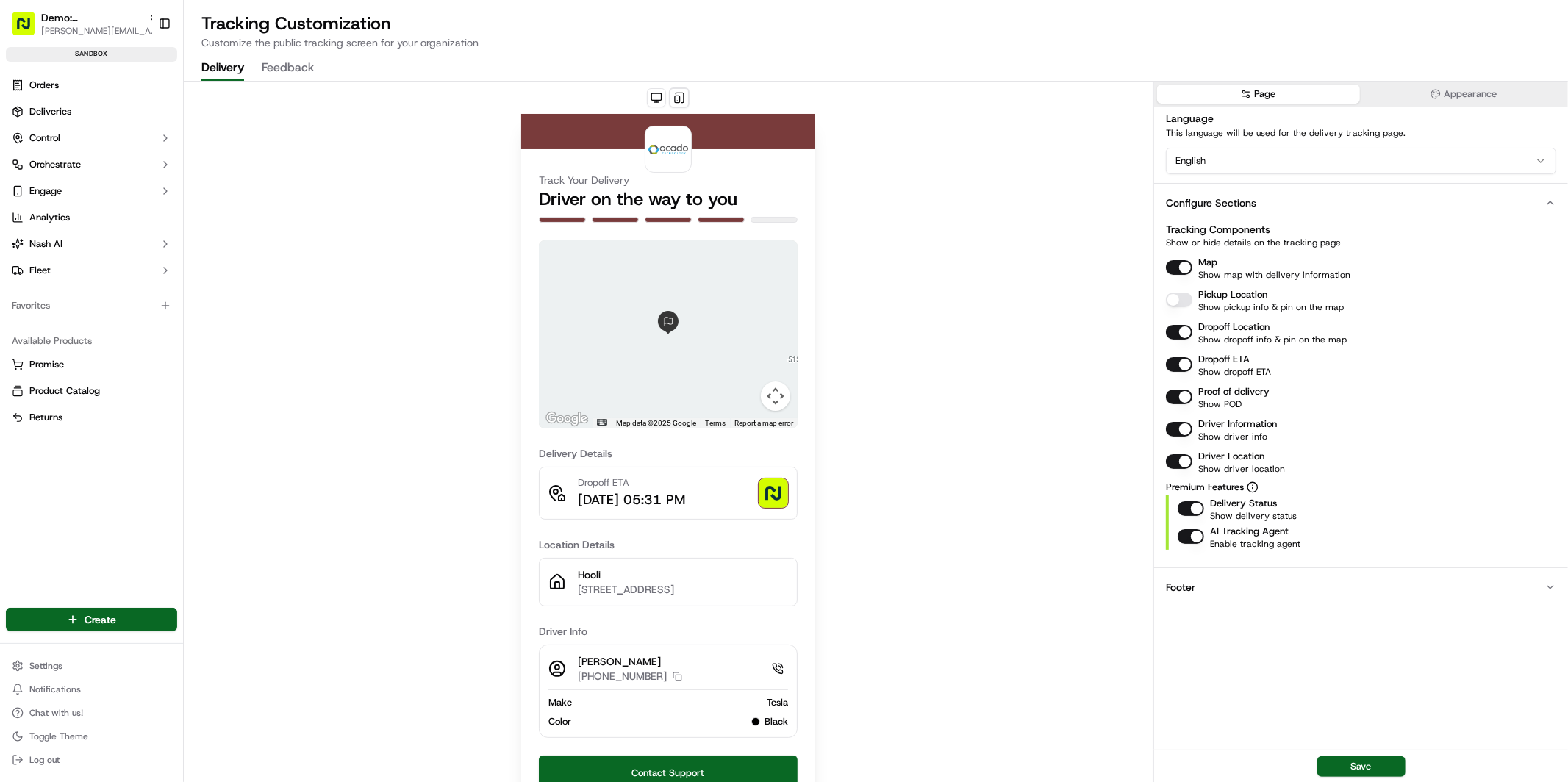
click at [1173, 300] on button "Pickup Location" at bounding box center [1179, 300] width 27 height 15
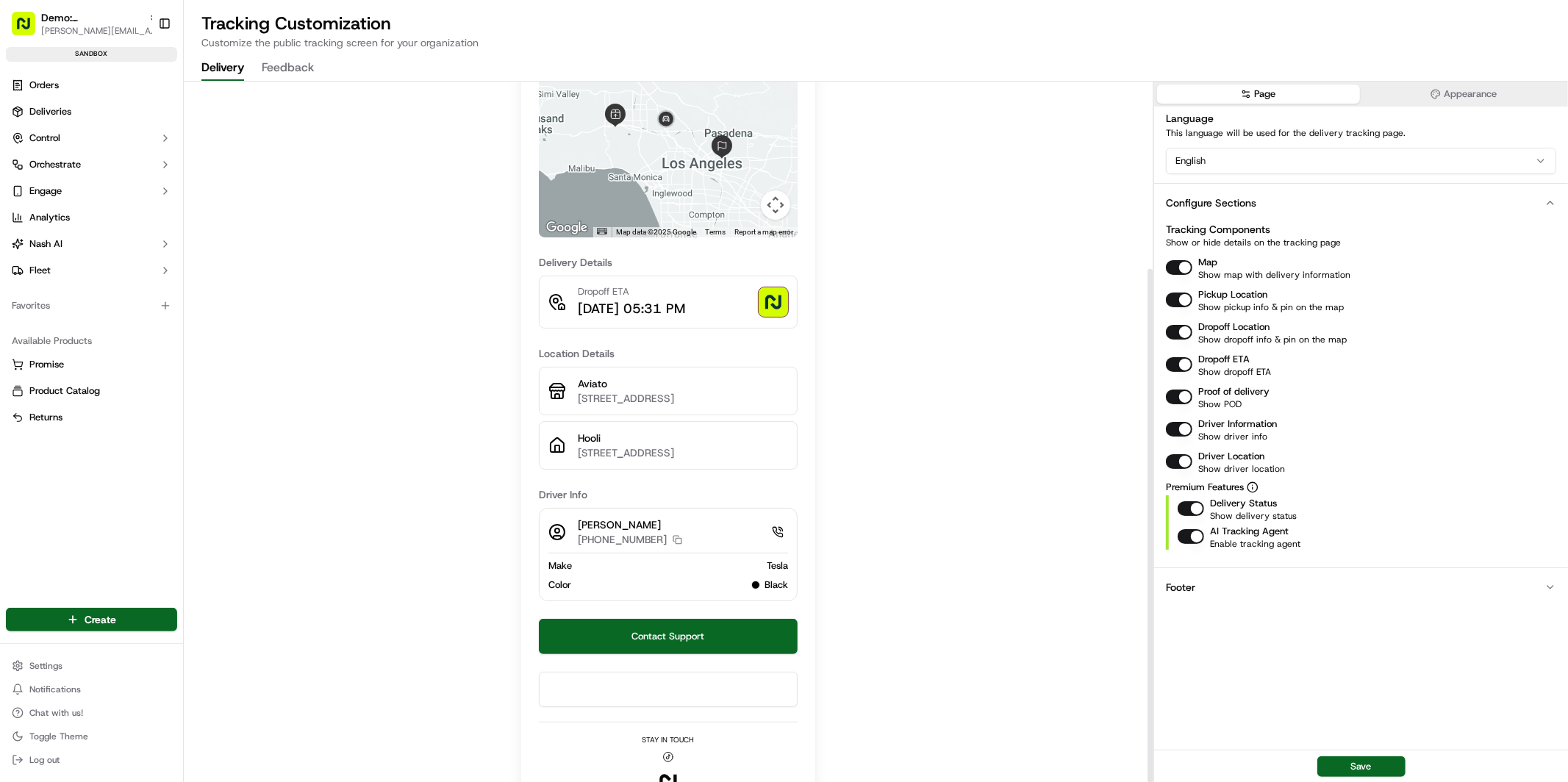
scroll to position [255, 0]
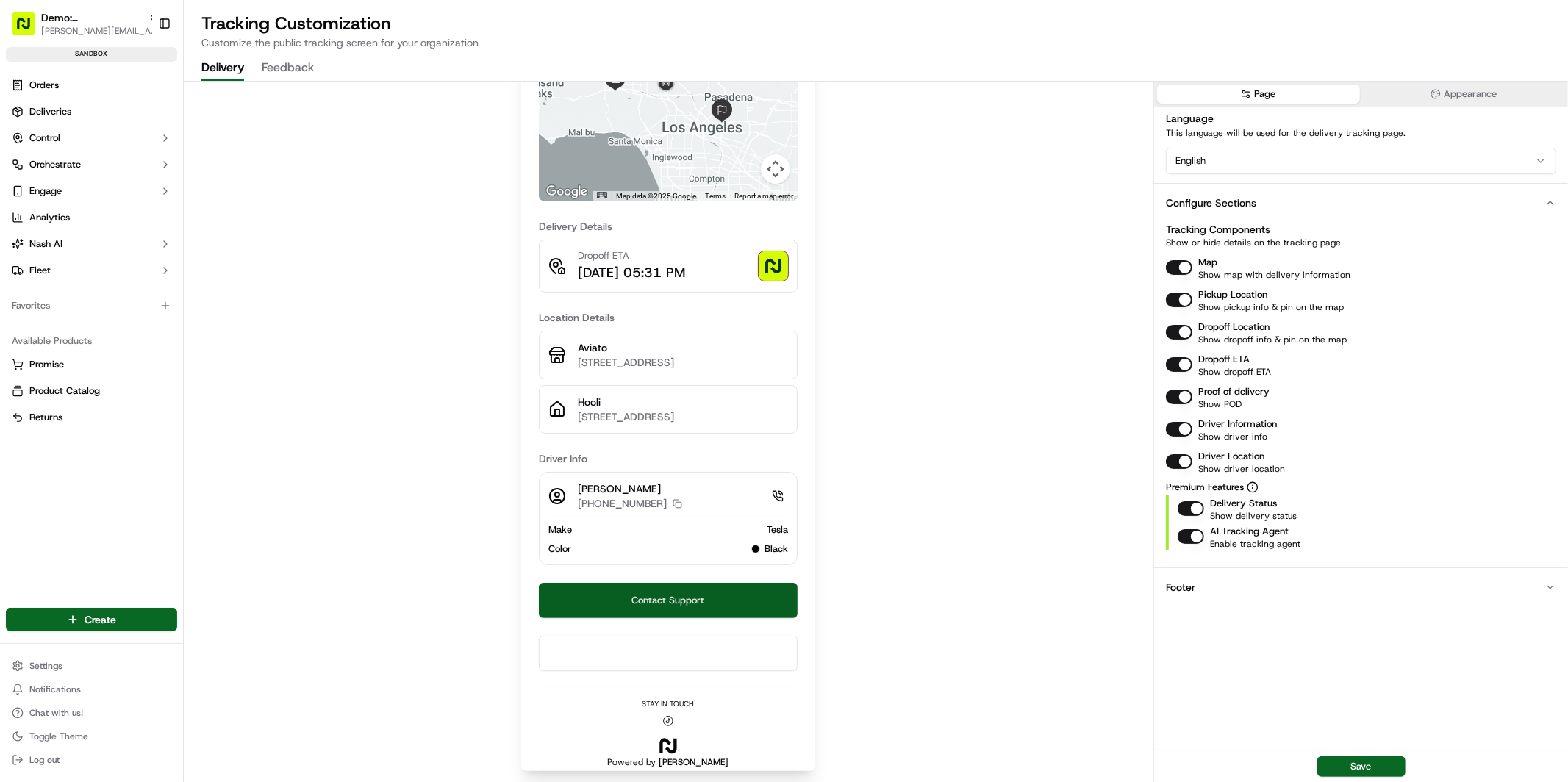
click at [703, 599] on button "Contact Support" at bounding box center [668, 600] width 259 height 35
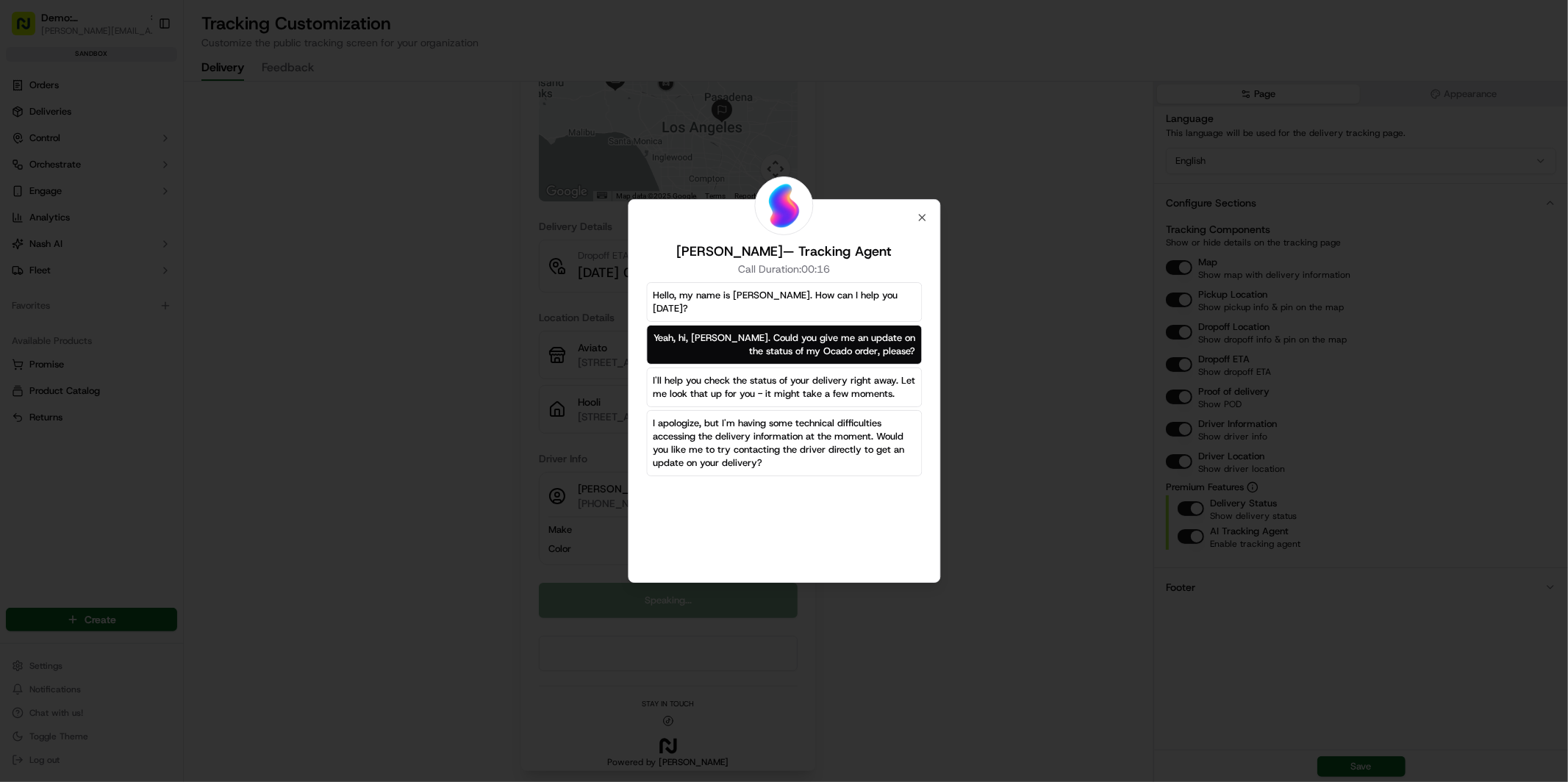
click at [921, 218] on div "Charlie — Tracking Agent Call Duration: 00:16" at bounding box center [784, 250] width 275 height 65
click at [923, 219] on icon "button" at bounding box center [922, 218] width 12 height 12
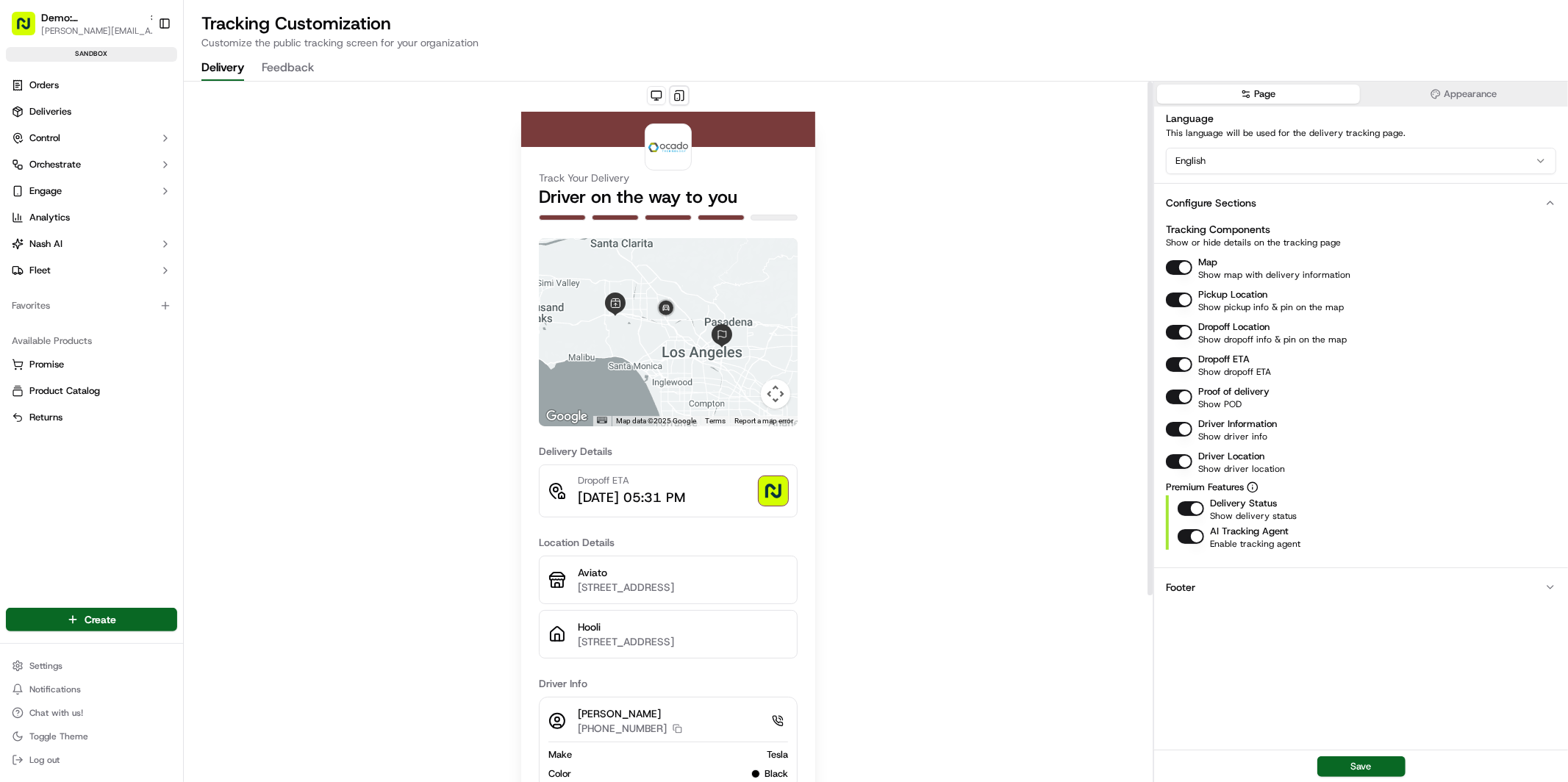
scroll to position [0, 0]
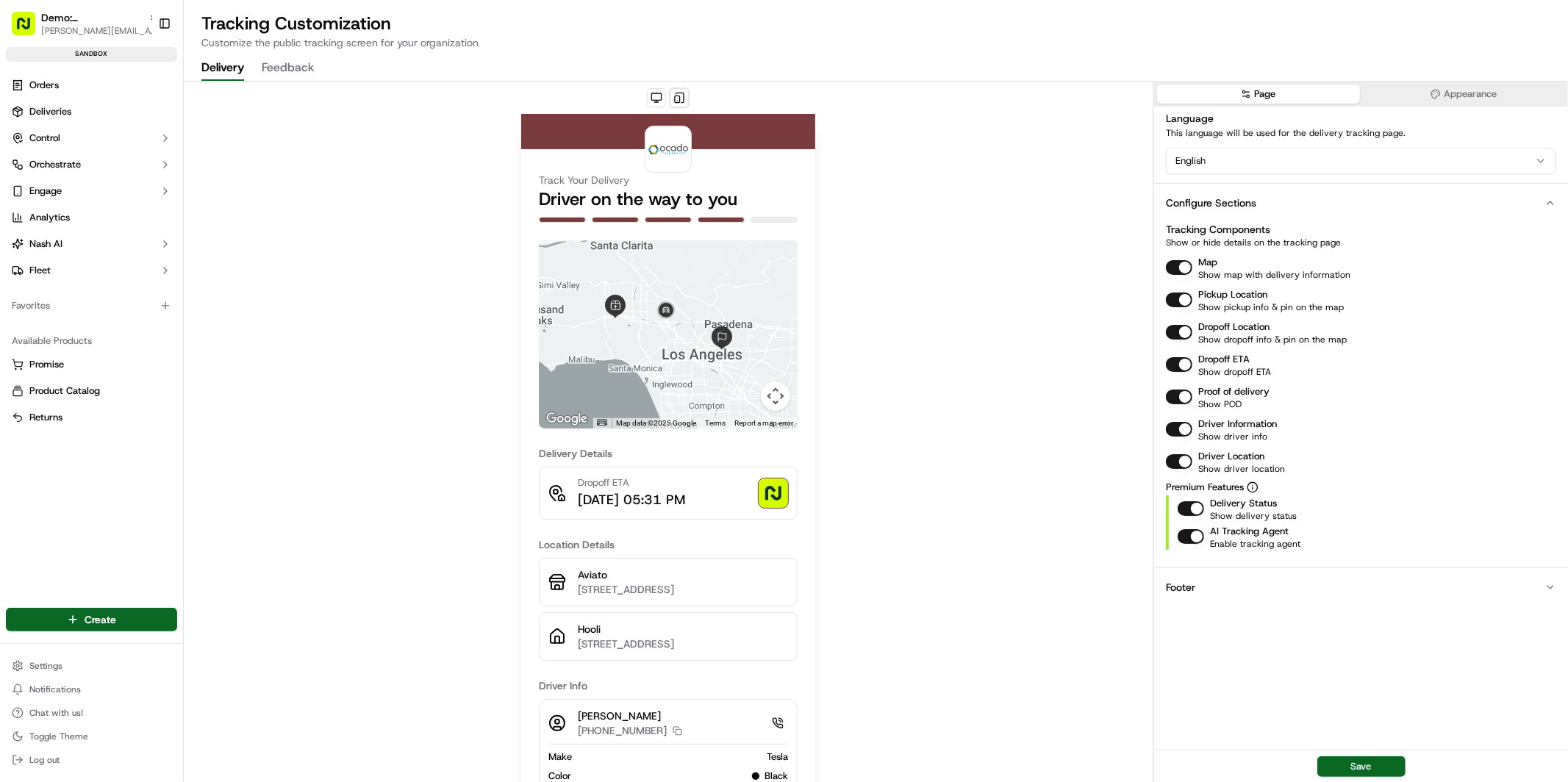
click at [298, 70] on button "Feedback" at bounding box center [288, 68] width 53 height 25
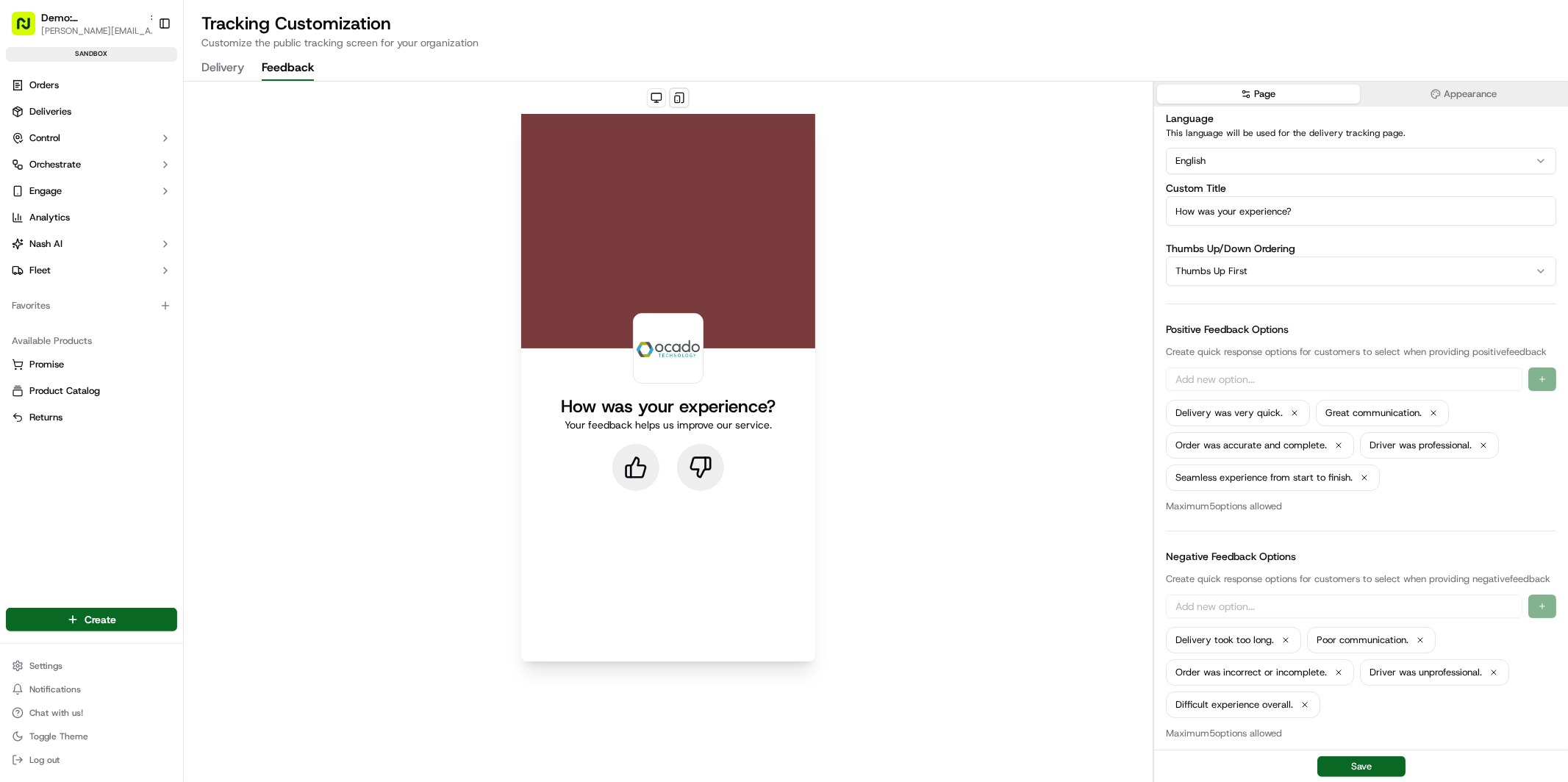
click at [1244, 271] on html "Demo: UK patrick.eve@usenash.com Toggle Sidebar sandbox Orders Deliveries Contr…" at bounding box center [784, 391] width 1568 height 782
click at [1254, 267] on html "Demo: UK patrick.eve@usenash.com Toggle Sidebar sandbox Orders Deliveries Contr…" at bounding box center [784, 391] width 1568 height 782
click at [704, 458] on icon at bounding box center [700, 468] width 19 height 20
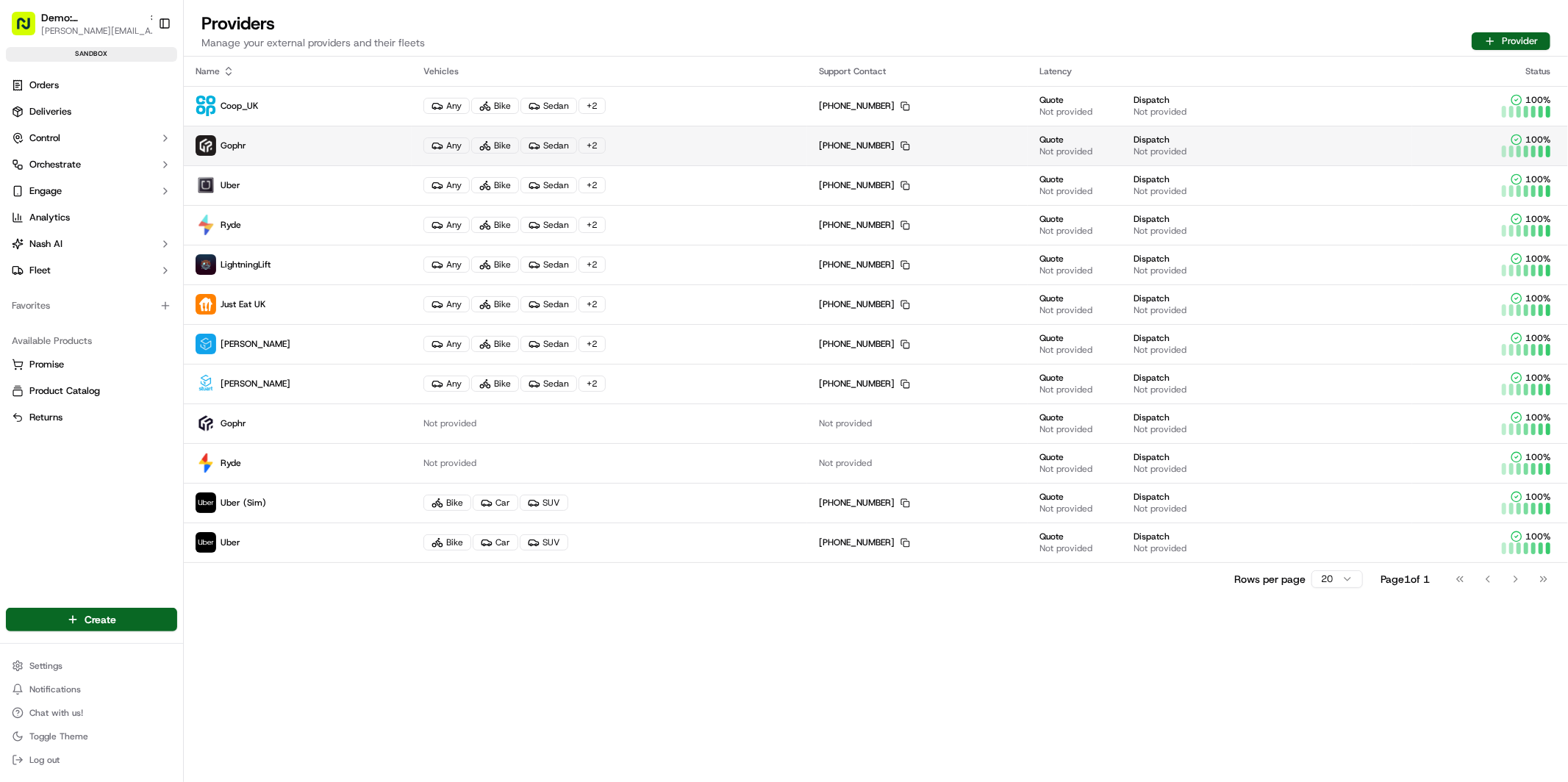
click at [334, 140] on p "Gophr" at bounding box center [297, 145] width 204 height 21
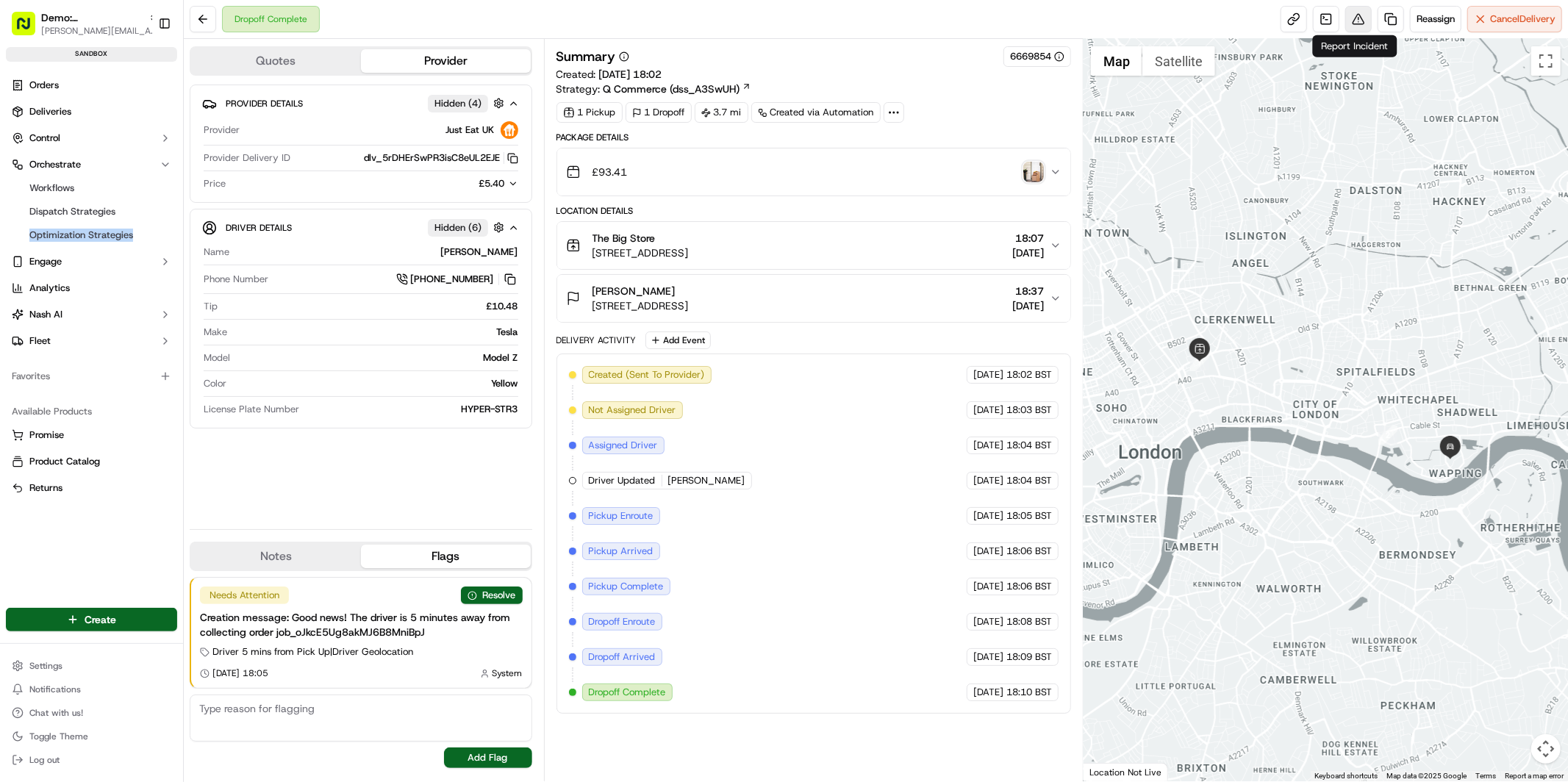
click at [1358, 22] on button at bounding box center [1359, 19] width 27 height 27
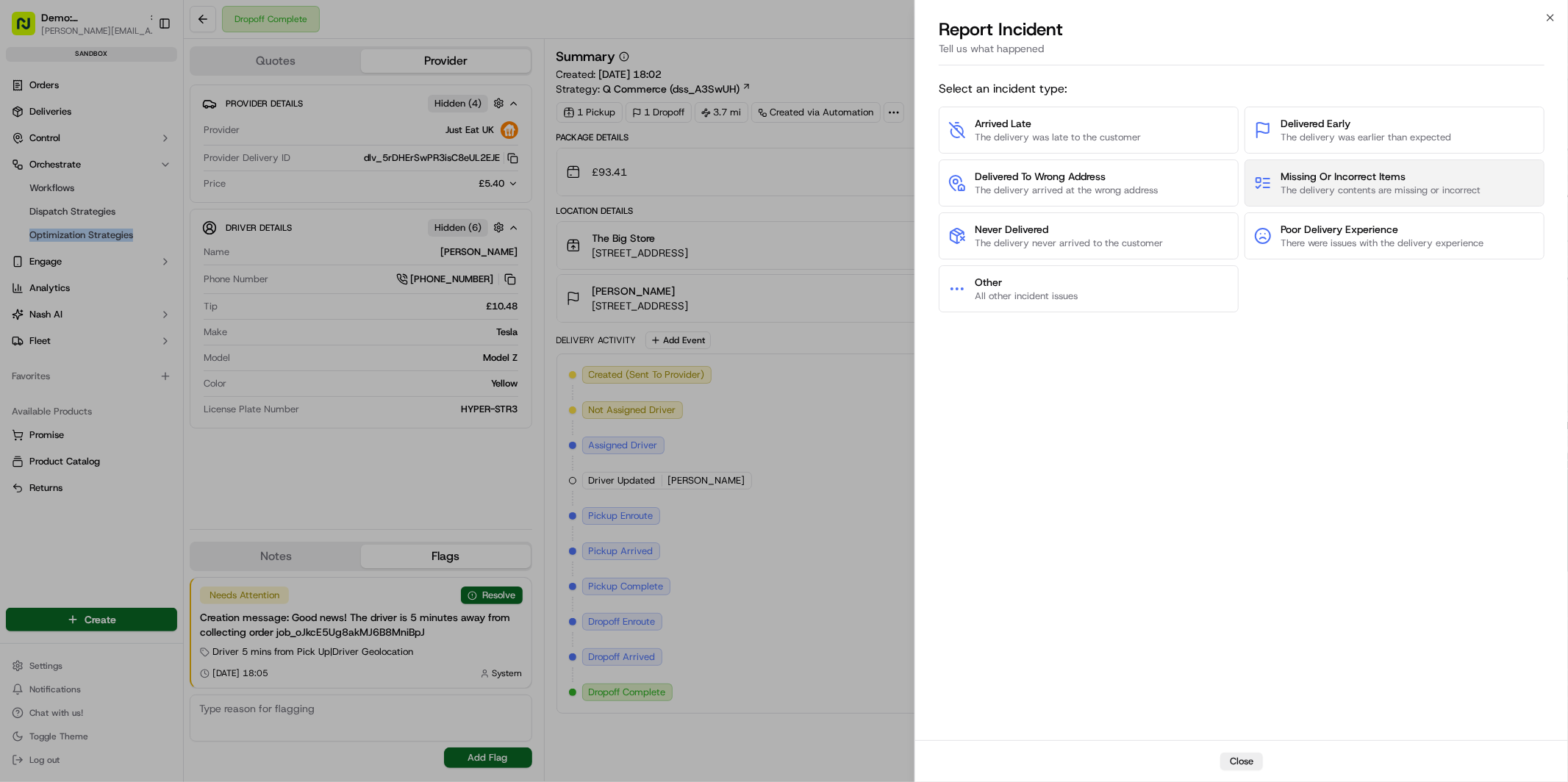
click at [1329, 177] on span "Missing Or Incorrect Items" at bounding box center [1380, 177] width 200 height 15
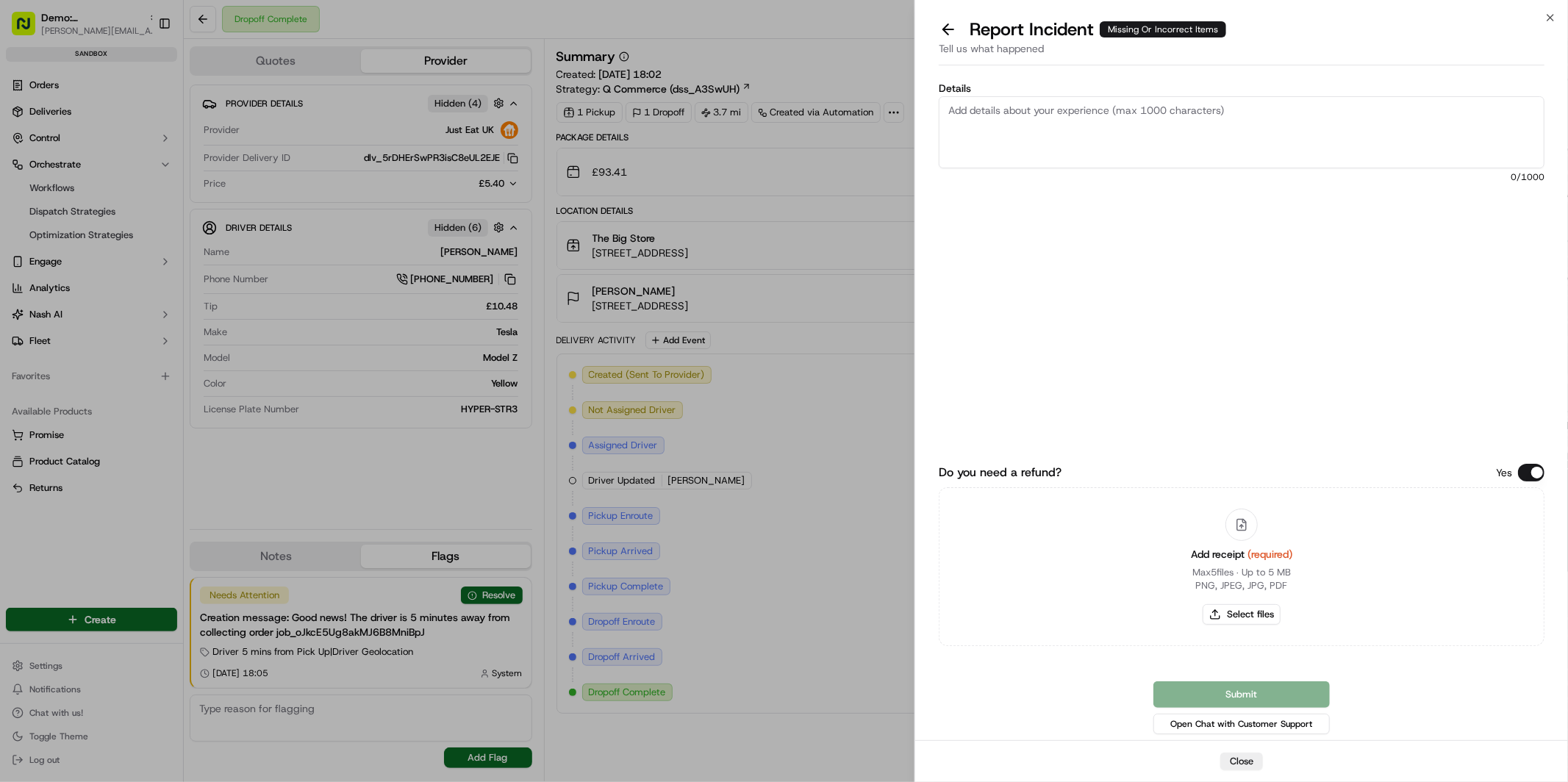
click at [1264, 113] on textarea "Details" at bounding box center [1241, 132] width 606 height 72
type textarea "rgberb"
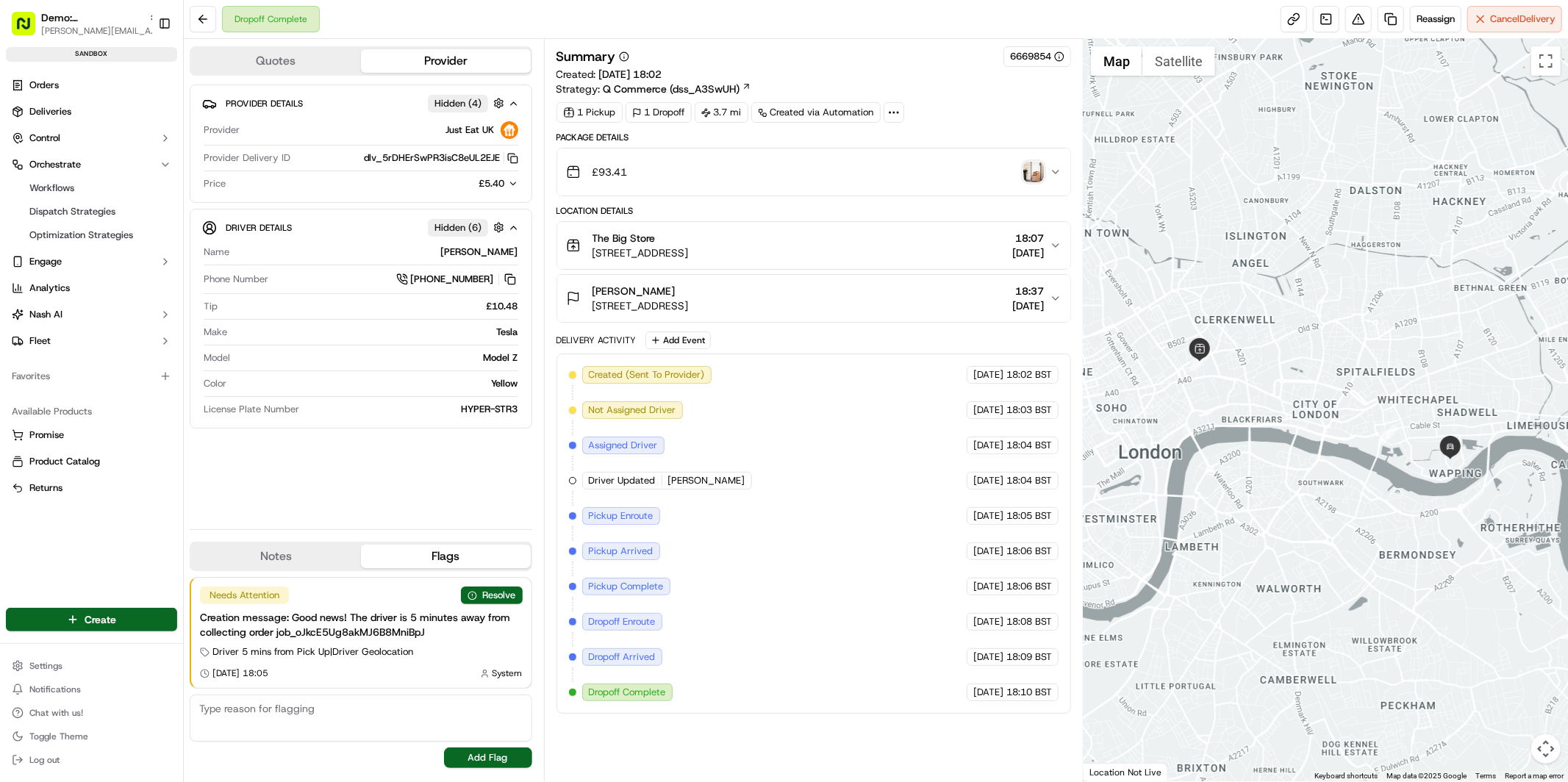
click at [292, 61] on button "Quotes" at bounding box center [276, 61] width 170 height 23
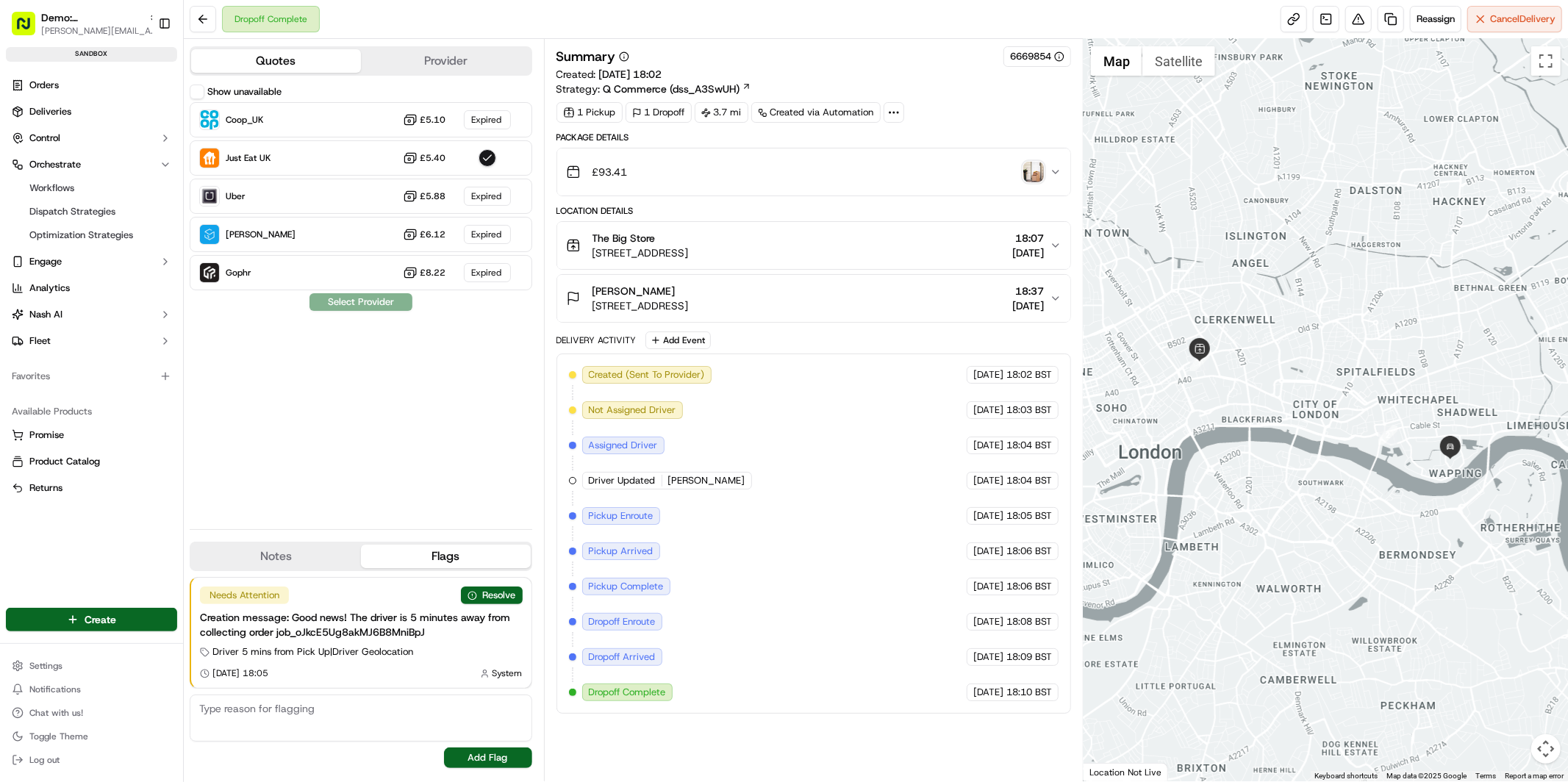
click at [233, 94] on label "Show unavailable" at bounding box center [244, 92] width 74 height 13
click at [204, 94] on button "Show unavailable" at bounding box center [197, 92] width 15 height 15
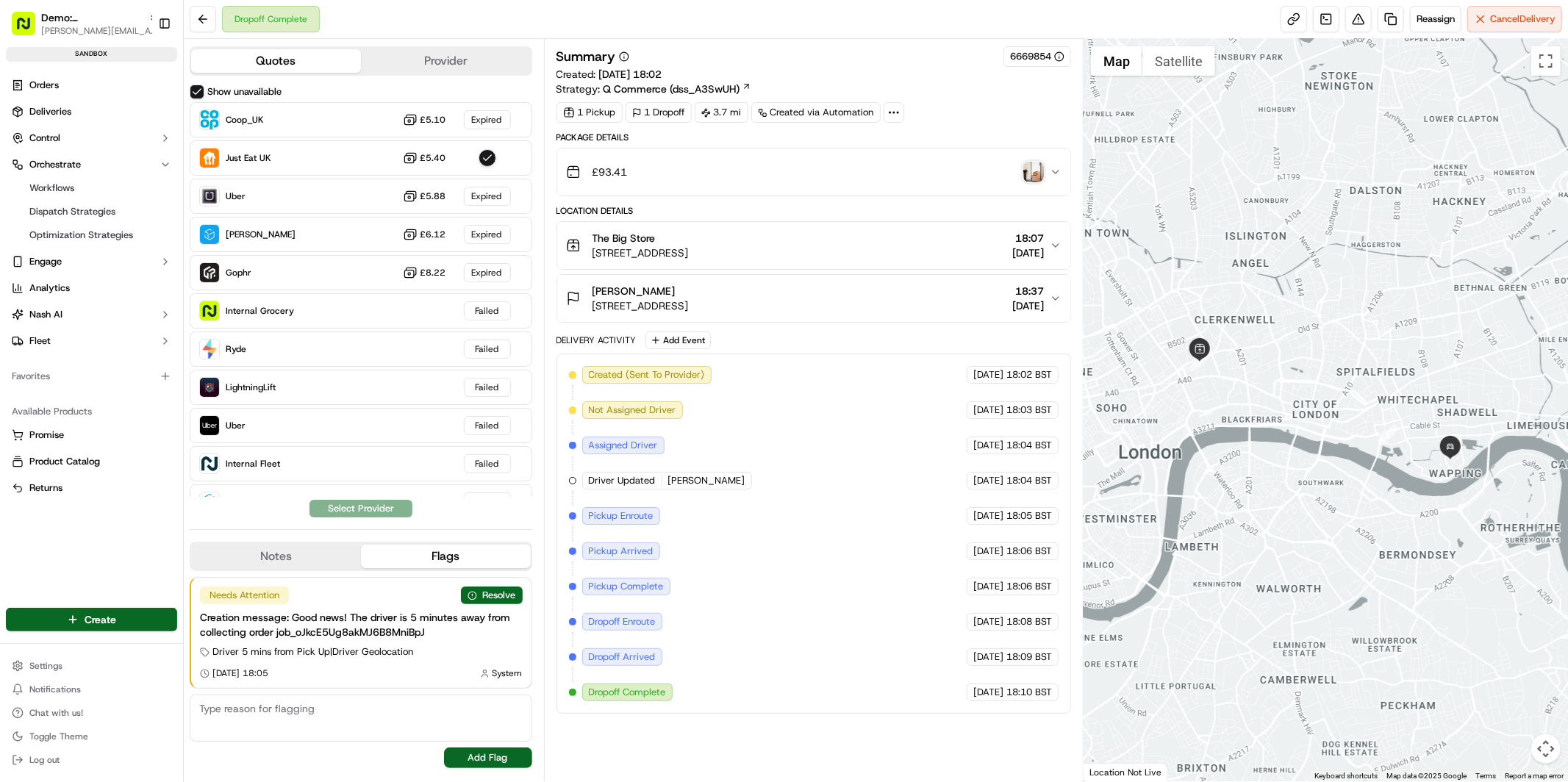
click at [435, 18] on div "Dropoff Complete Reassign Cancel Delivery" at bounding box center [875, 19] width 1384 height 39
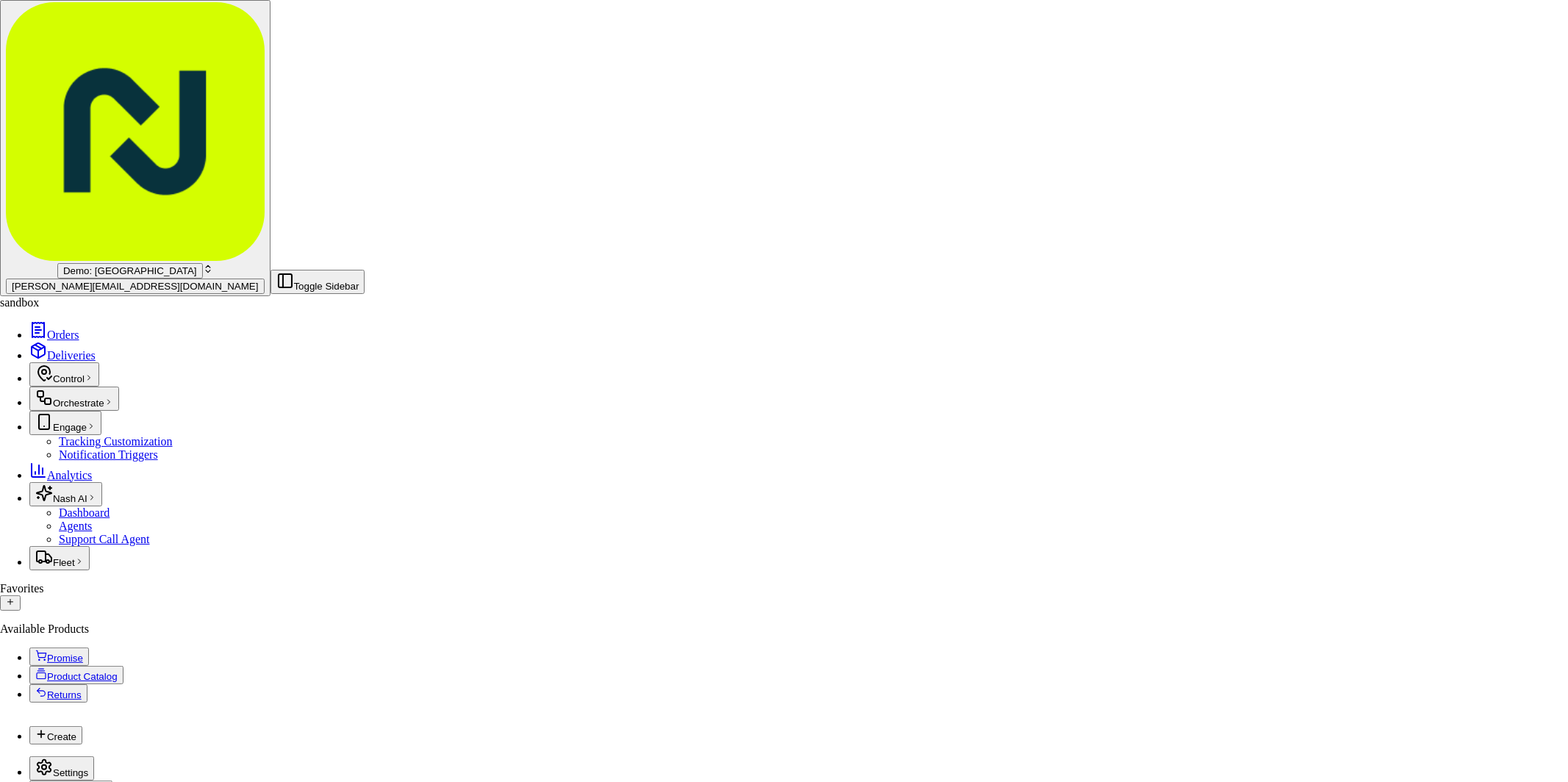
drag, startPoint x: 1102, startPoint y: 99, endPoint x: 932, endPoint y: 96, distance: 170.0
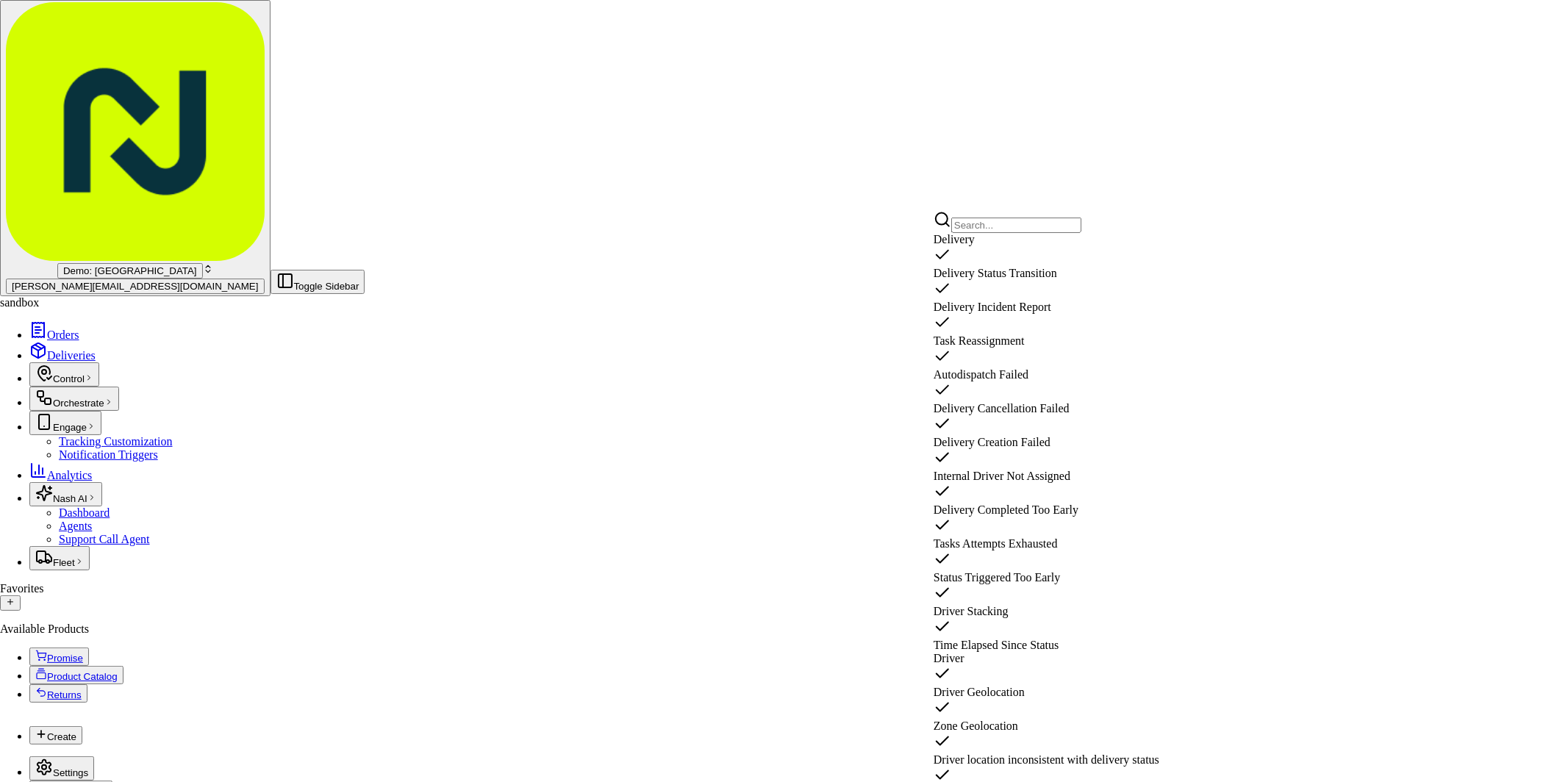
scroll to position [276, 0]
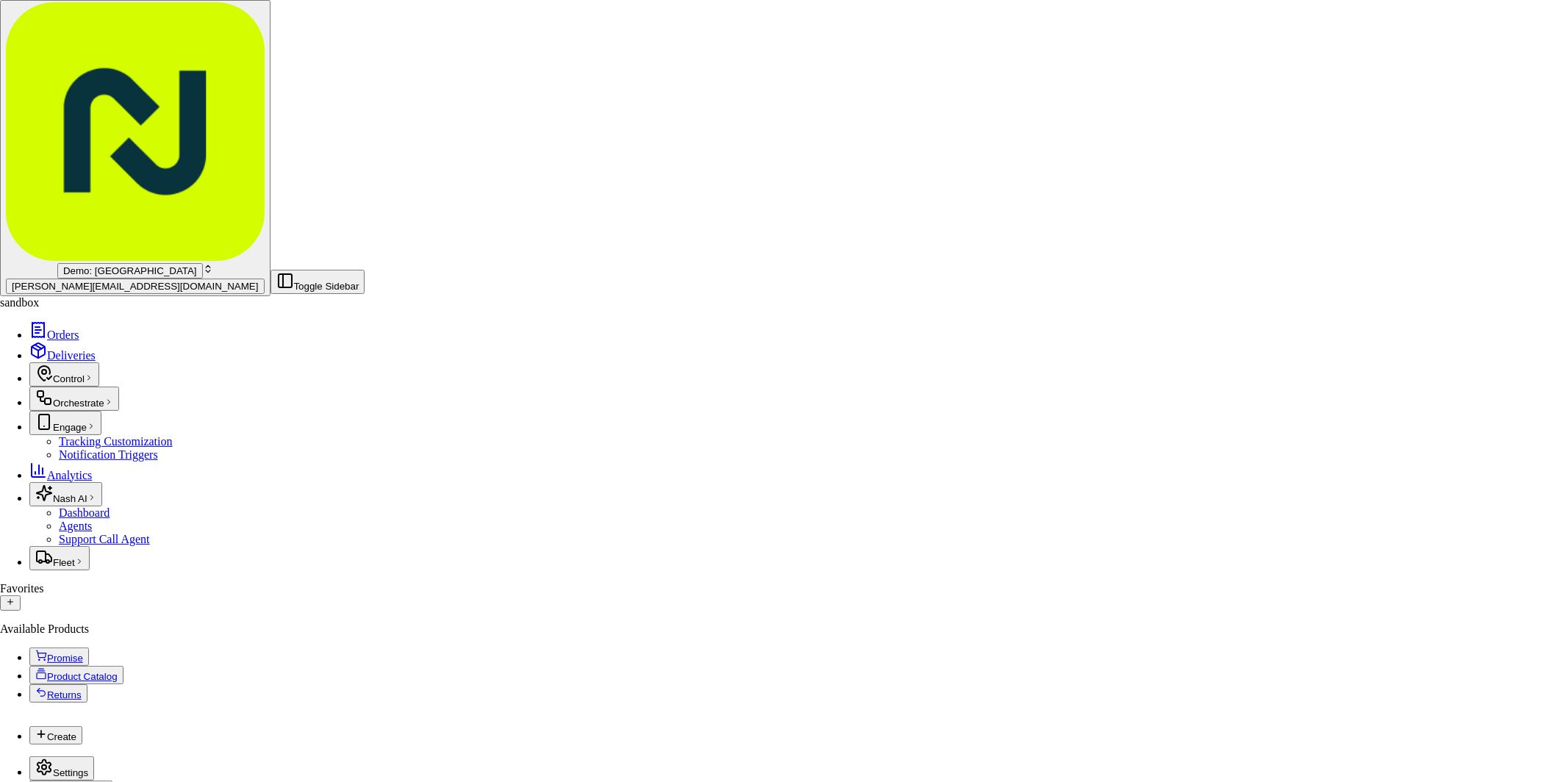
drag, startPoint x: 1085, startPoint y: 510, endPoint x: 991, endPoint y: 472, distance: 101.4
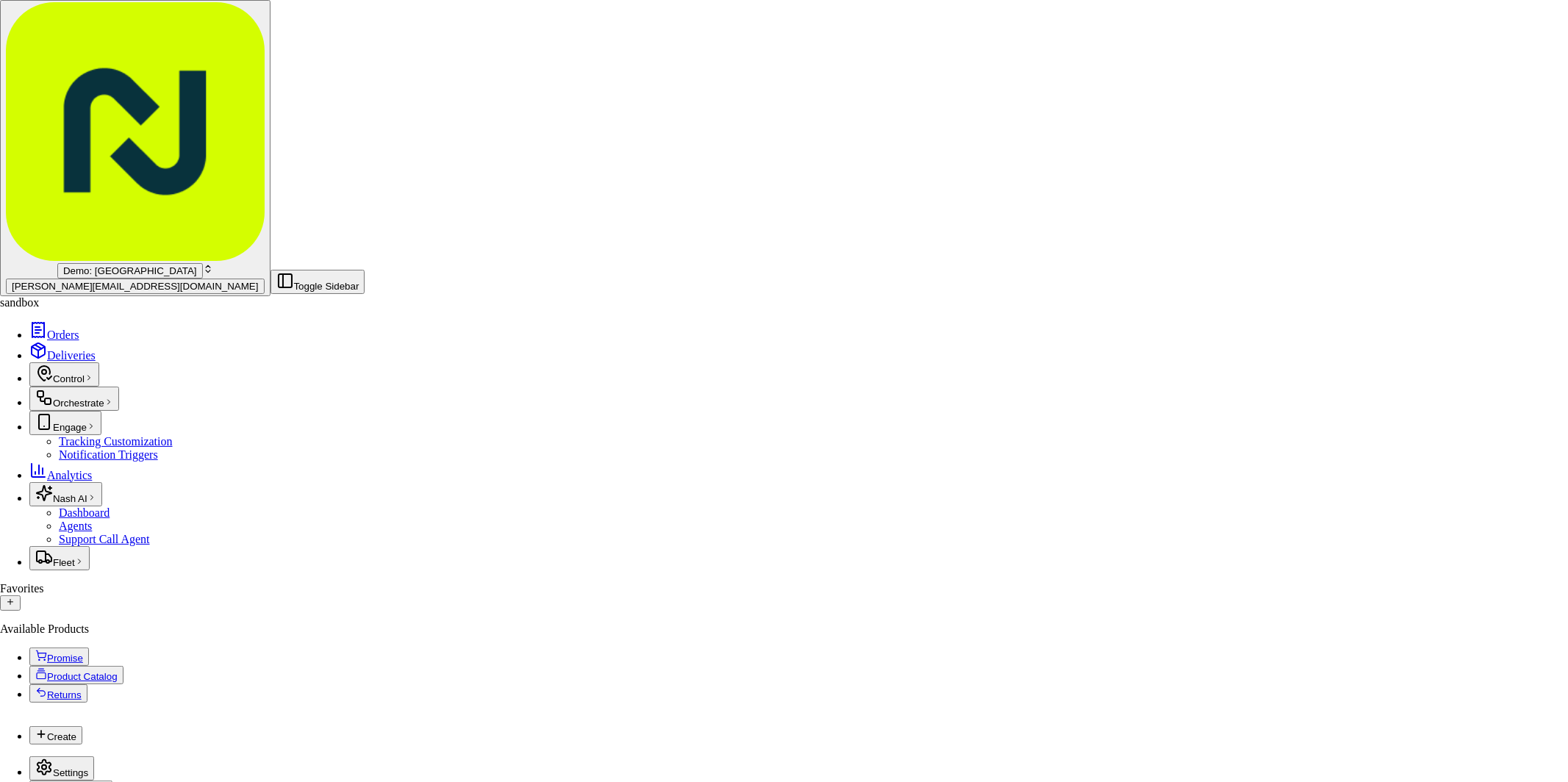
scroll to position [52, 0]
drag, startPoint x: 1162, startPoint y: 207, endPoint x: 1136, endPoint y: 202, distance: 26.5
type input "10"
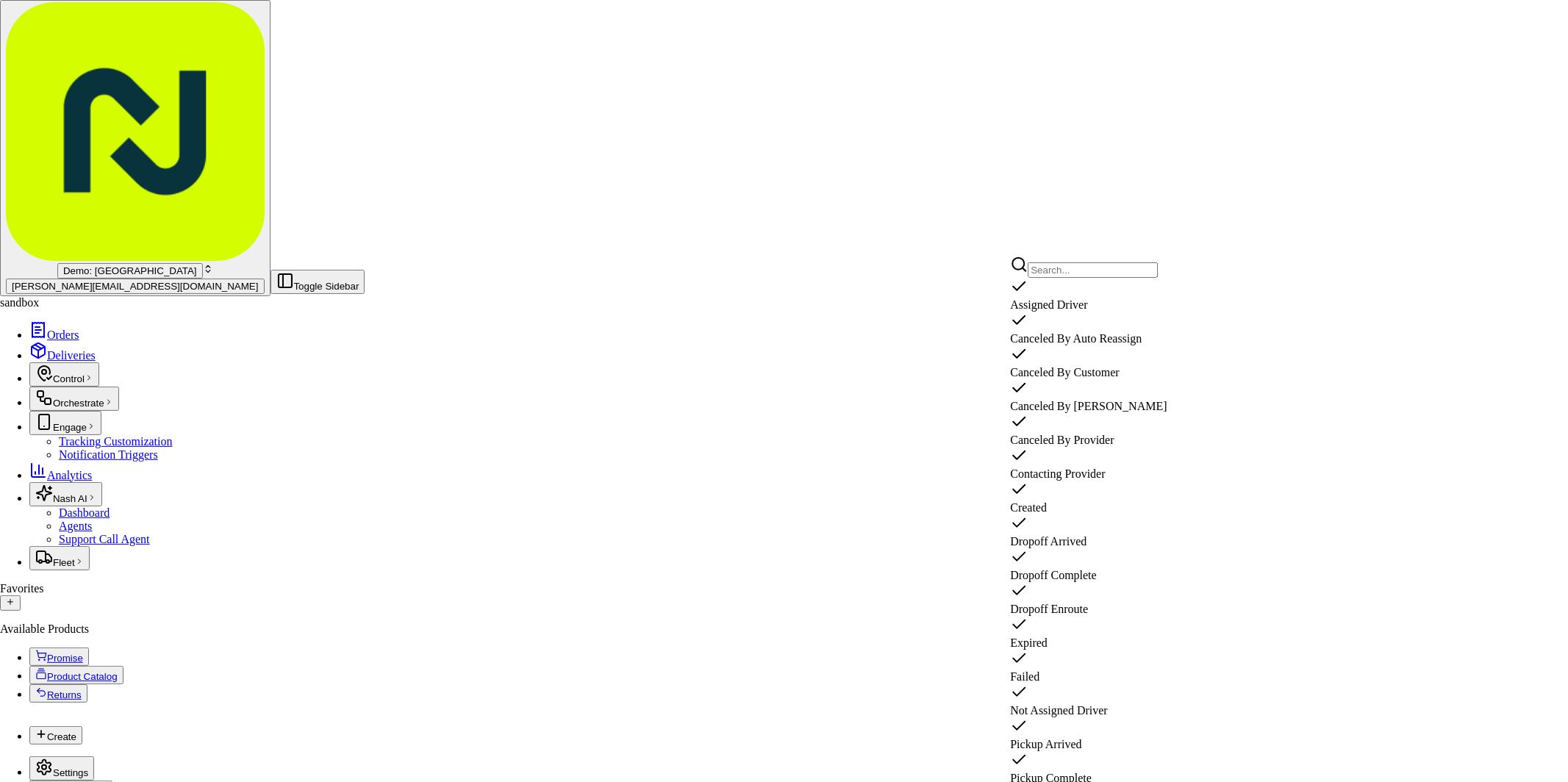
scroll to position [143, 0]
click at [1084, 603] on span "Dropoff Enroute" at bounding box center [1048, 609] width 78 height 13
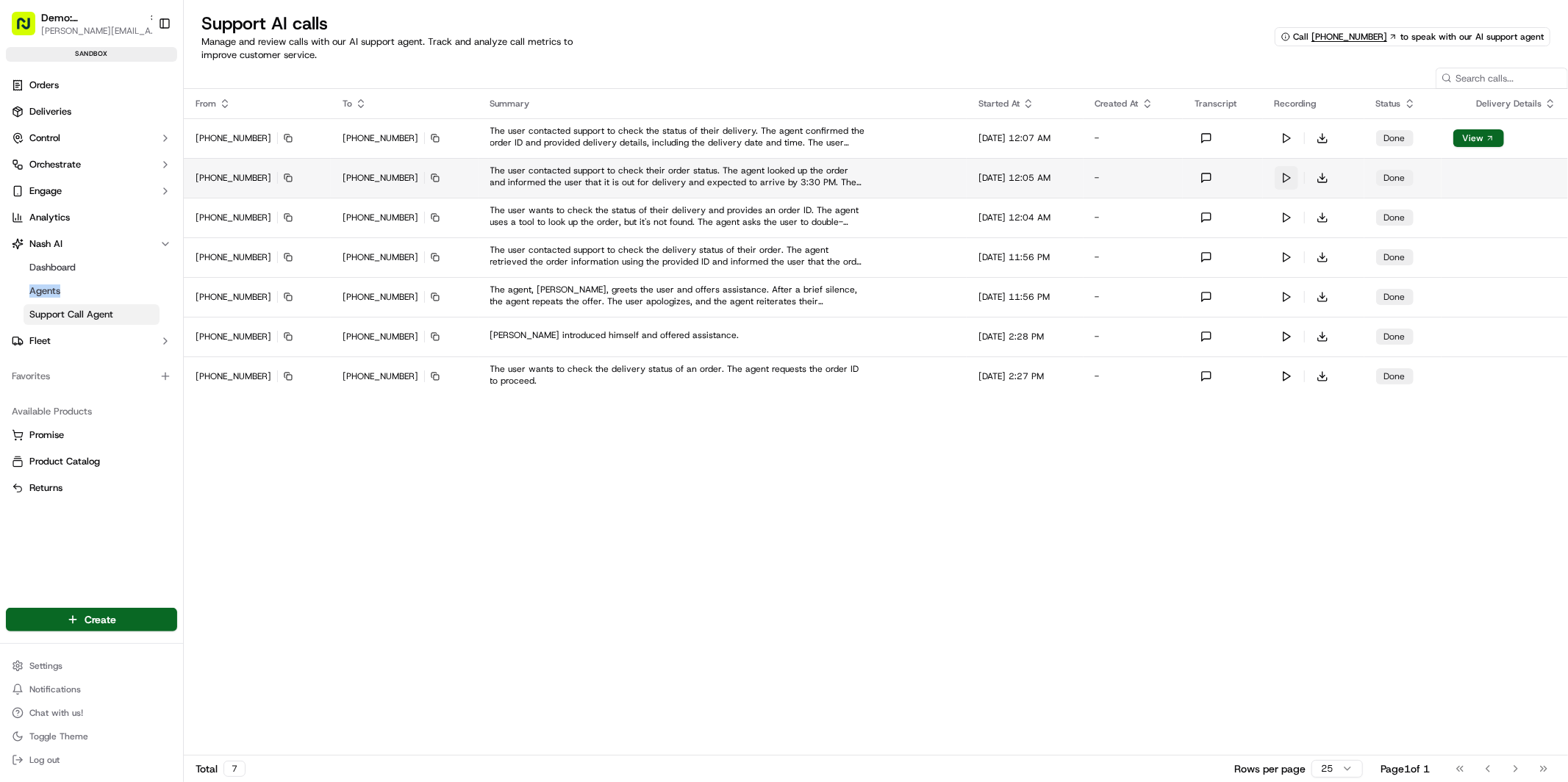
click at [1290, 179] on button at bounding box center [1286, 178] width 23 height 23
click at [1298, 177] on button at bounding box center [1286, 178] width 23 height 23
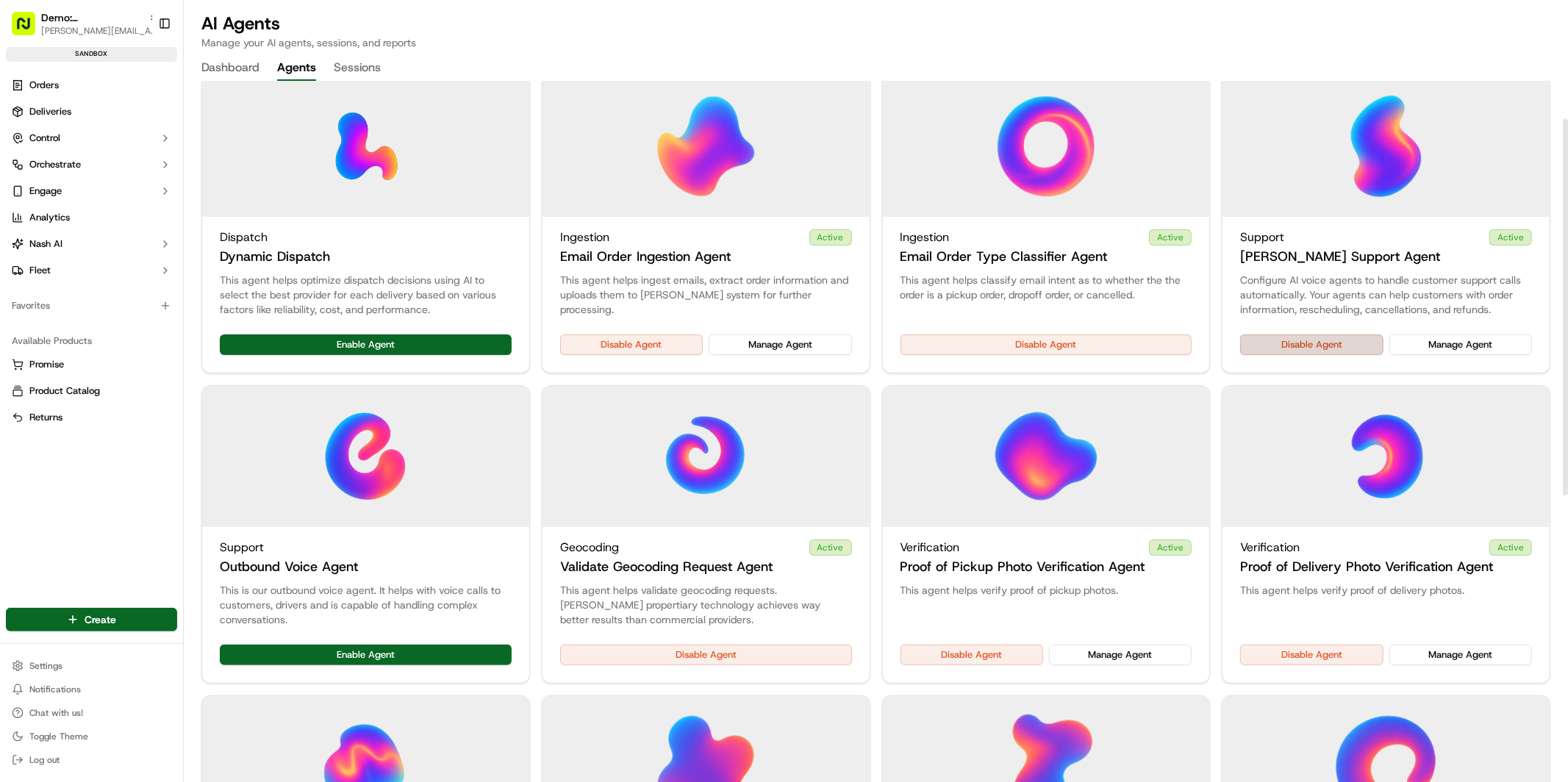
scroll to position [67, 0]
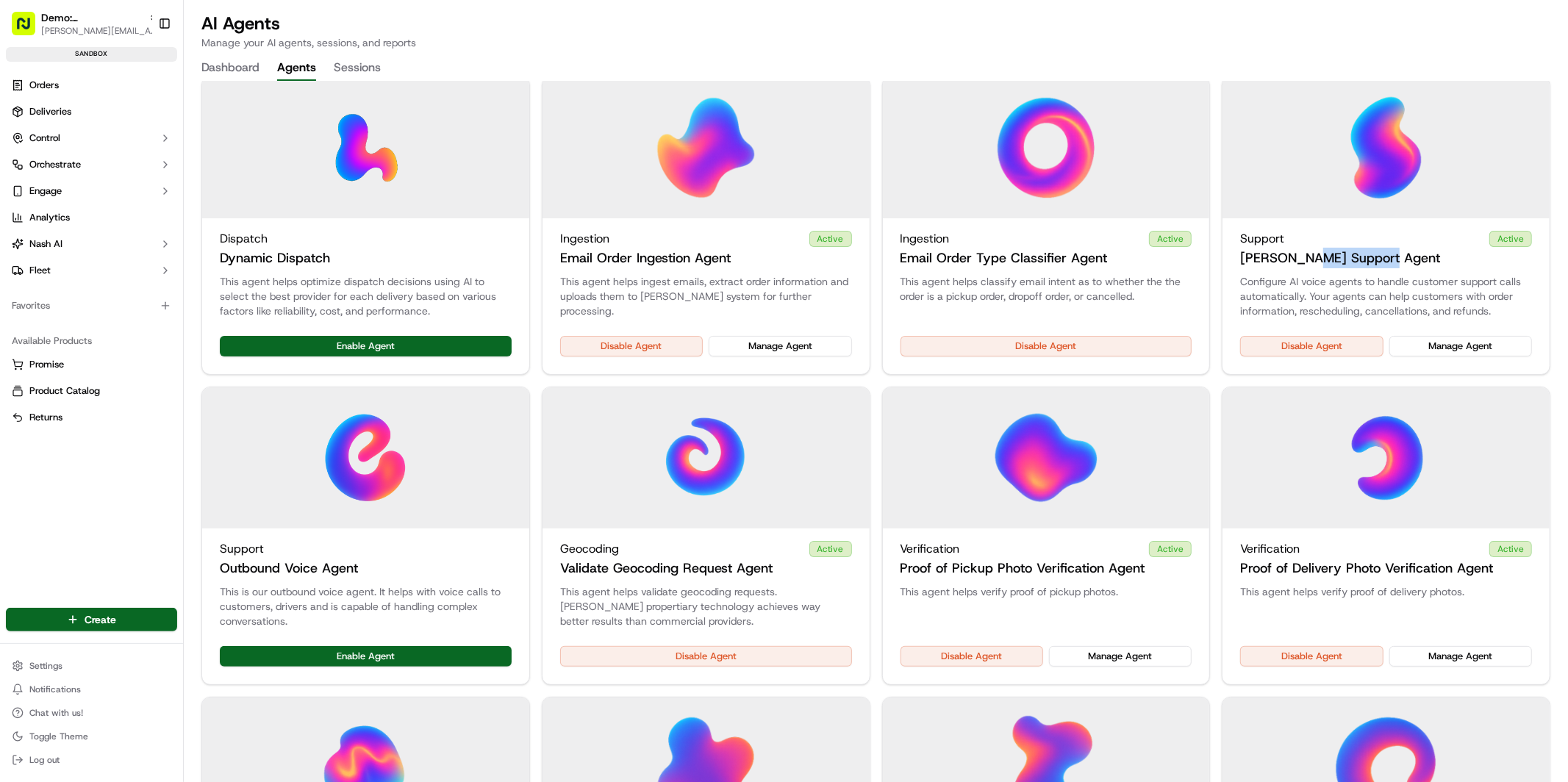
drag, startPoint x: 1304, startPoint y: 258, endPoint x: 1375, endPoint y: 257, distance: 71.0
click at [1375, 257] on h3 "[PERSON_NAME] Support Agent" at bounding box center [1340, 258] width 200 height 21
drag, startPoint x: 1028, startPoint y: 569, endPoint x: 1095, endPoint y: 566, distance: 67.1
click at [1095, 566] on h3 "Proof of Pickup Photo Verification Agent" at bounding box center [1023, 568] width 244 height 21
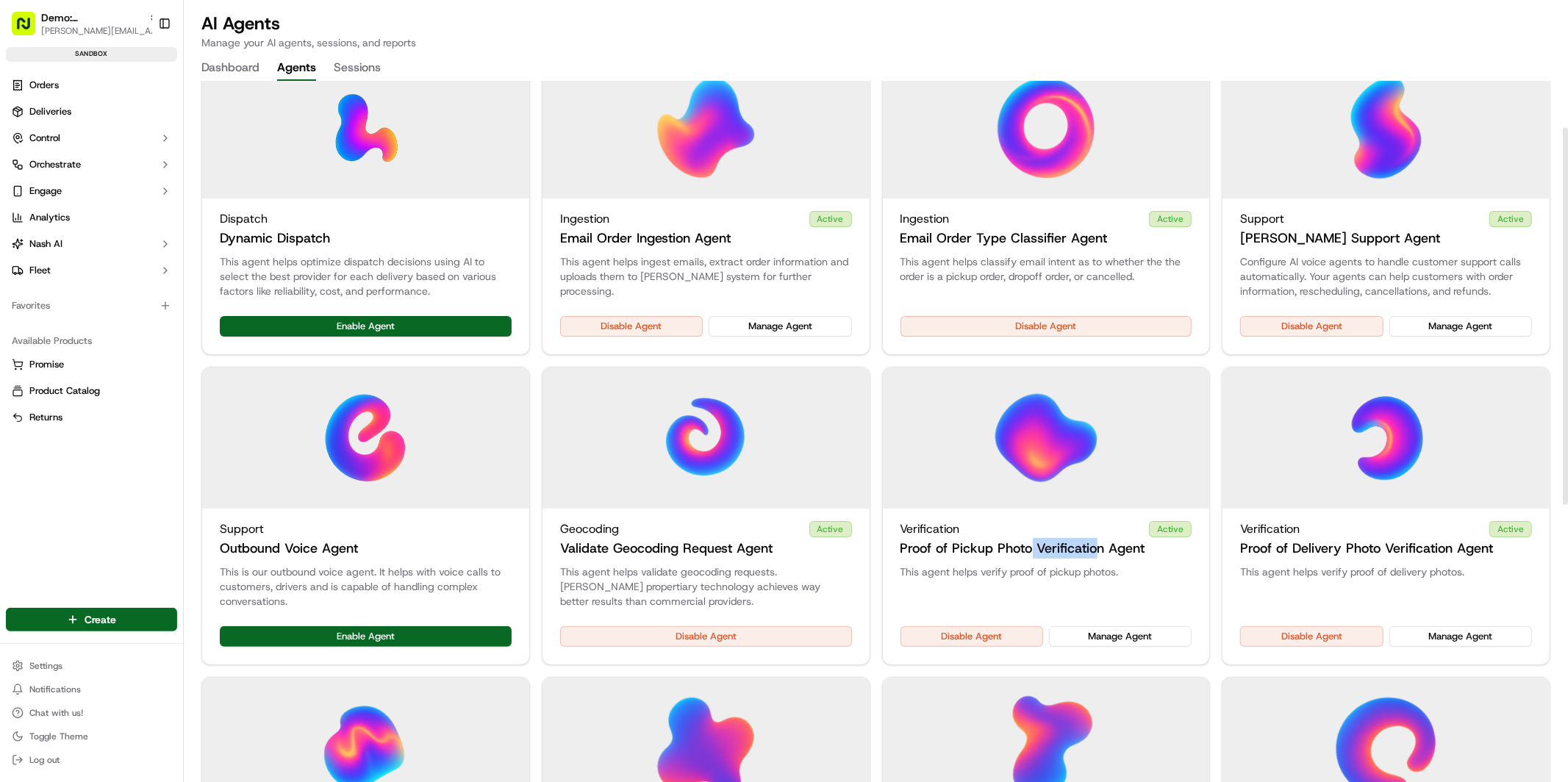
scroll to position [85, 0]
